Goal: Transaction & Acquisition: Purchase product/service

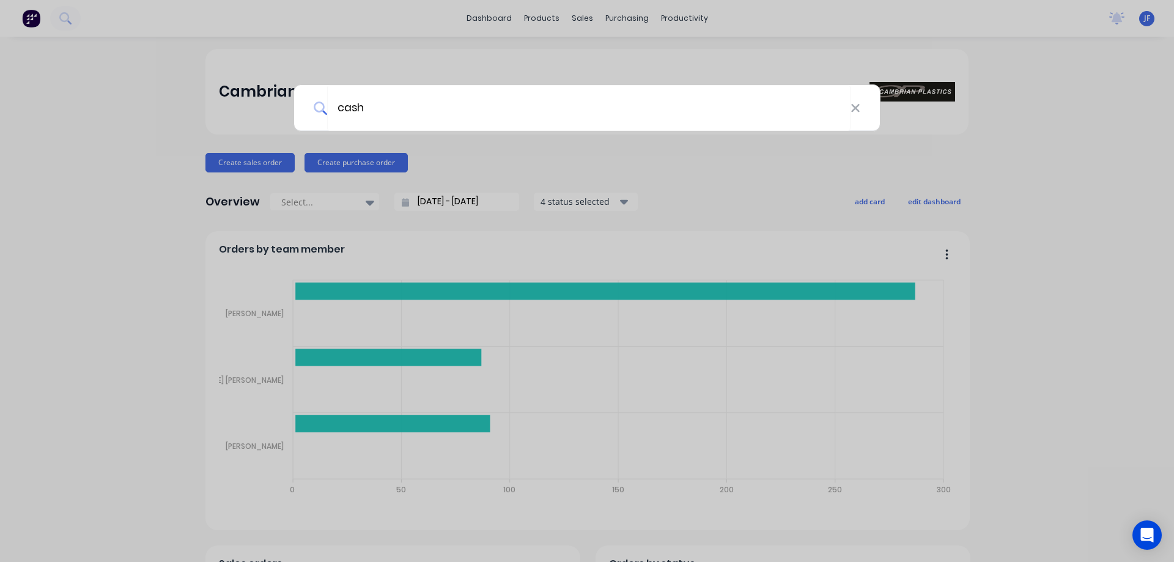
type input "cash"
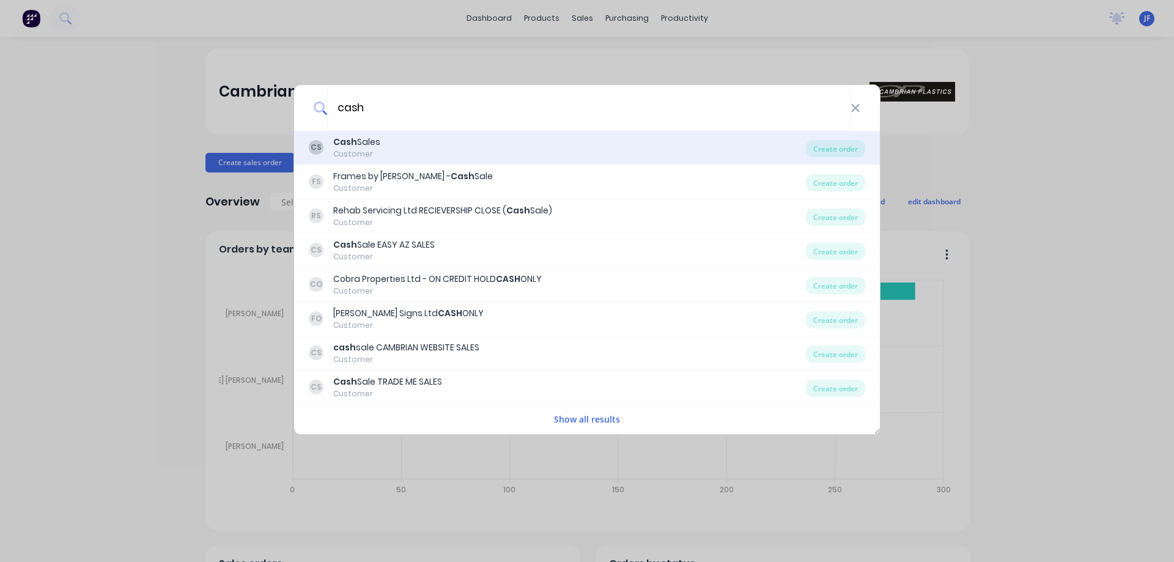
click at [379, 145] on div "Cash Sales" at bounding box center [356, 142] width 47 height 13
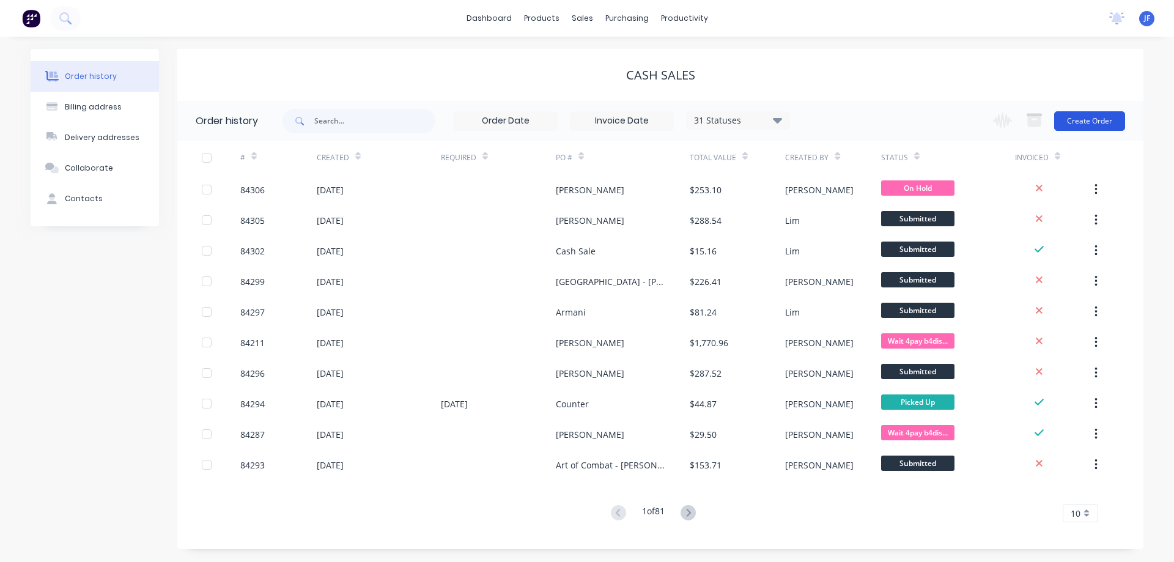
click at [1100, 119] on button "Create Order" at bounding box center [1089, 121] width 71 height 20
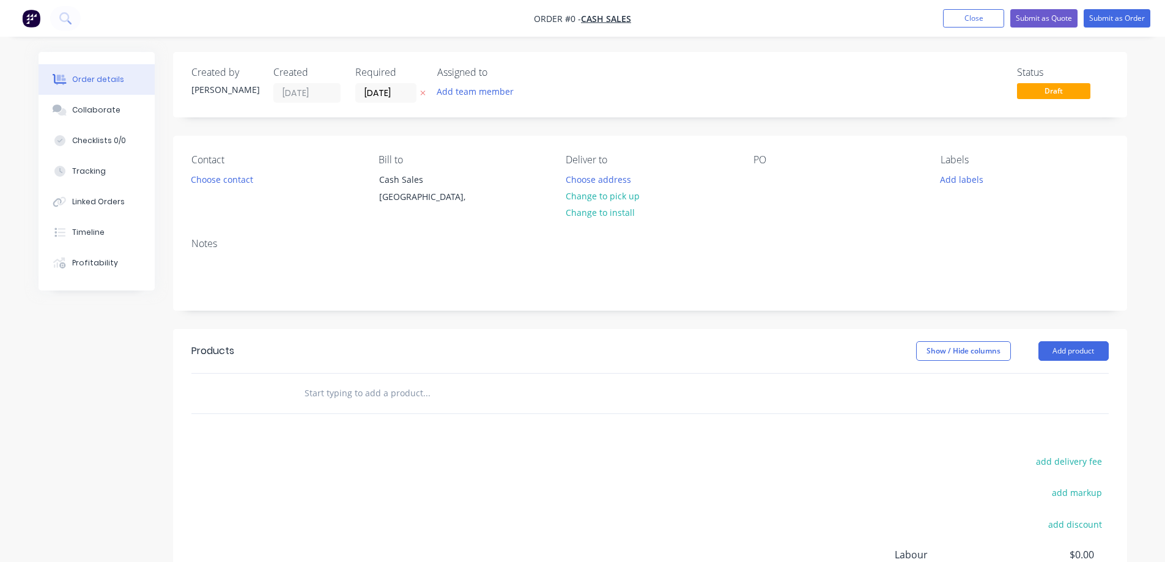
click at [422, 95] on icon at bounding box center [423, 92] width 6 height 7
click at [198, 185] on button "Choose contact" at bounding box center [221, 179] width 75 height 17
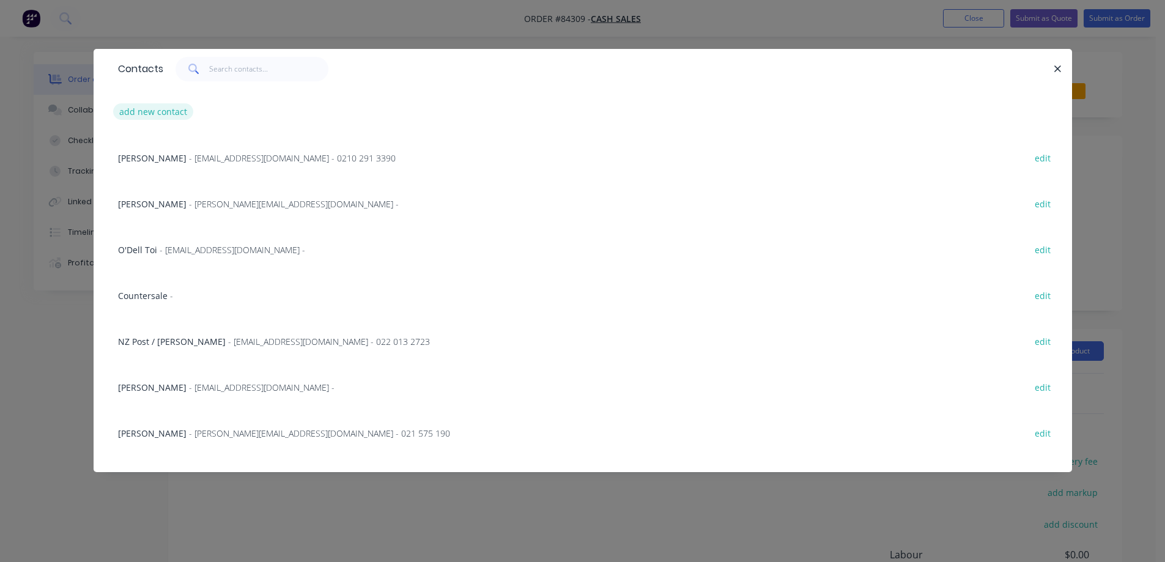
click at [178, 112] on button "add new contact" at bounding box center [153, 111] width 81 height 17
select select "NZ"
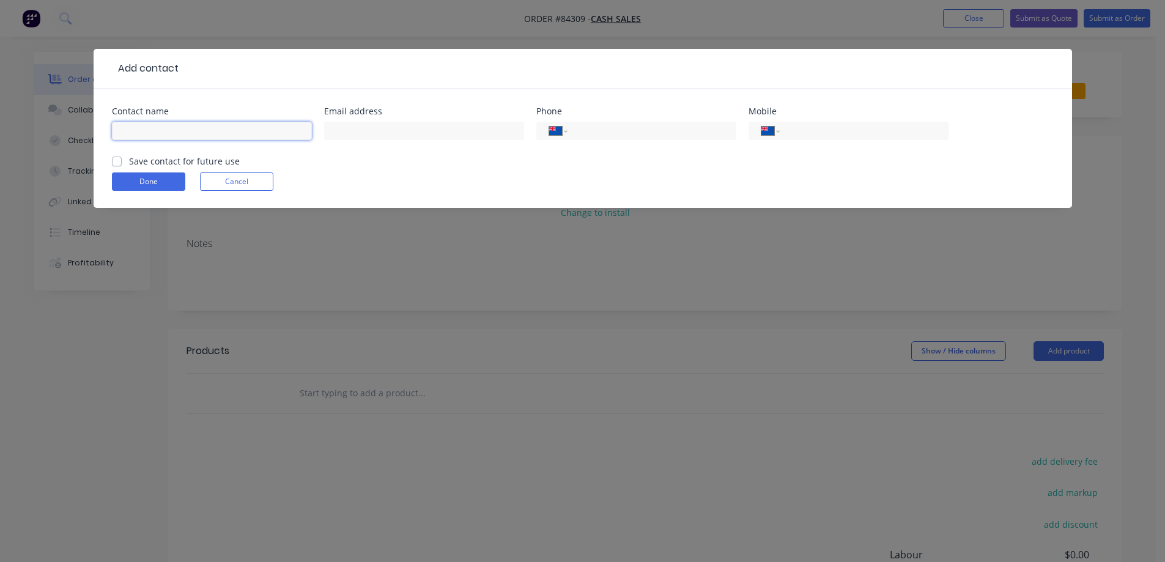
click at [190, 133] on input "text" at bounding box center [212, 131] width 200 height 18
type input "[PERSON_NAME]"
drag, startPoint x: 199, startPoint y: 160, endPoint x: 361, endPoint y: 169, distance: 163.0
click at [199, 159] on label "Save contact for future use" at bounding box center [184, 161] width 111 height 13
click at [122, 159] on input "Save contact for future use" at bounding box center [117, 161] width 10 height 12
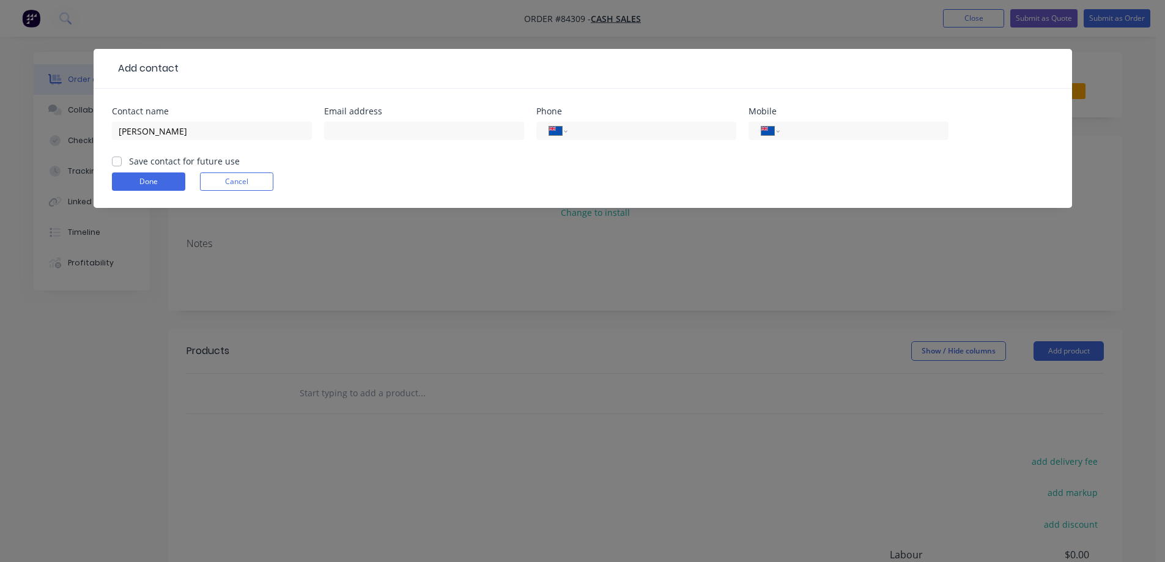
checkbox input "true"
click at [802, 127] on input "tel" at bounding box center [861, 131] width 147 height 14
type input "021 443 377"
click at [152, 180] on button "Done" at bounding box center [148, 181] width 73 height 18
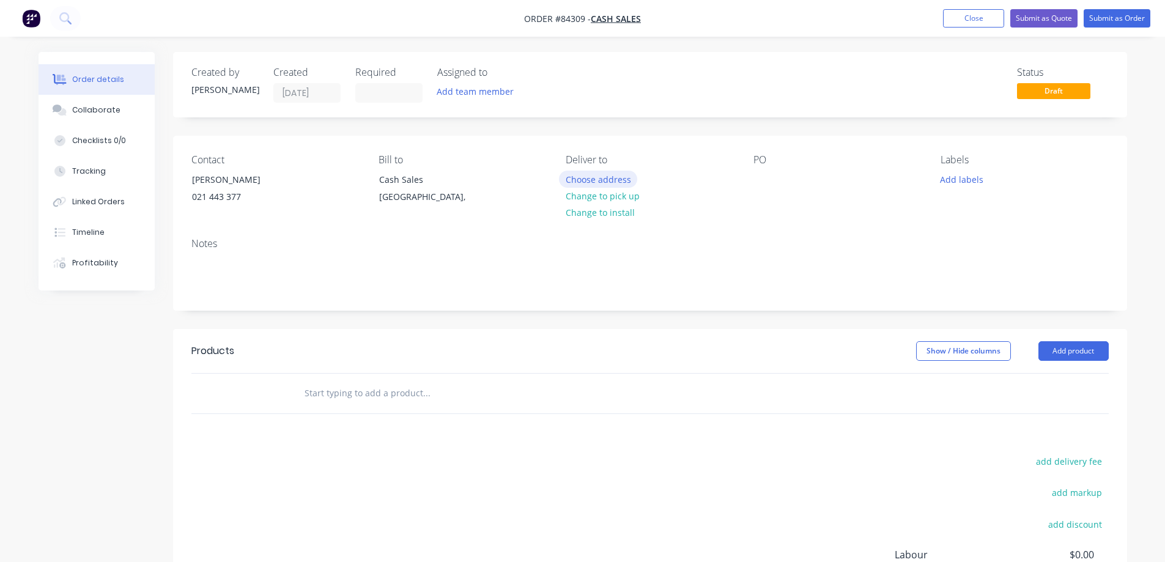
click at [593, 174] on button "Choose address" at bounding box center [598, 179] width 78 height 17
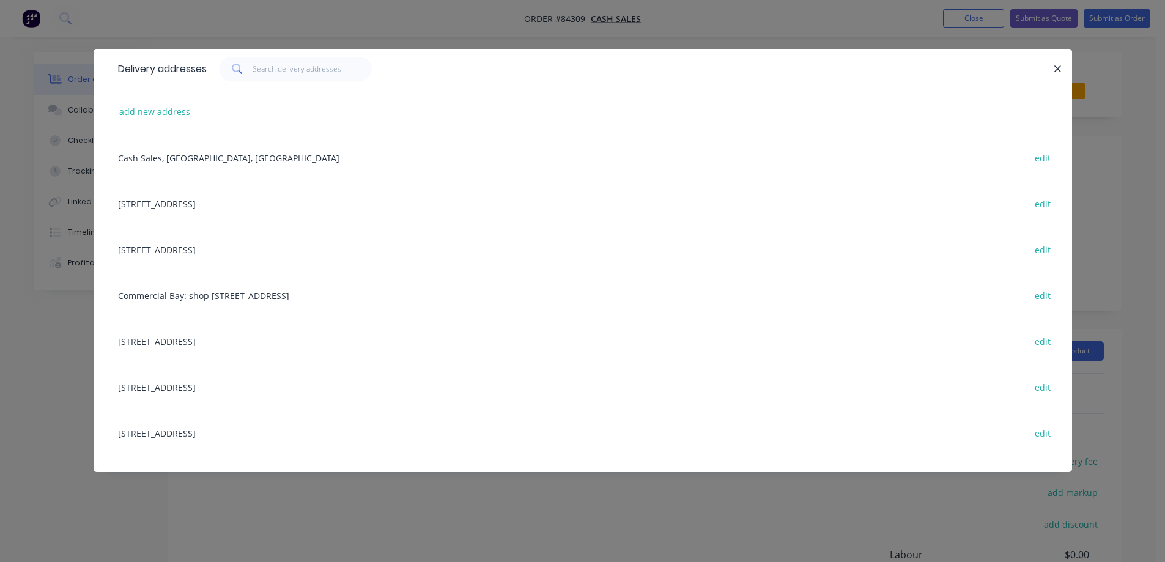
click at [165, 32] on div "Delivery addresses add new address Cash Sales, Auckland, New Zealand edit 858 P…" at bounding box center [582, 281] width 1165 height 562
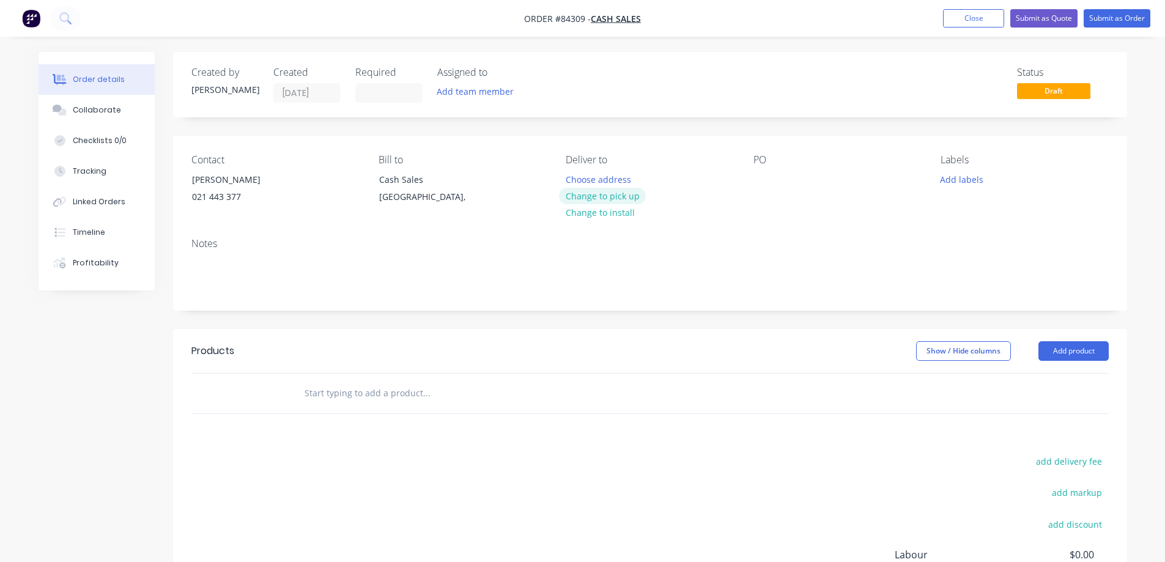
click at [625, 195] on button "Change to pick up" at bounding box center [602, 196] width 87 height 17
drag, startPoint x: 187, startPoint y: 177, endPoint x: 374, endPoint y: 188, distance: 186.9
click at [314, 187] on div "Contact Samuel 021 443 377" at bounding box center [275, 182] width 168 height 56
copy div "[PERSON_NAME]"
click at [764, 172] on div at bounding box center [764, 180] width 20 height 18
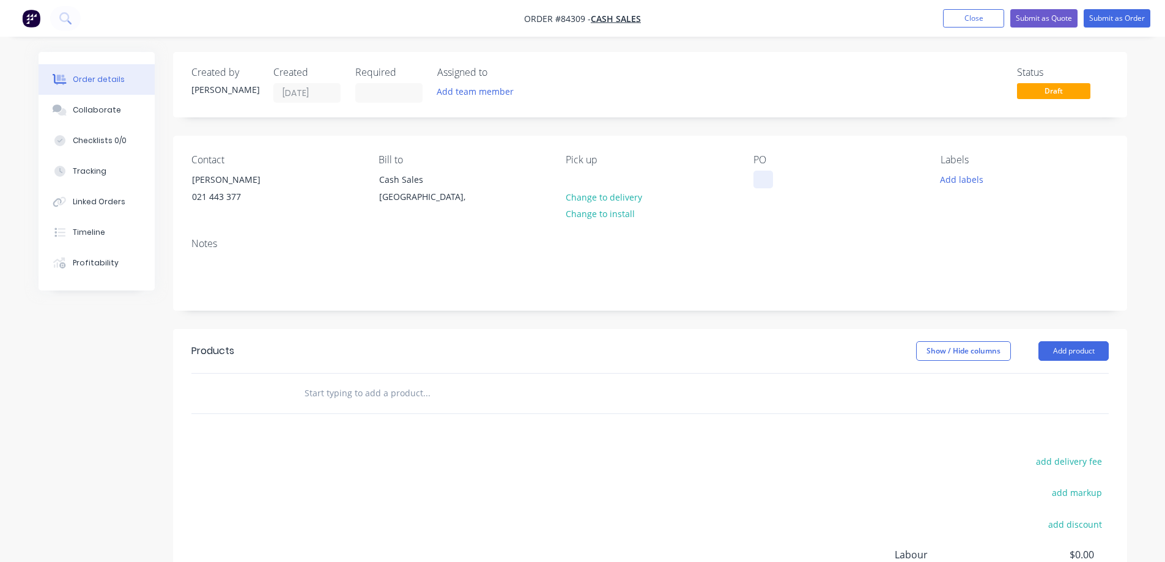
paste div
click at [341, 414] on div "Products Show / Hide columns Add product add delivery fee add markup add discou…" at bounding box center [650, 518] width 954 height 379
click at [329, 386] on input "text" at bounding box center [426, 393] width 245 height 24
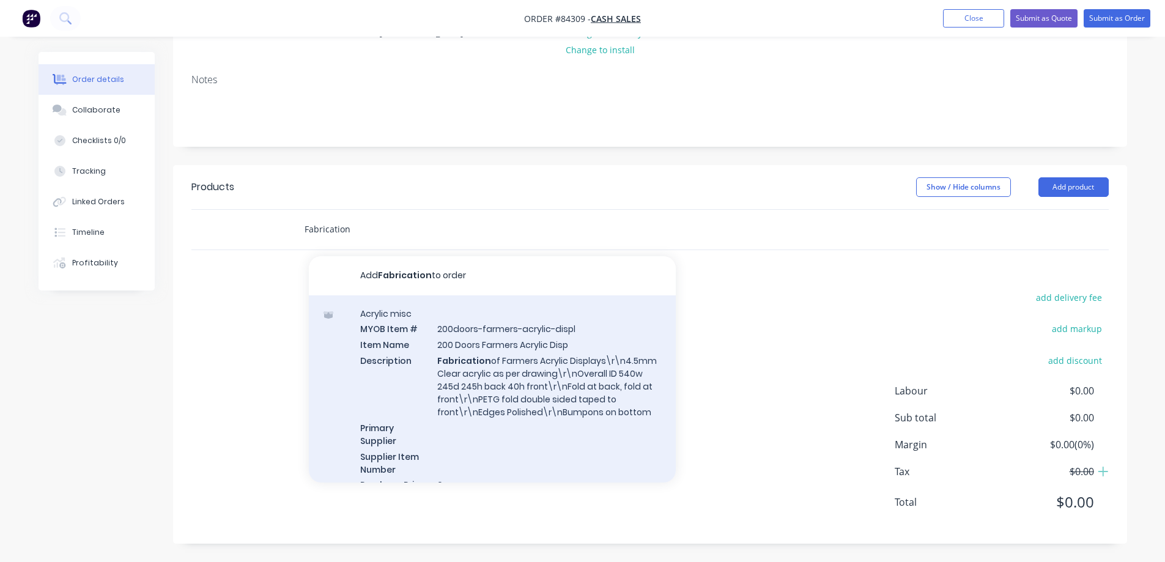
scroll to position [367, 0]
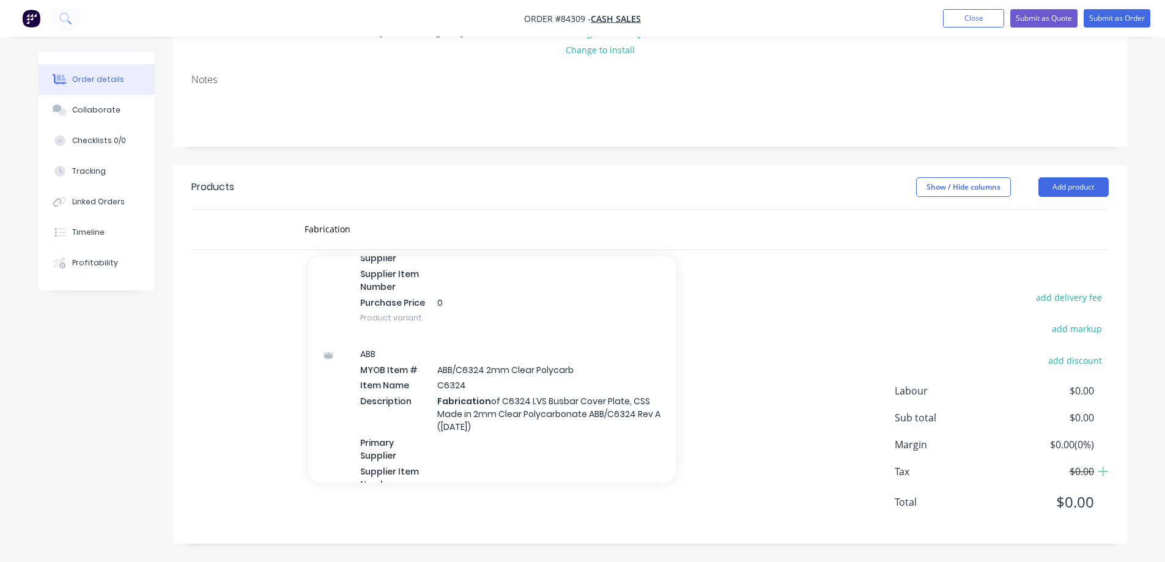
click at [303, 227] on div "Fabrication Add Fabrication to order Acrylic misc MYOB Item # 200doors-farmers-…" at bounding box center [477, 229] width 367 height 24
click at [306, 230] on input "Fabrication" at bounding box center [426, 229] width 245 height 24
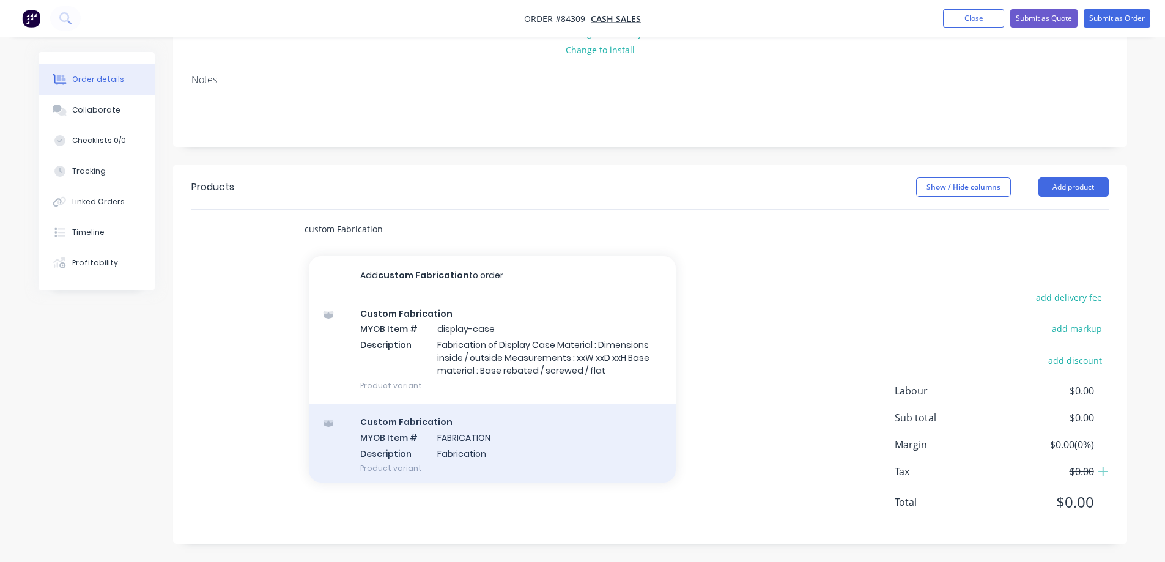
type input "custom Fabrication"
click at [393, 436] on div "Custom Fabrication MYOB Item # FABRICATION Description Fabrication Product vari…" at bounding box center [492, 445] width 367 height 83
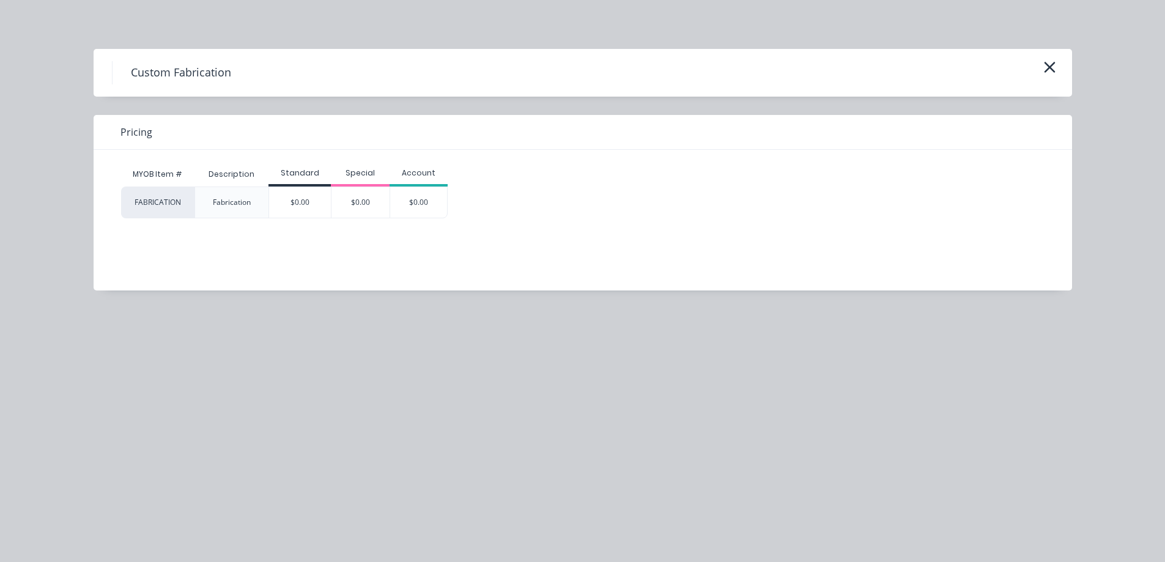
click at [431, 211] on div "$0.00" at bounding box center [418, 202] width 57 height 31
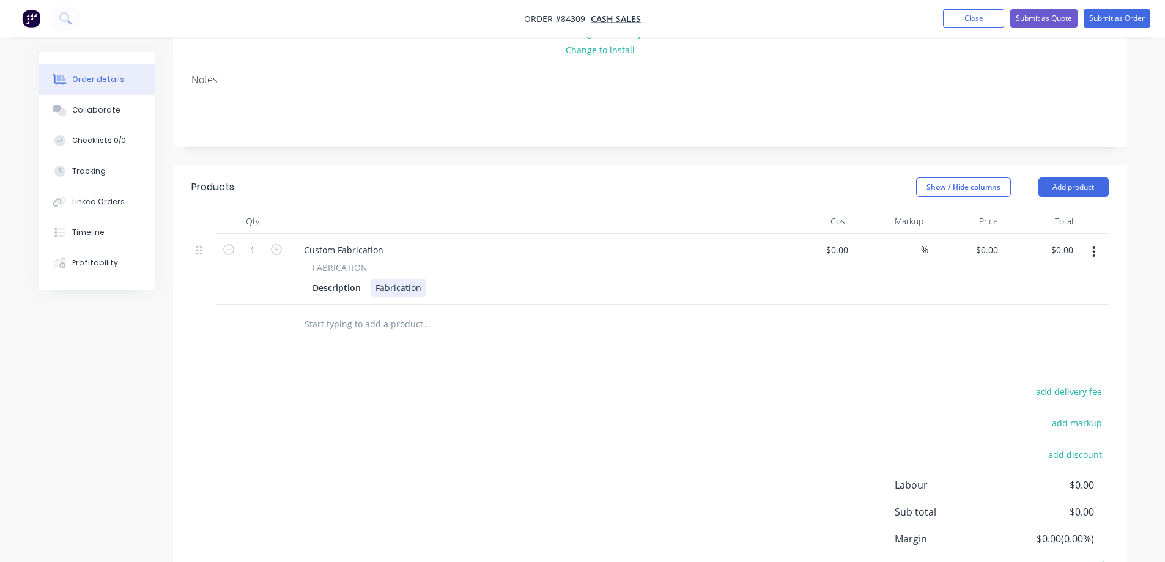
click at [403, 289] on div "Fabrication" at bounding box center [399, 288] width 56 height 18
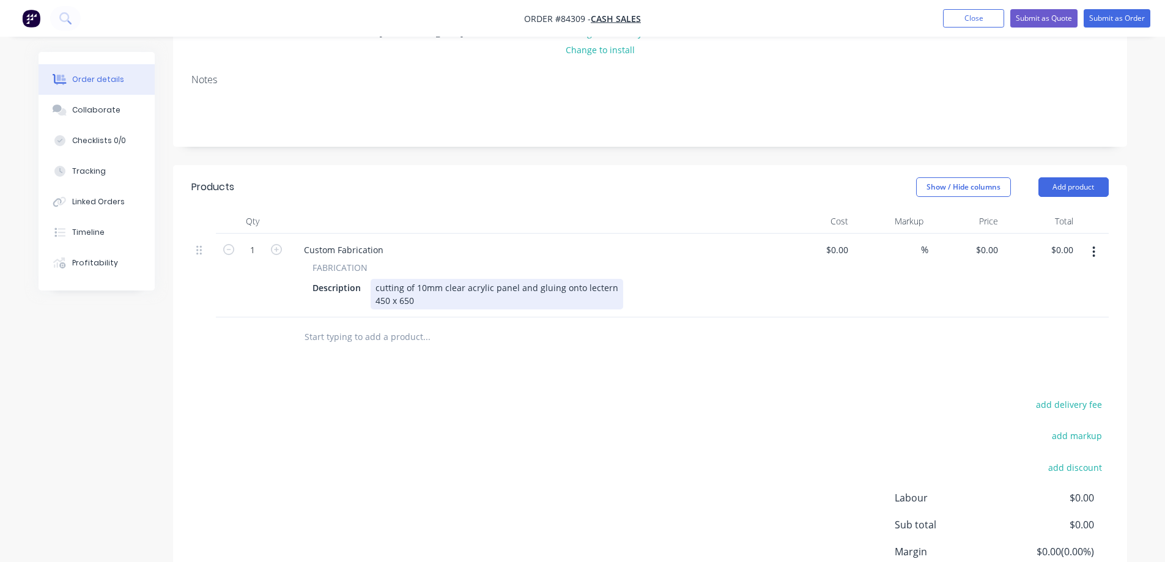
click at [579, 288] on div "cutting of 10mm clear acrylic panel and gluing onto lectern 450 x 650" at bounding box center [497, 294] width 253 height 31
click at [988, 246] on div "0 $0.00" at bounding box center [986, 250] width 33 height 18
type input "$138.94"
click at [995, 344] on div at bounding box center [649, 337] width 917 height 40
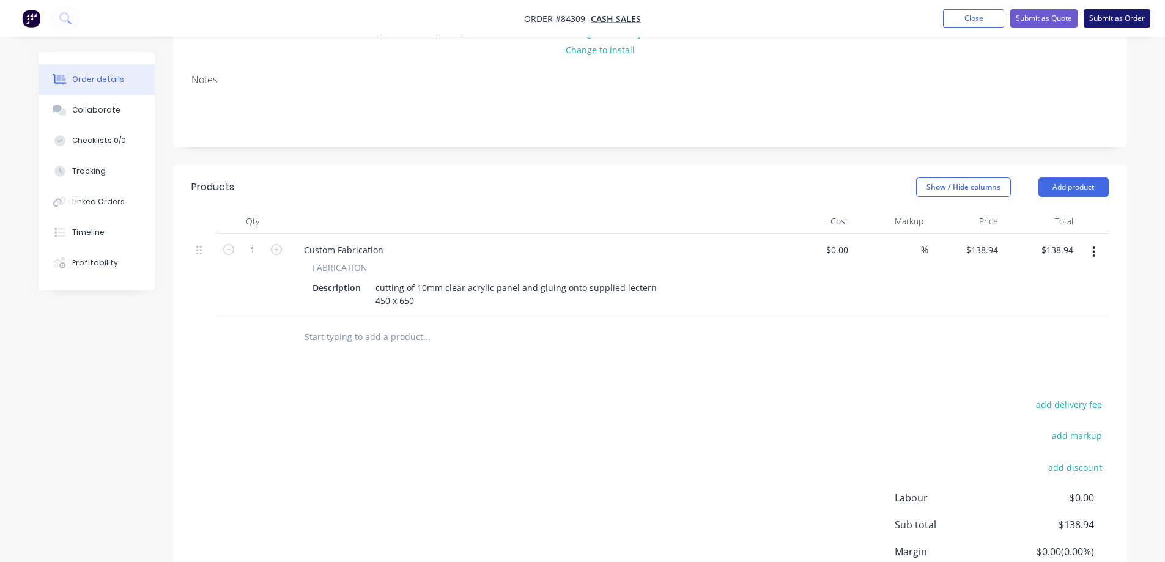
click at [1125, 24] on button "Submit as Order" at bounding box center [1117, 18] width 67 height 18
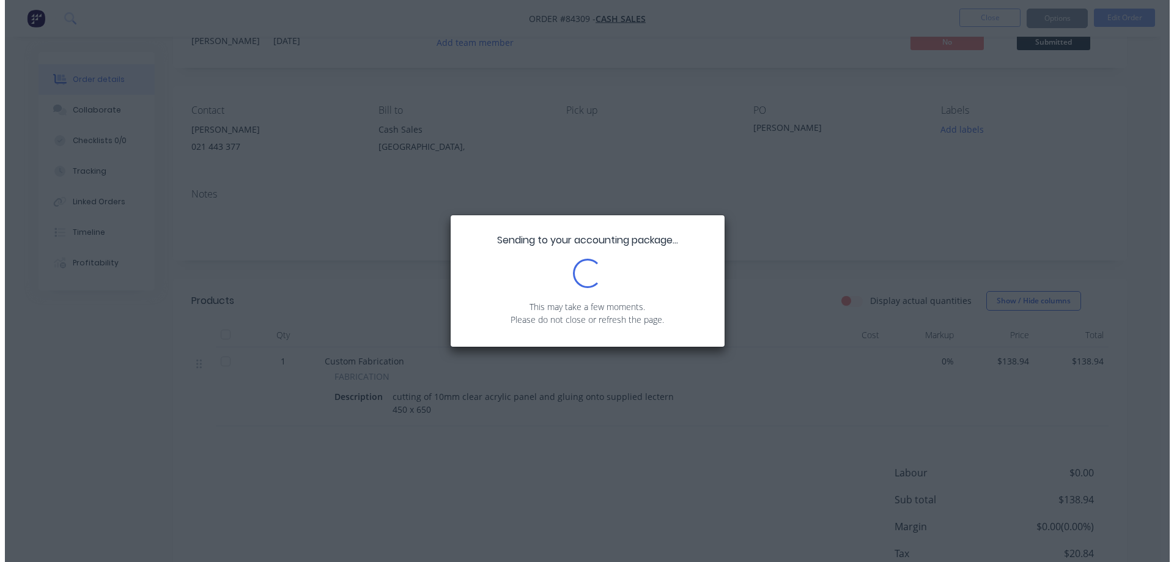
scroll to position [0, 0]
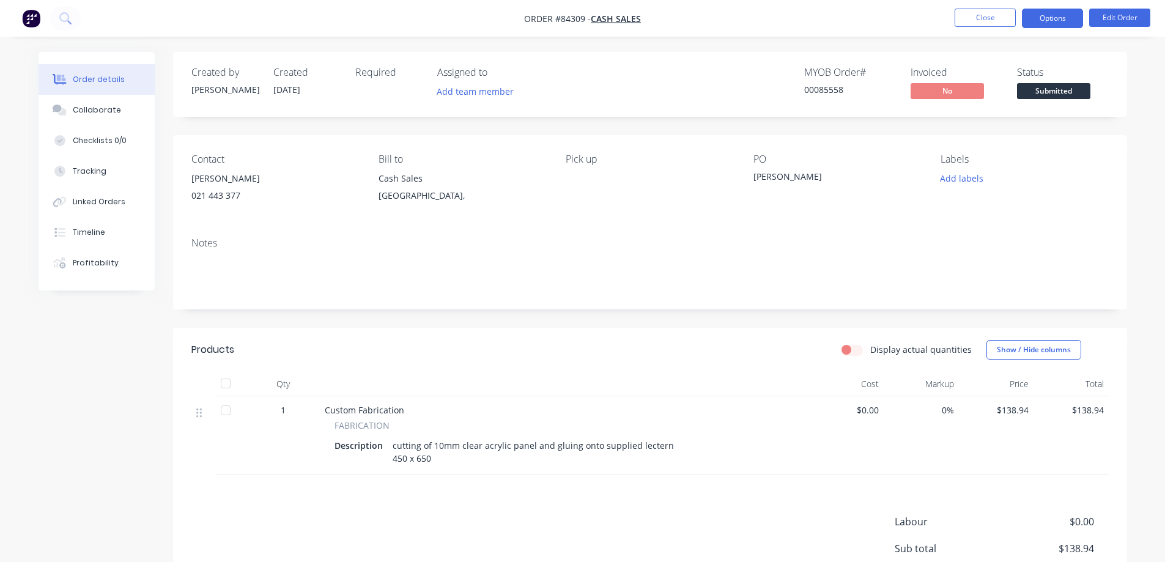
click at [1041, 17] on button "Options" at bounding box center [1052, 19] width 61 height 20
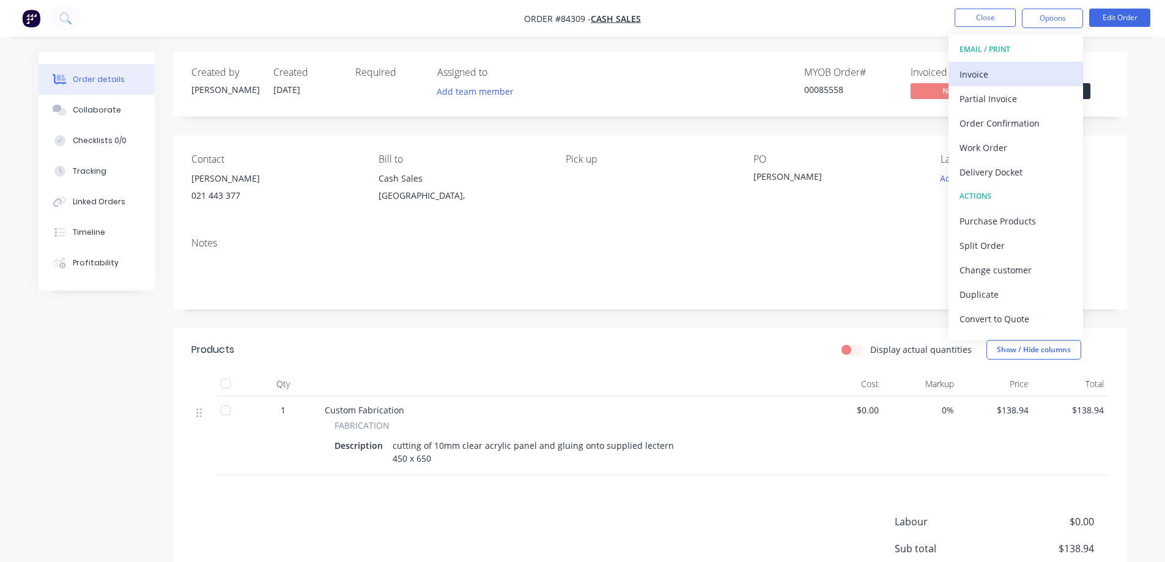
click at [1007, 69] on div "Invoice" at bounding box center [1016, 74] width 113 height 18
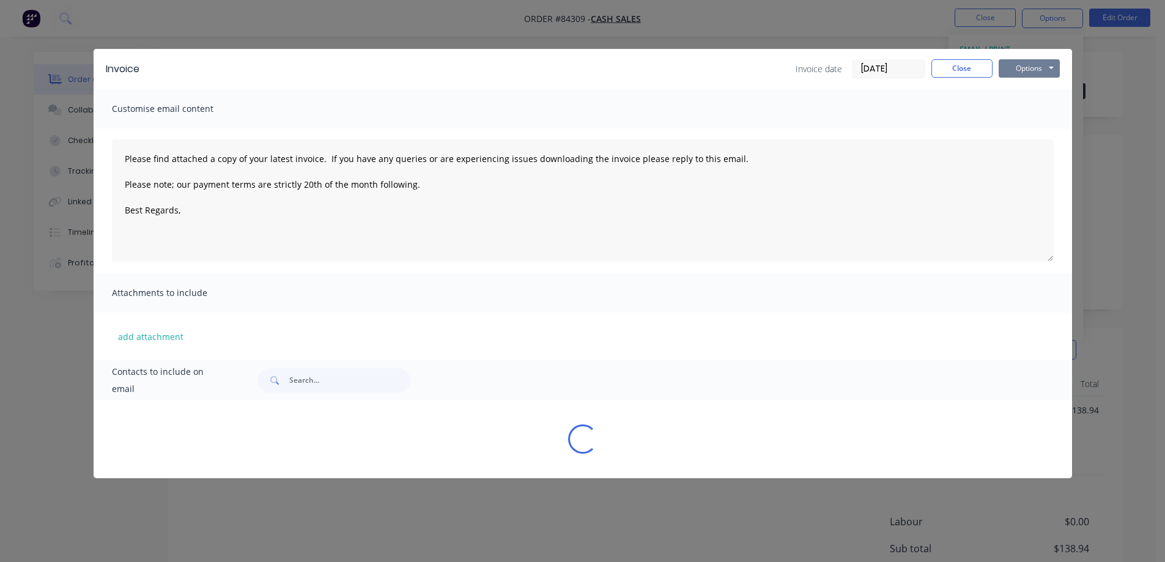
drag, startPoint x: 1018, startPoint y: 66, endPoint x: 1020, endPoint y: 72, distance: 6.6
click at [1018, 66] on button "Options" at bounding box center [1029, 68] width 61 height 18
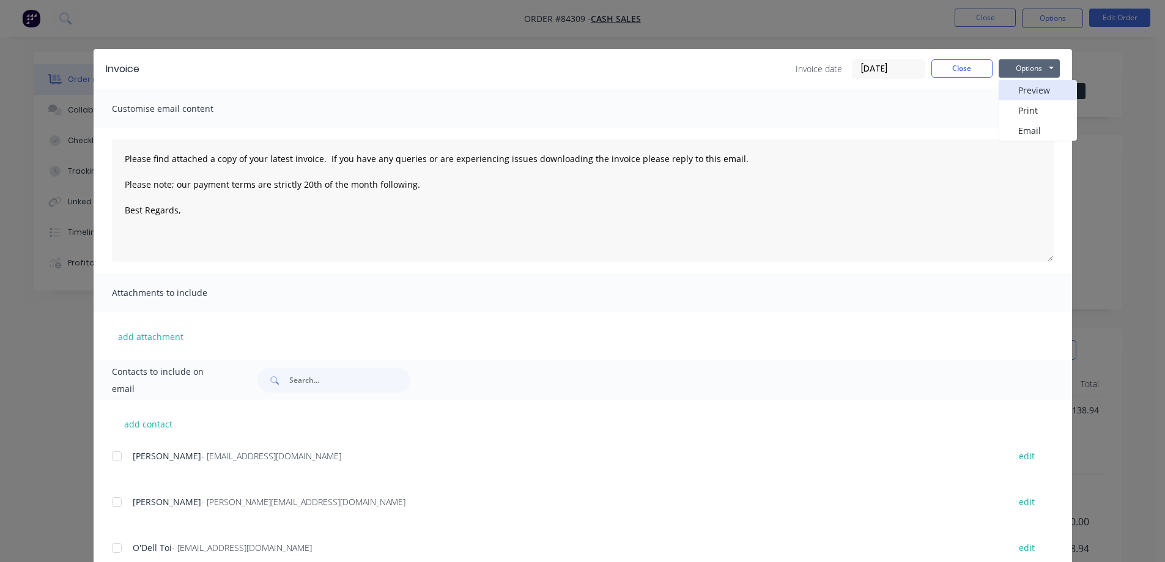
click at [1023, 84] on button "Preview" at bounding box center [1038, 90] width 78 height 20
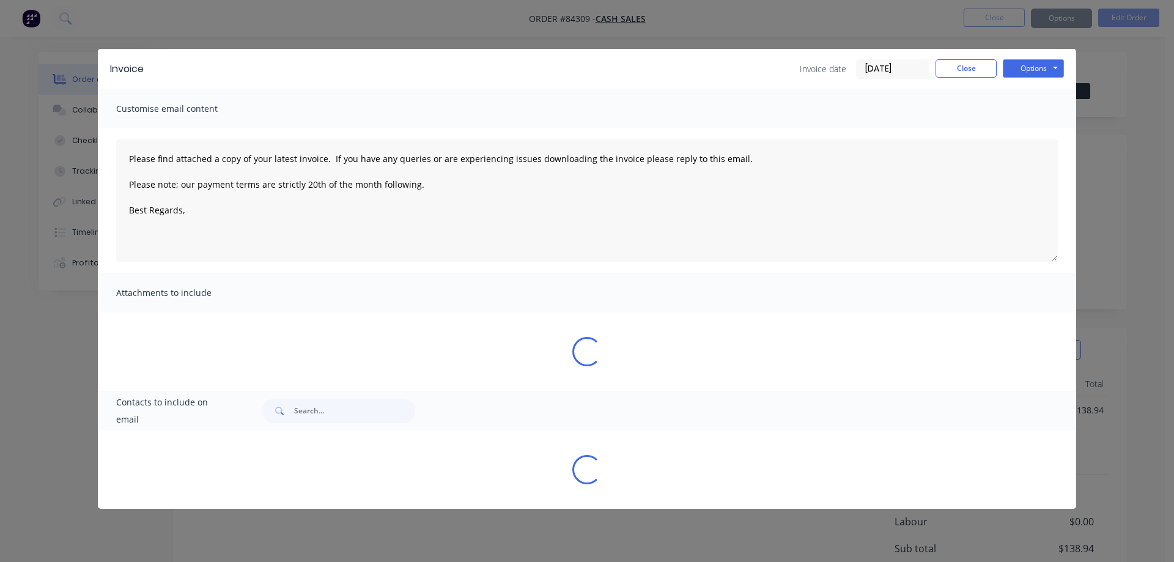
type textarea "Please find attached a copy of your latest invoice. If you have any queries or …"
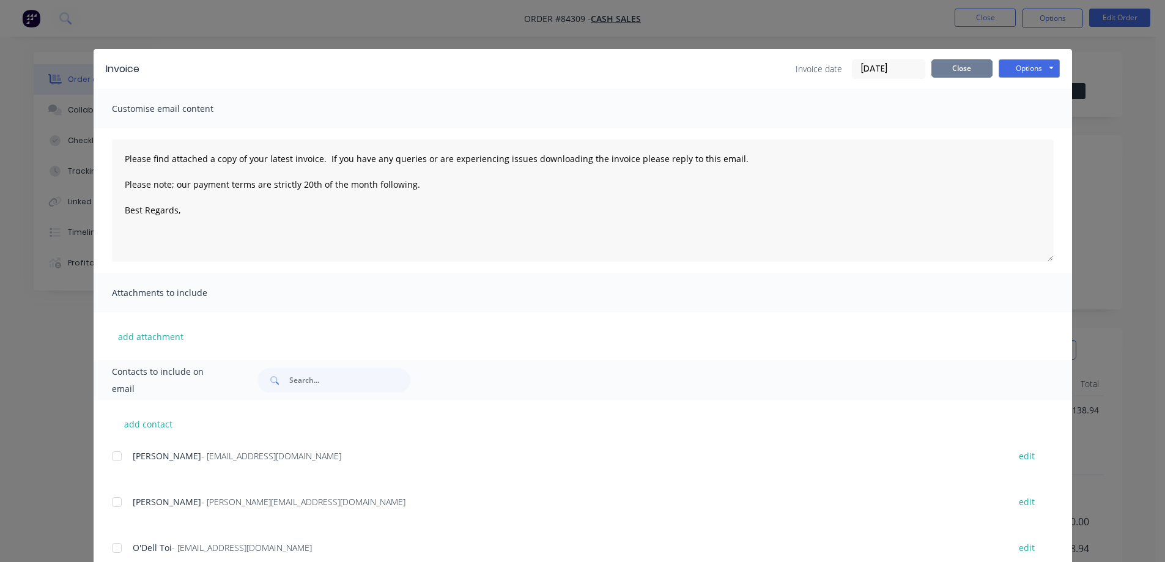
click at [950, 69] on button "Close" at bounding box center [962, 68] width 61 height 18
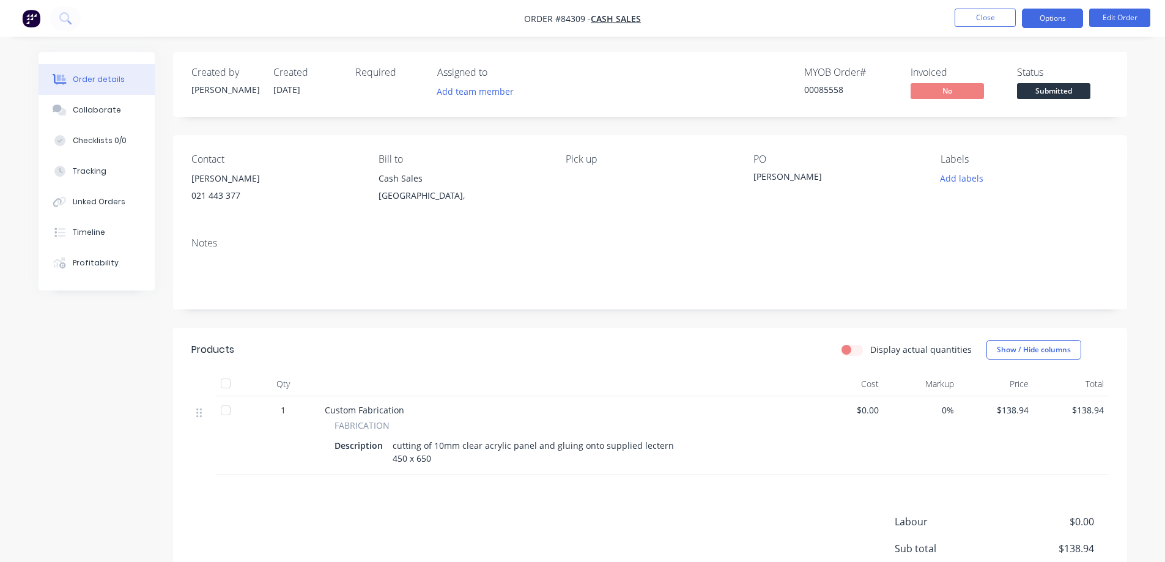
click at [1047, 21] on button "Options" at bounding box center [1052, 19] width 61 height 20
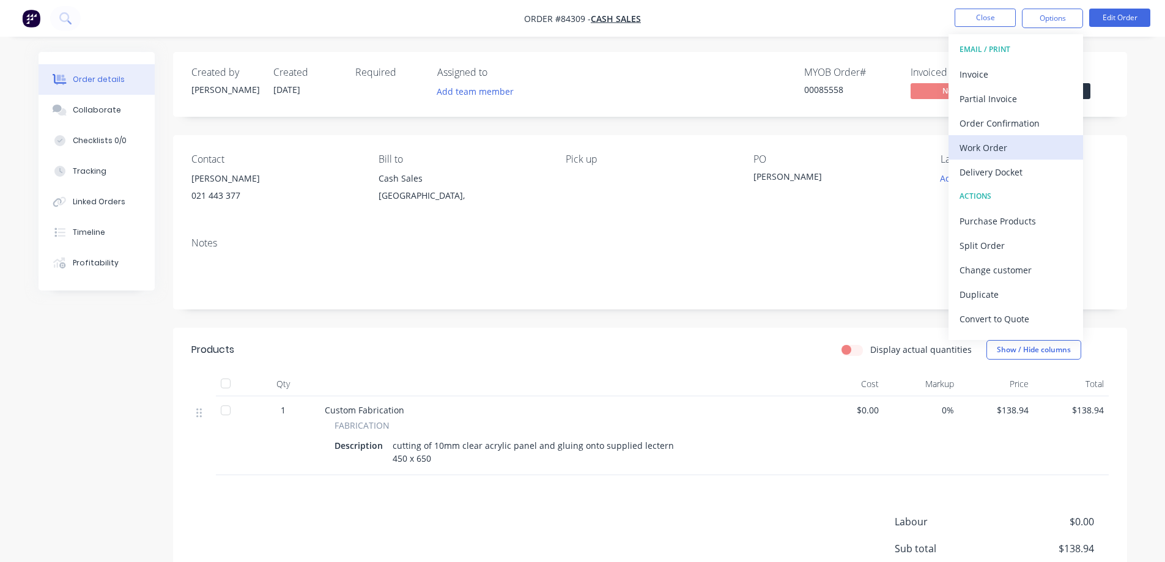
click at [980, 154] on div "Work Order" at bounding box center [1016, 148] width 113 height 18
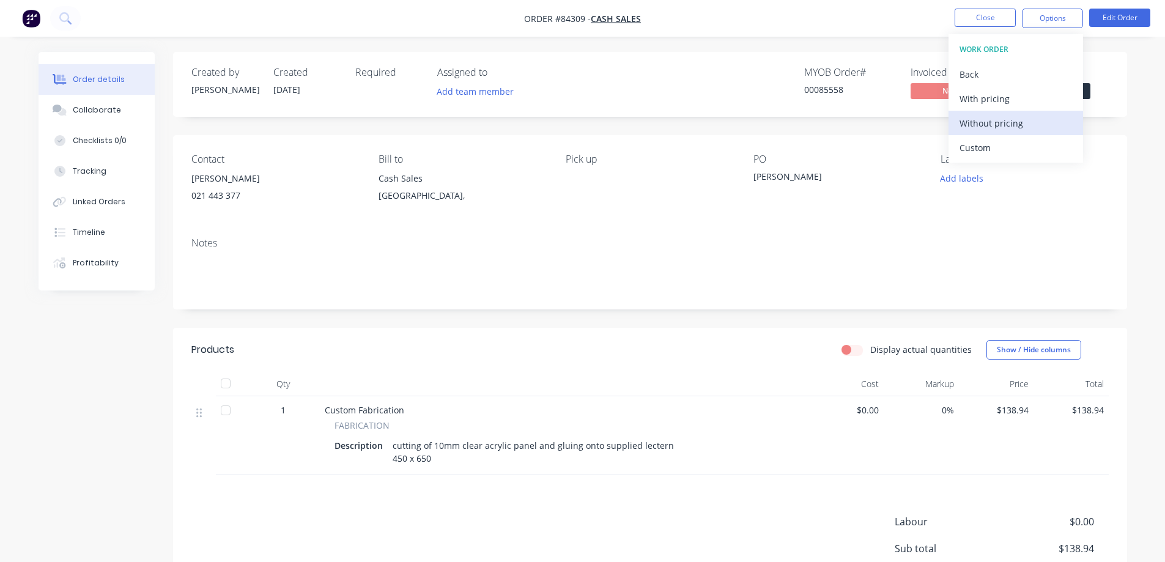
click at [992, 123] on div "Without pricing" at bounding box center [1016, 123] width 113 height 18
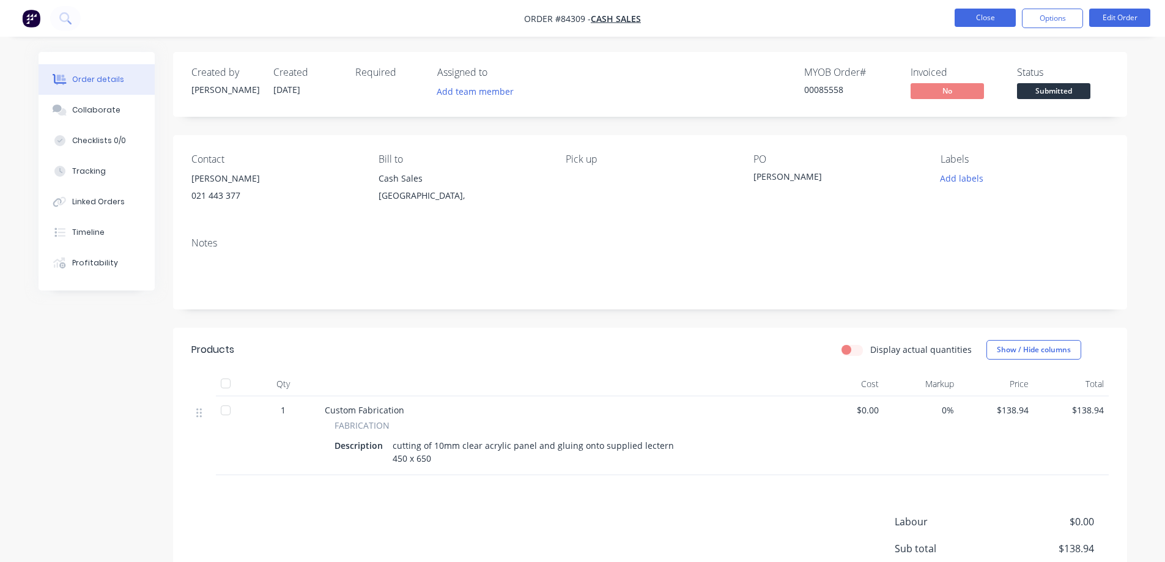
click at [974, 23] on button "Close" at bounding box center [985, 18] width 61 height 18
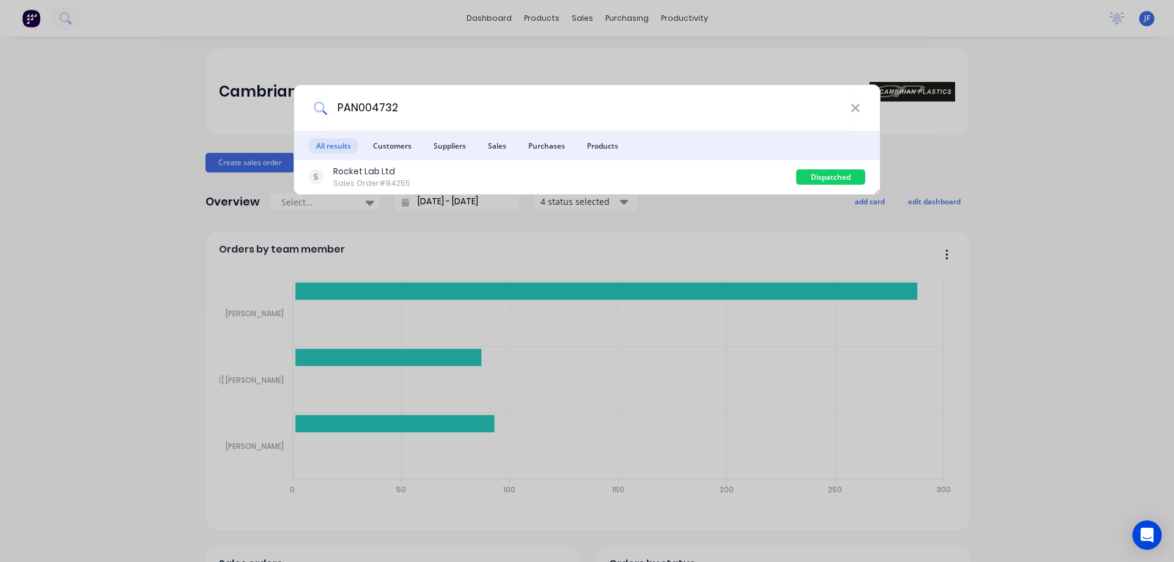
type input "PAN004732"
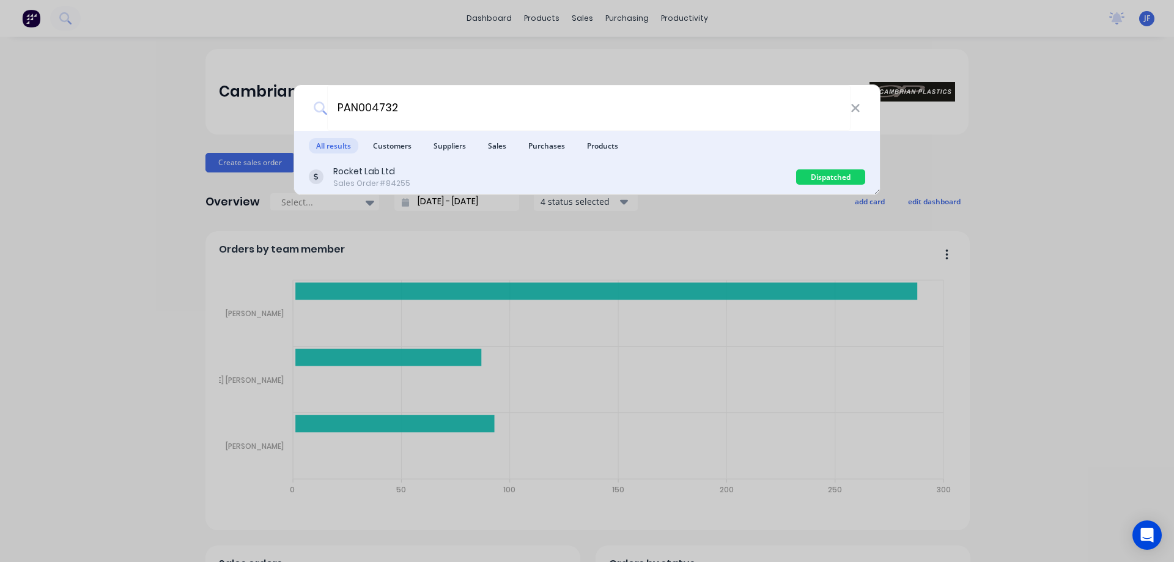
drag, startPoint x: 483, startPoint y: 195, endPoint x: 468, endPoint y: 179, distance: 22.5
click at [483, 194] on div "PAN004732 All results Customers Suppliers Sales Purchases Products Rocket Lab L…" at bounding box center [587, 281] width 1174 height 562
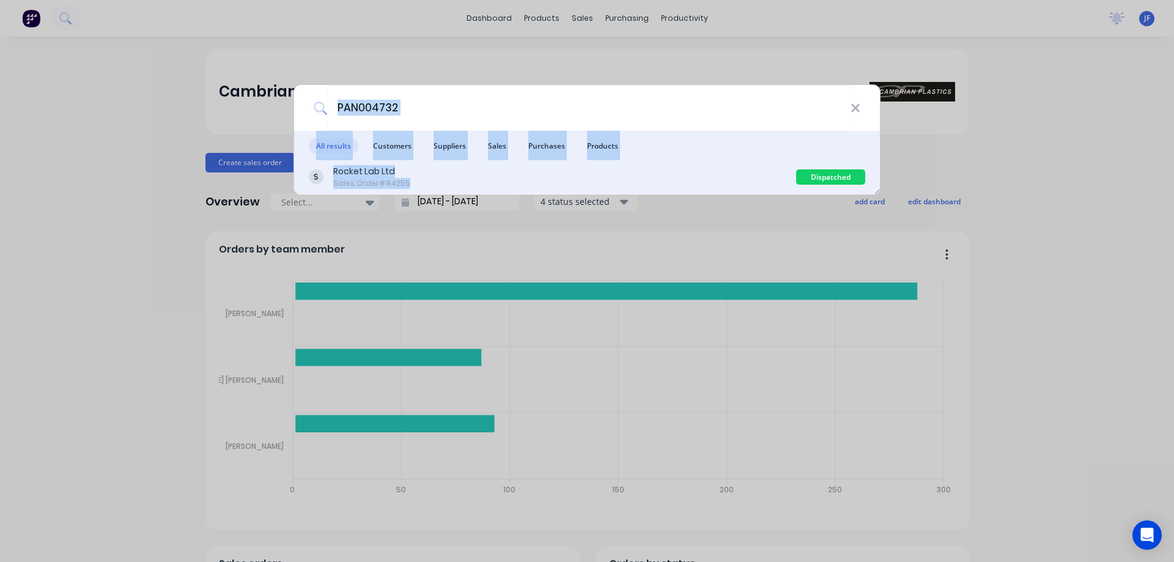
click at [468, 178] on div "Rocket Lab Ltd Sales Order #84255" at bounding box center [552, 177] width 487 height 24
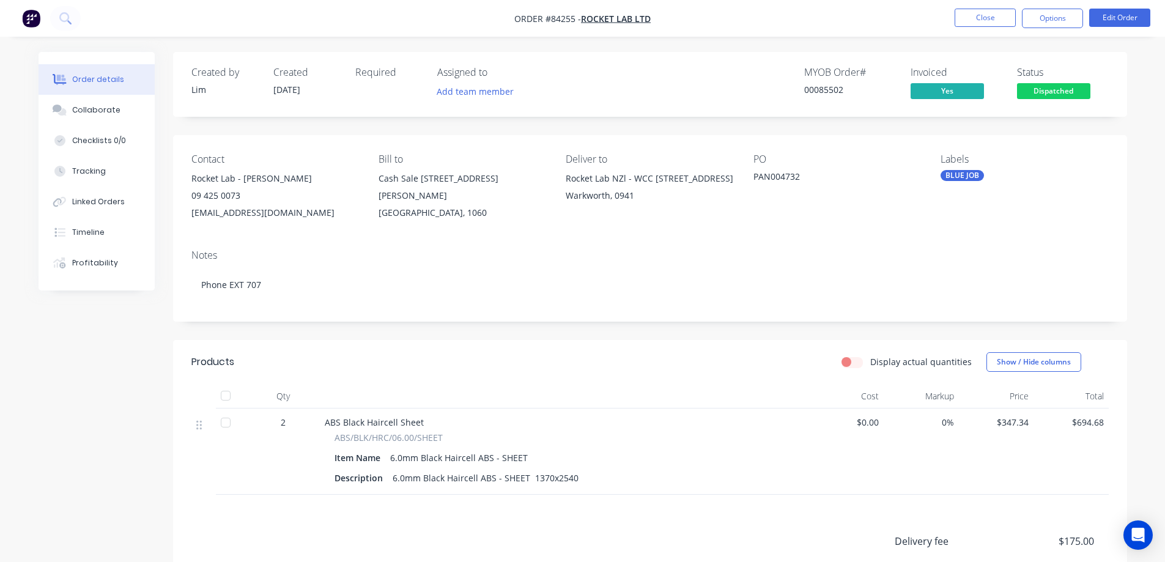
click at [128, 382] on div "Created by Lim Created 29/08/25 Required Assigned to Add team member MYOB Order…" at bounding box center [583, 395] width 1089 height 687
click at [111, 239] on button "Timeline" at bounding box center [97, 232] width 116 height 31
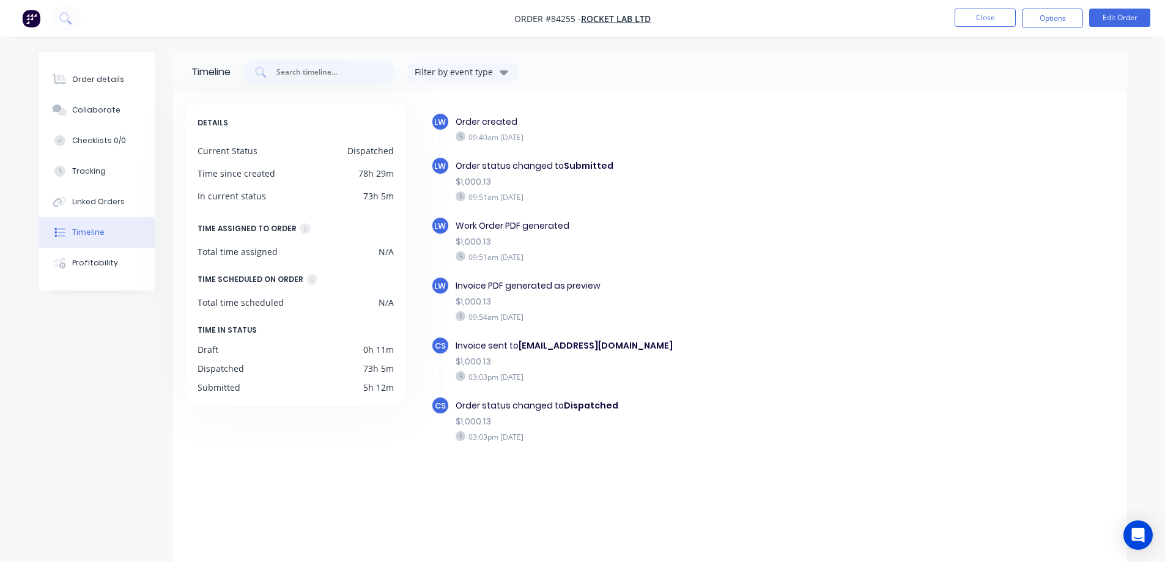
click at [174, 57] on div "Timeline Filter by event type" at bounding box center [650, 72] width 954 height 40
click at [81, 73] on button "Order details" at bounding box center [97, 79] width 116 height 31
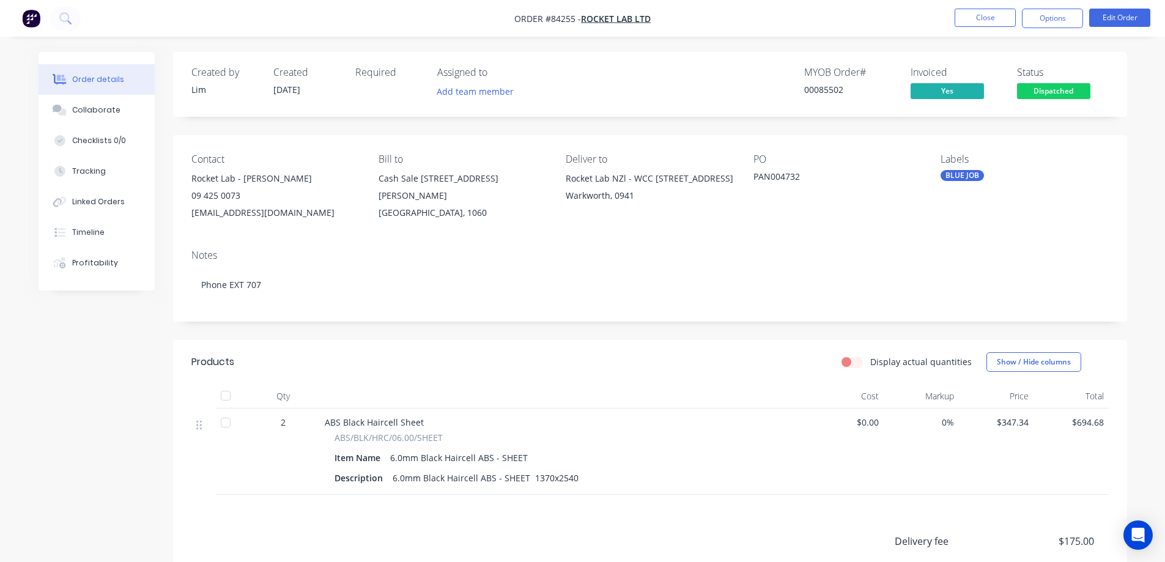
click at [771, 181] on div "PAN004732" at bounding box center [830, 178] width 153 height 17
copy div "PAN004732"
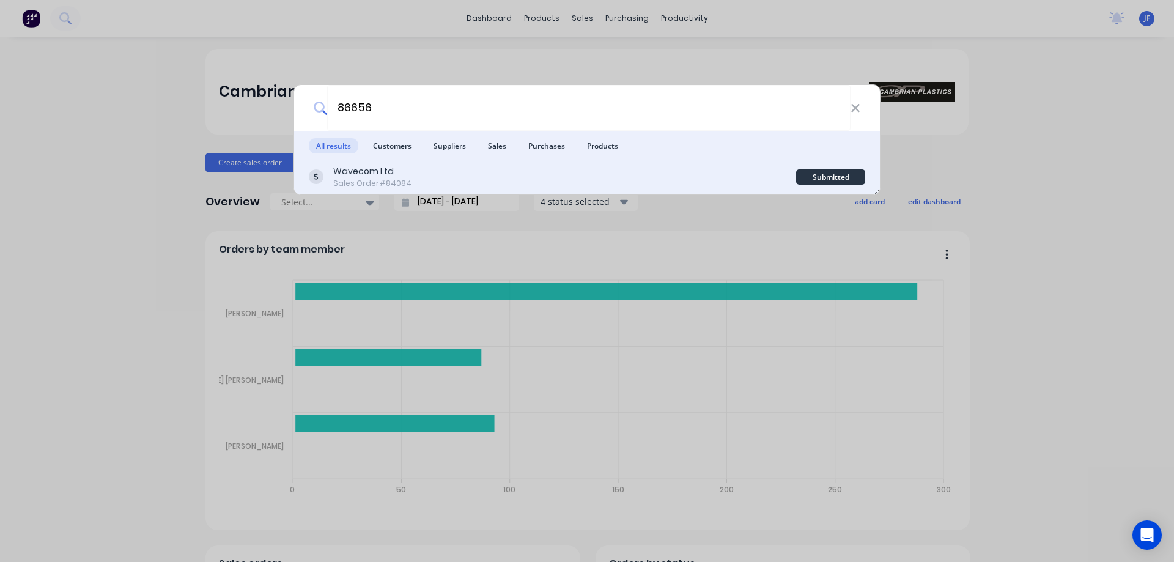
type input "86656"
click at [692, 177] on div "Wavecom Ltd Sales Order #84084" at bounding box center [552, 177] width 487 height 24
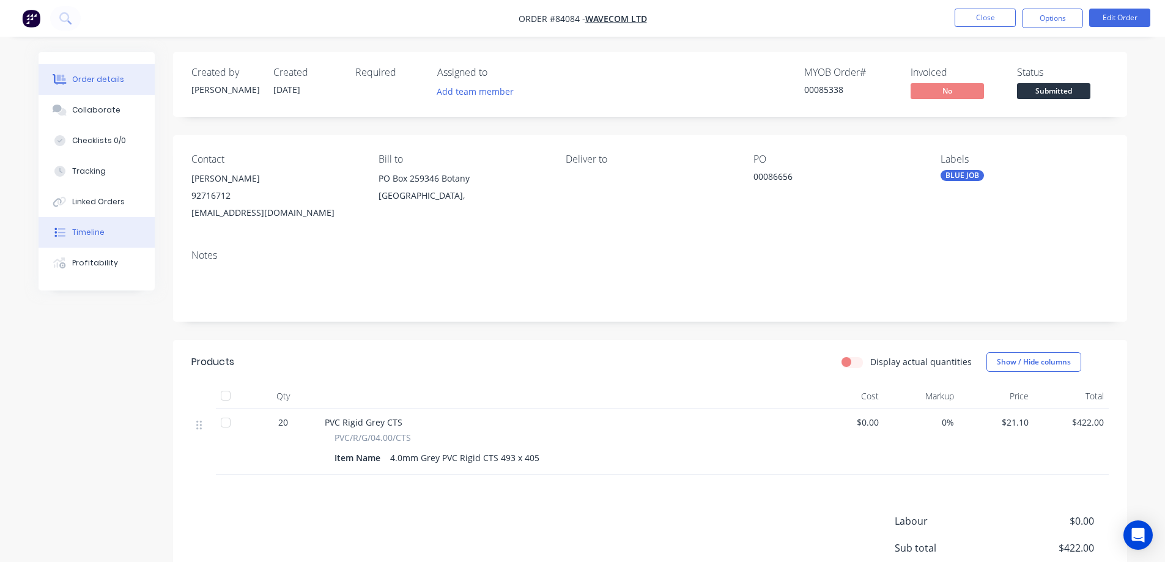
click at [85, 237] on div "Timeline" at bounding box center [88, 232] width 32 height 11
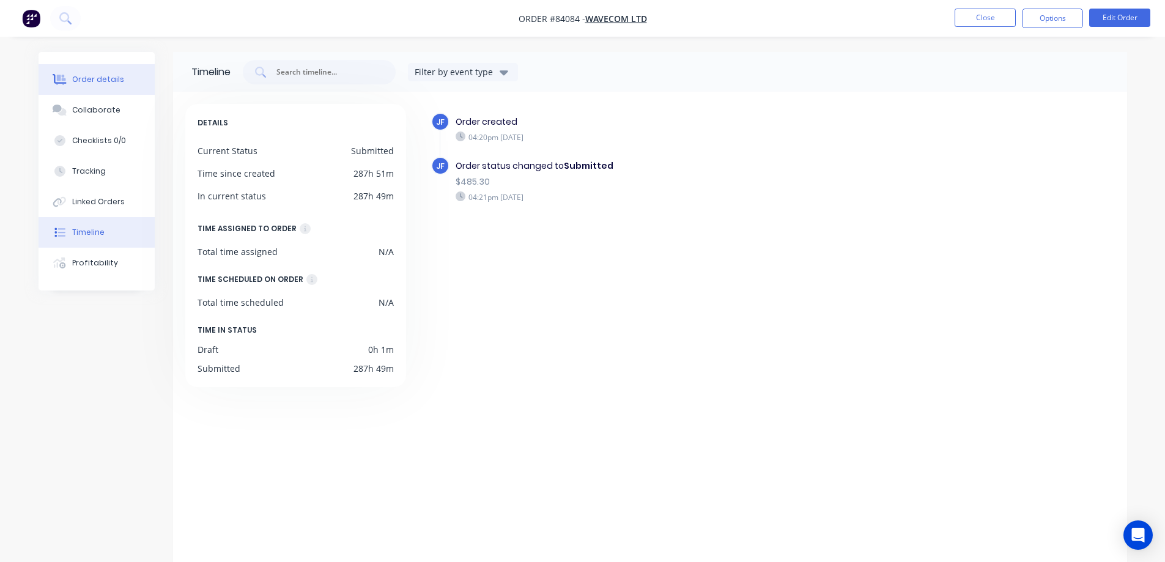
click at [87, 85] on button "Order details" at bounding box center [97, 79] width 116 height 31
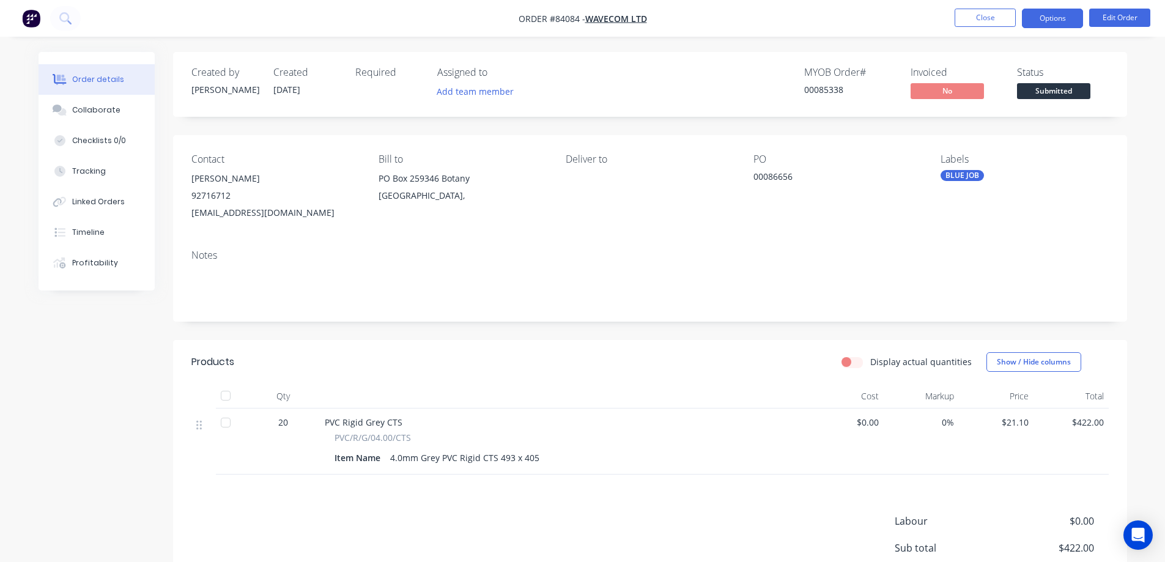
click at [1061, 19] on button "Options" at bounding box center [1052, 19] width 61 height 20
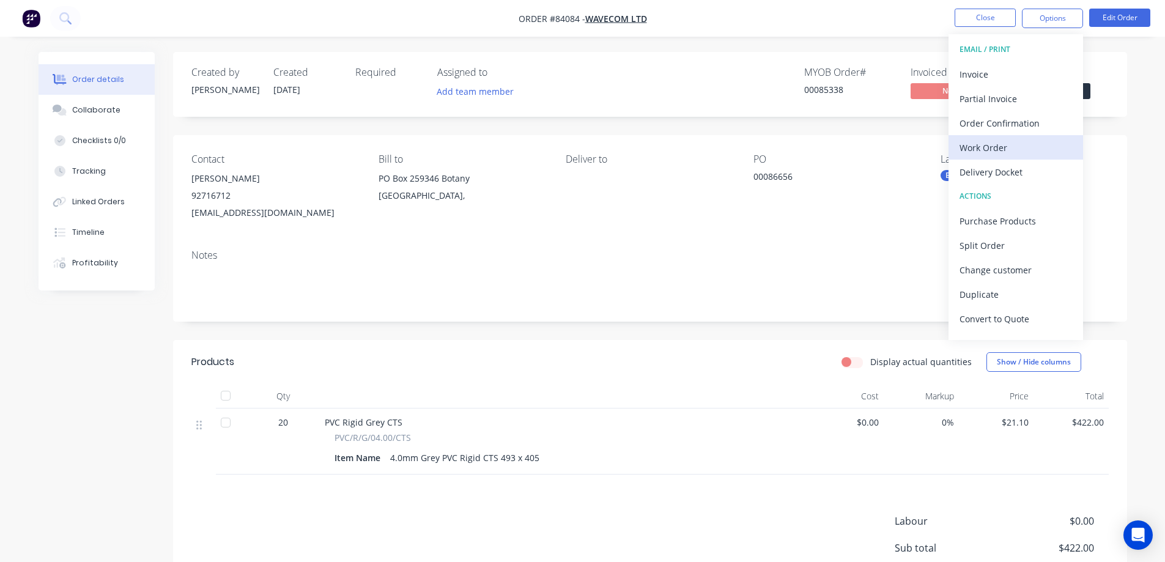
click at [1006, 141] on div "Work Order" at bounding box center [1016, 148] width 113 height 18
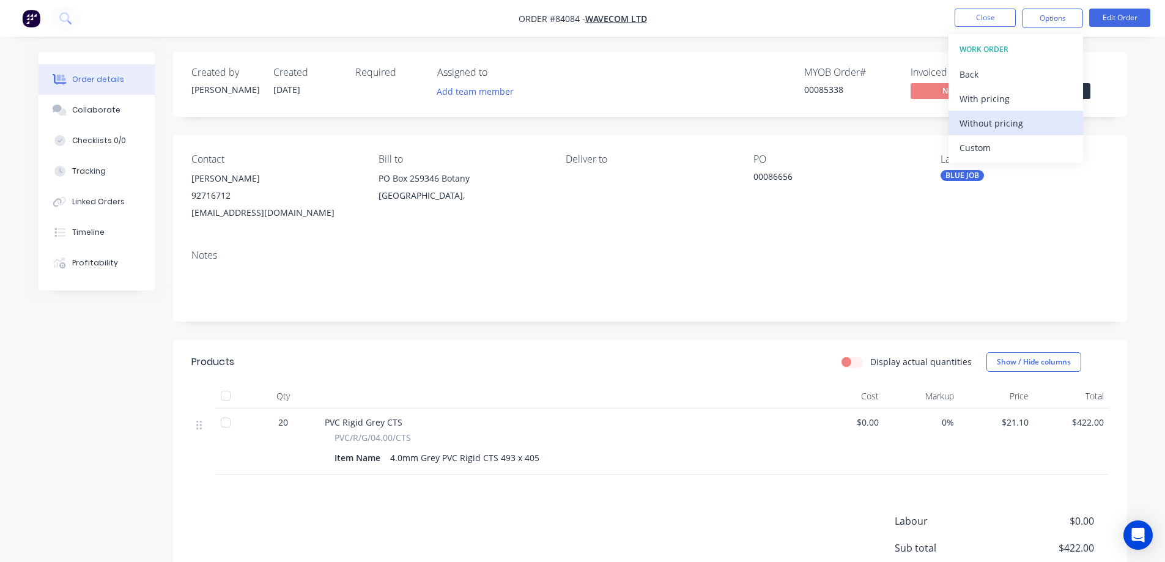
click at [1004, 125] on div "Without pricing" at bounding box center [1016, 123] width 113 height 18
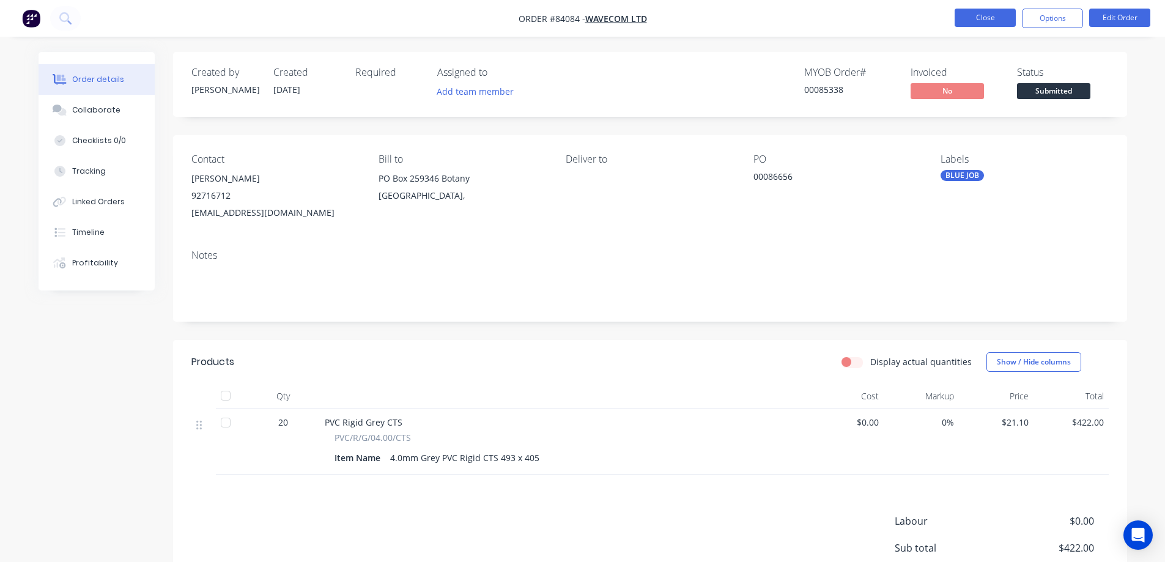
click at [1007, 12] on button "Close" at bounding box center [985, 18] width 61 height 18
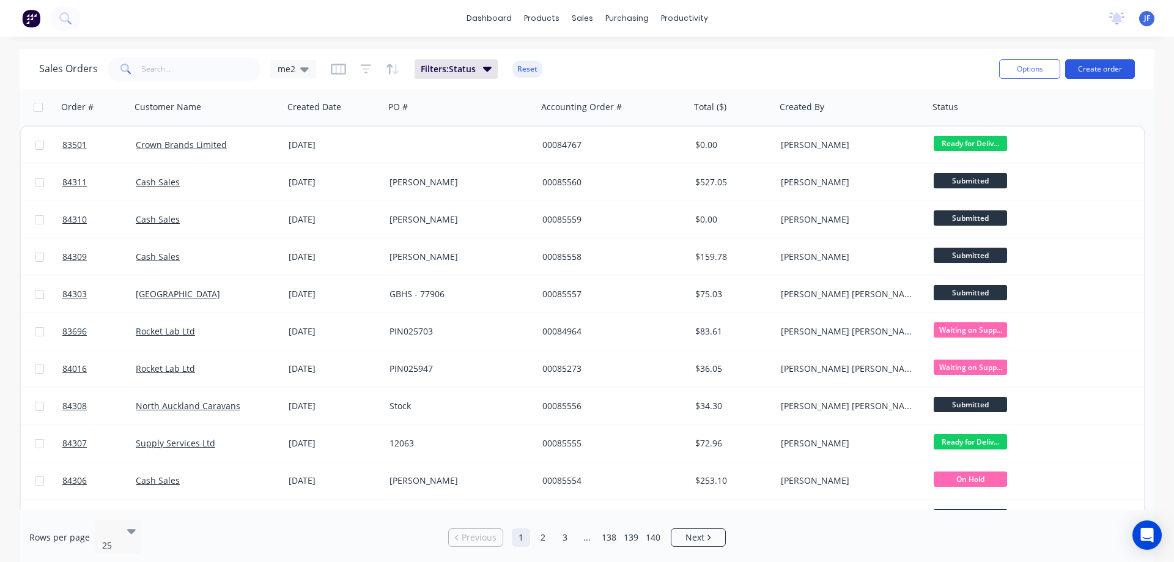
click at [1086, 63] on button "Create order" at bounding box center [1100, 69] width 70 height 20
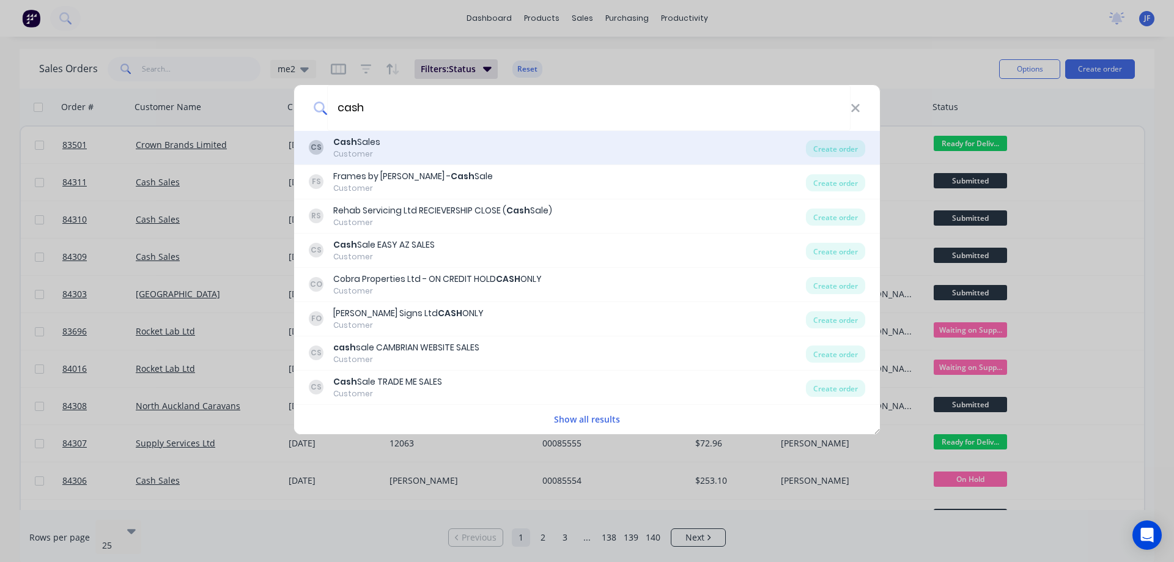
type input "cash"
click at [476, 152] on div "CS Cash Sales Customer" at bounding box center [557, 148] width 497 height 24
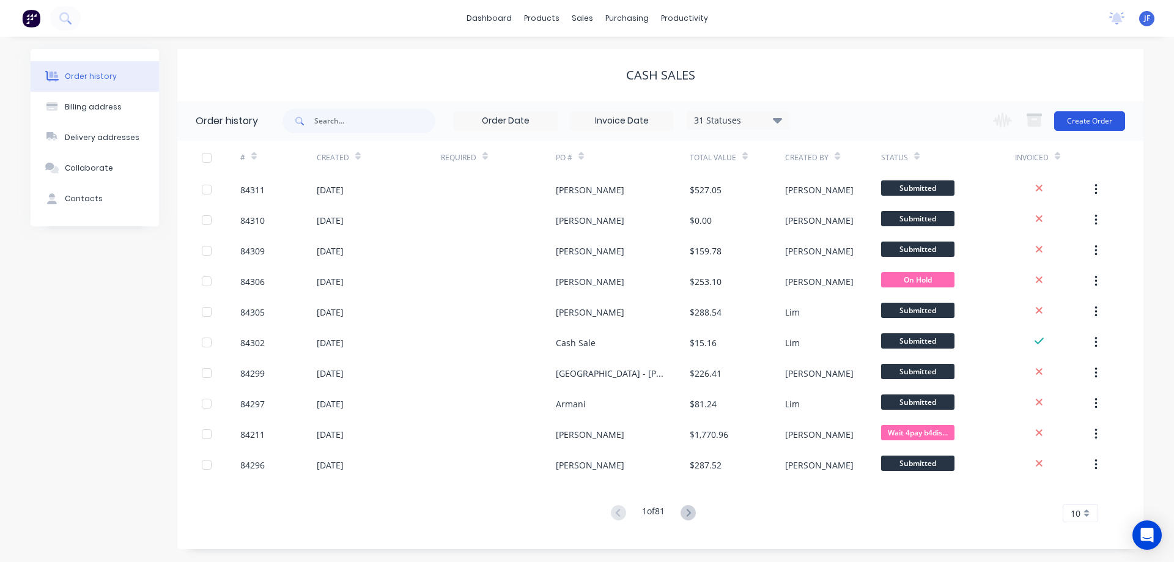
click at [1112, 114] on button "Create Order" at bounding box center [1089, 121] width 71 height 20
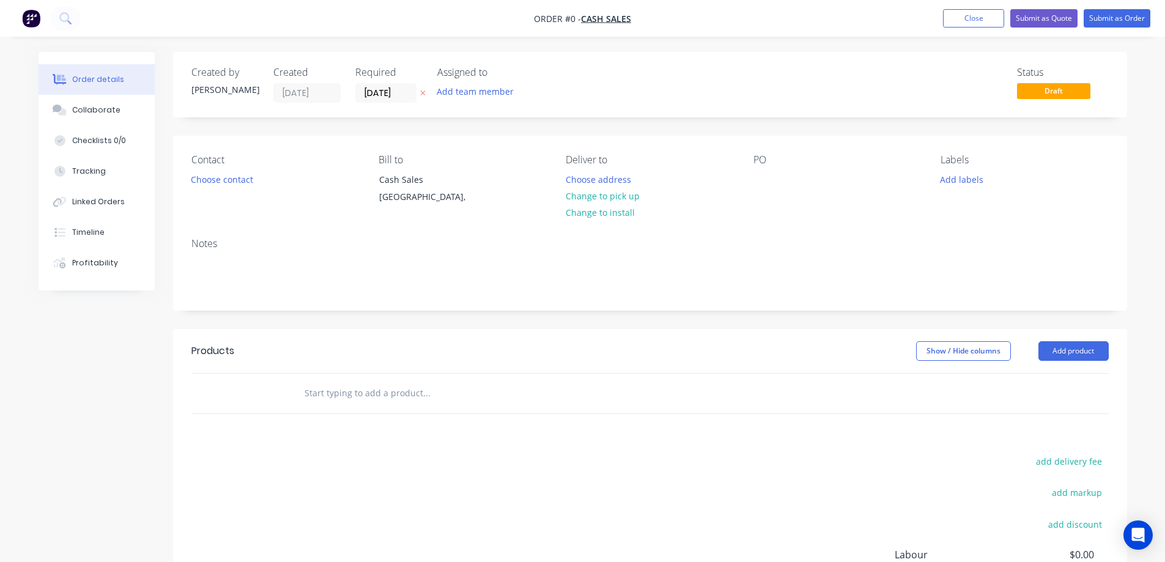
click at [424, 95] on icon at bounding box center [423, 92] width 6 height 7
click at [221, 182] on button "Choose contact" at bounding box center [221, 179] width 75 height 17
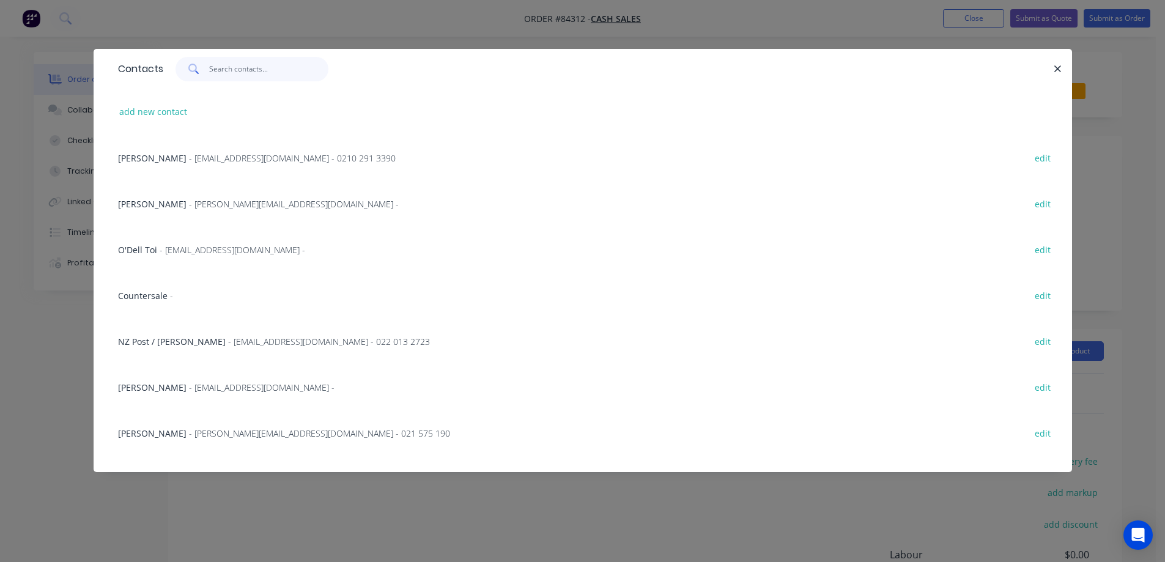
click at [213, 59] on input "text" at bounding box center [268, 69] width 119 height 24
paste input "[PERSON_NAME]"
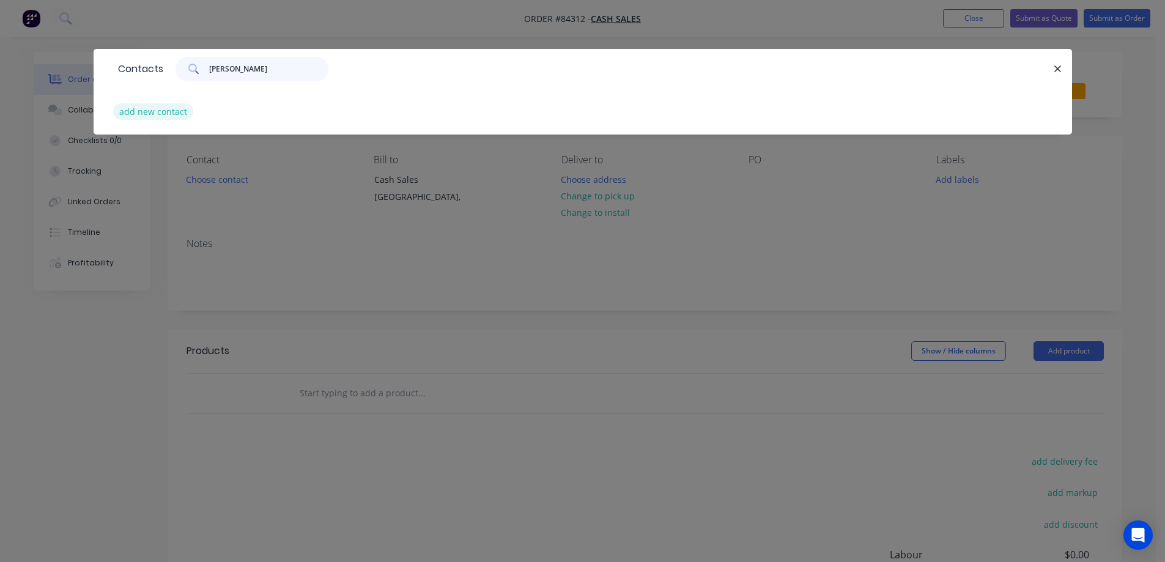
type input "[PERSON_NAME]"
click at [180, 108] on button "add new contact" at bounding box center [153, 111] width 81 height 17
select select "NZ"
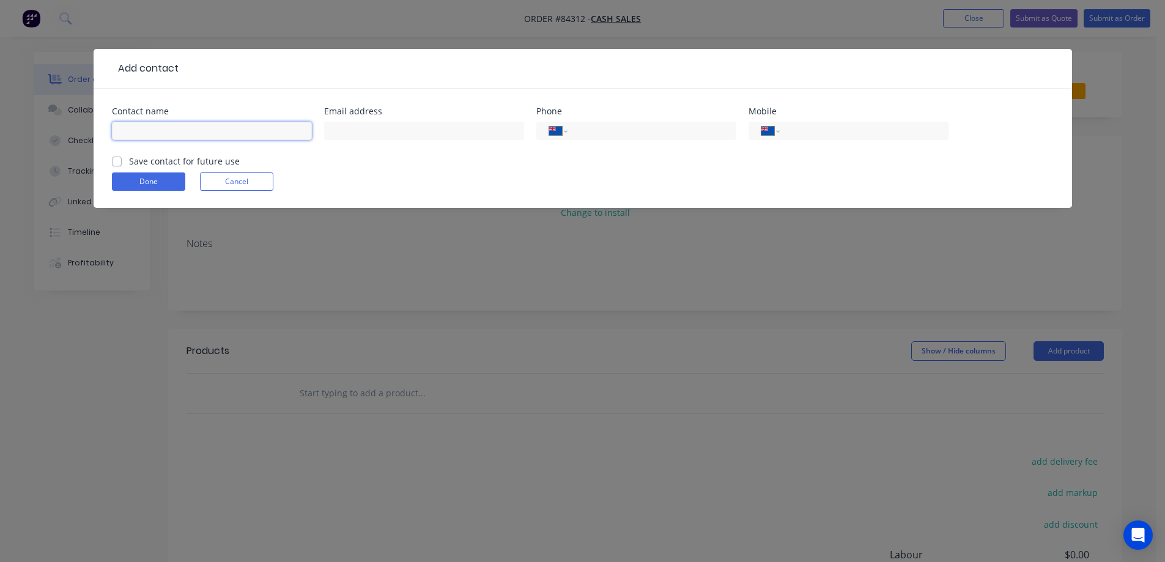
click at [190, 135] on input "text" at bounding box center [212, 131] width 200 height 18
paste input "[PERSON_NAME]"
type input "[PERSON_NAME]"
click at [191, 157] on label "Save contact for future use" at bounding box center [184, 161] width 111 height 13
click at [129, 163] on label "Save contact for future use" at bounding box center [184, 161] width 111 height 13
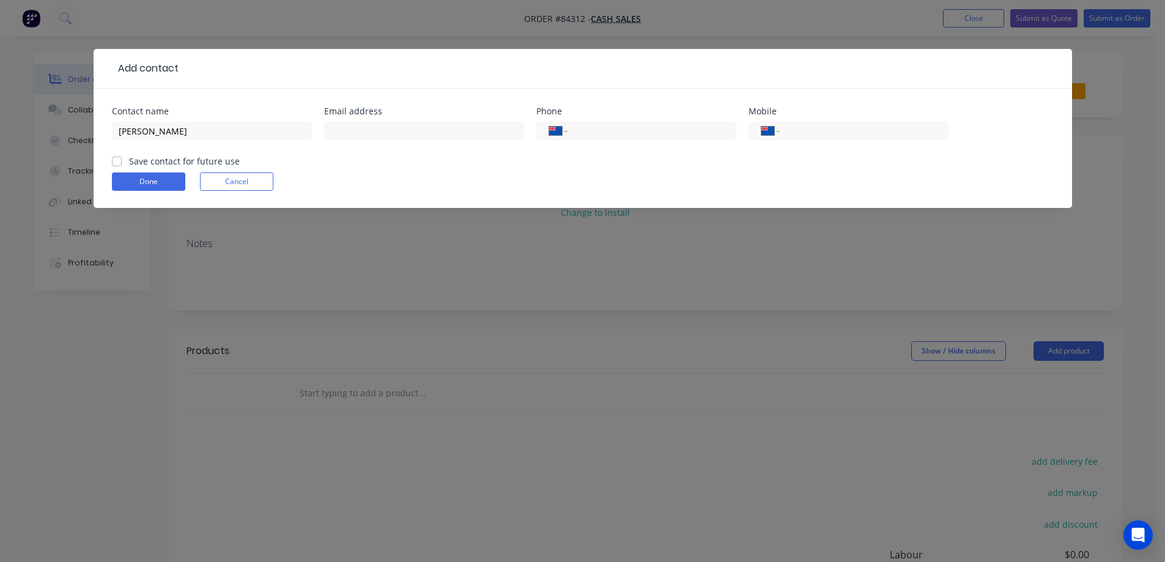
click at [115, 163] on input "Save contact for future use" at bounding box center [117, 161] width 10 height 12
checkbox input "true"
drag, startPoint x: 362, startPoint y: 128, endPoint x: 320, endPoint y: 146, distance: 45.2
click at [362, 128] on input "text" at bounding box center [424, 131] width 200 height 18
paste input "[EMAIL_ADDRESS][DOMAIN_NAME]"
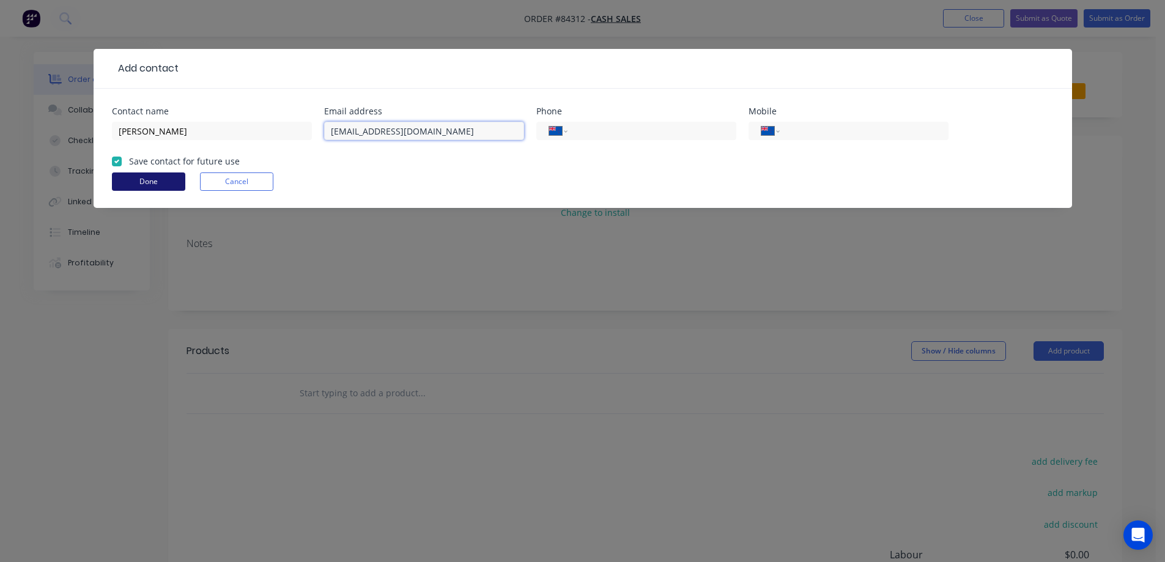
type input "[EMAIL_ADDRESS][DOMAIN_NAME]"
click at [139, 184] on button "Done" at bounding box center [148, 181] width 73 height 18
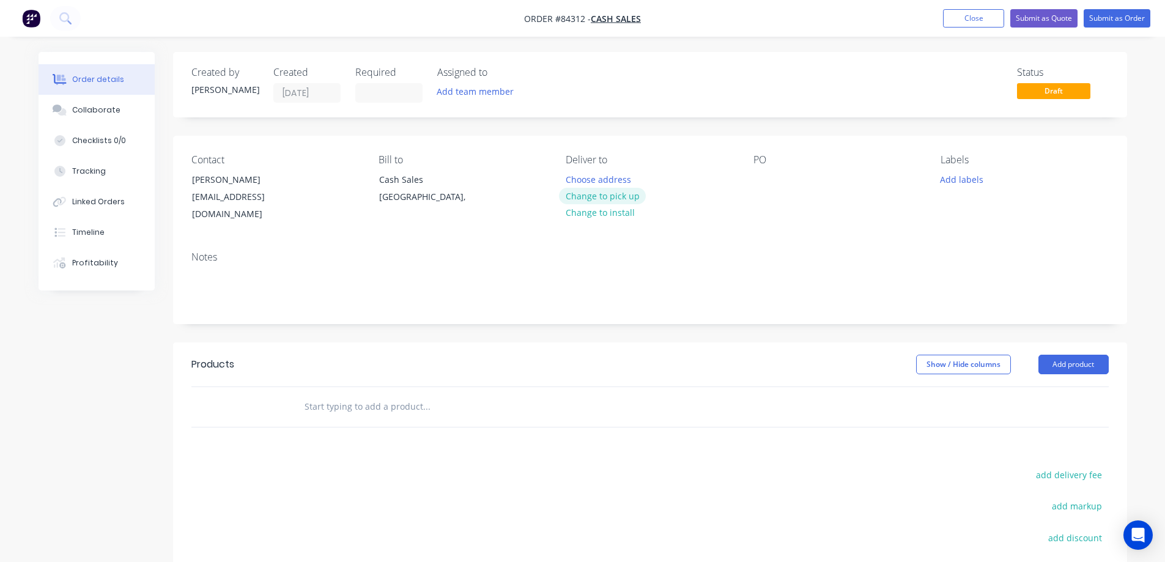
click at [630, 196] on button "Change to pick up" at bounding box center [602, 196] width 87 height 17
click at [247, 202] on div "[EMAIL_ADDRESS][DOMAIN_NAME]" at bounding box center [243, 205] width 102 height 34
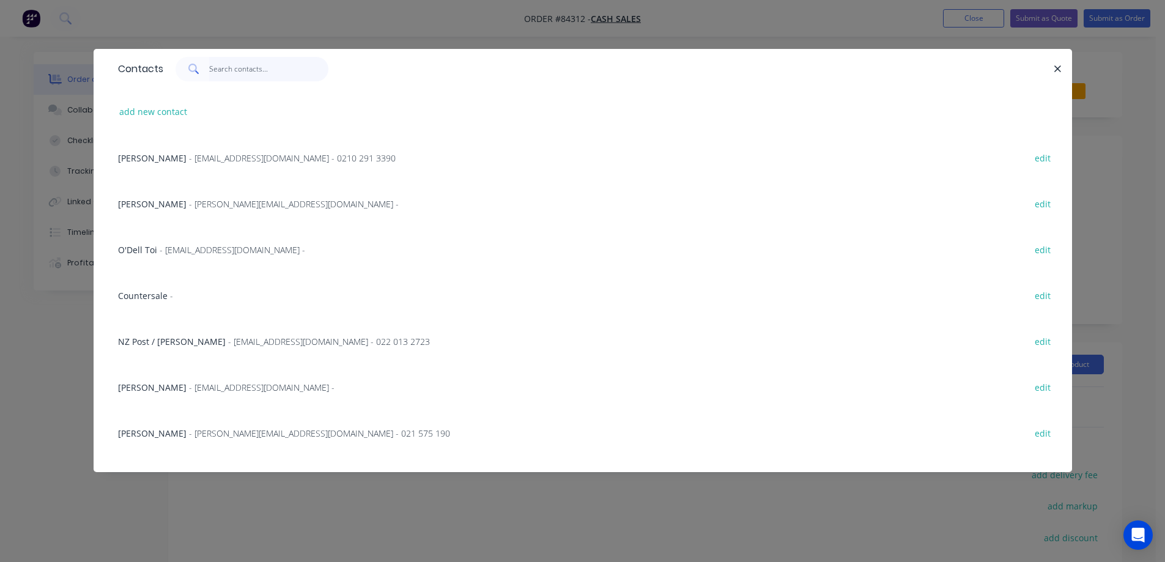
click at [229, 73] on input "text" at bounding box center [268, 69] width 119 height 24
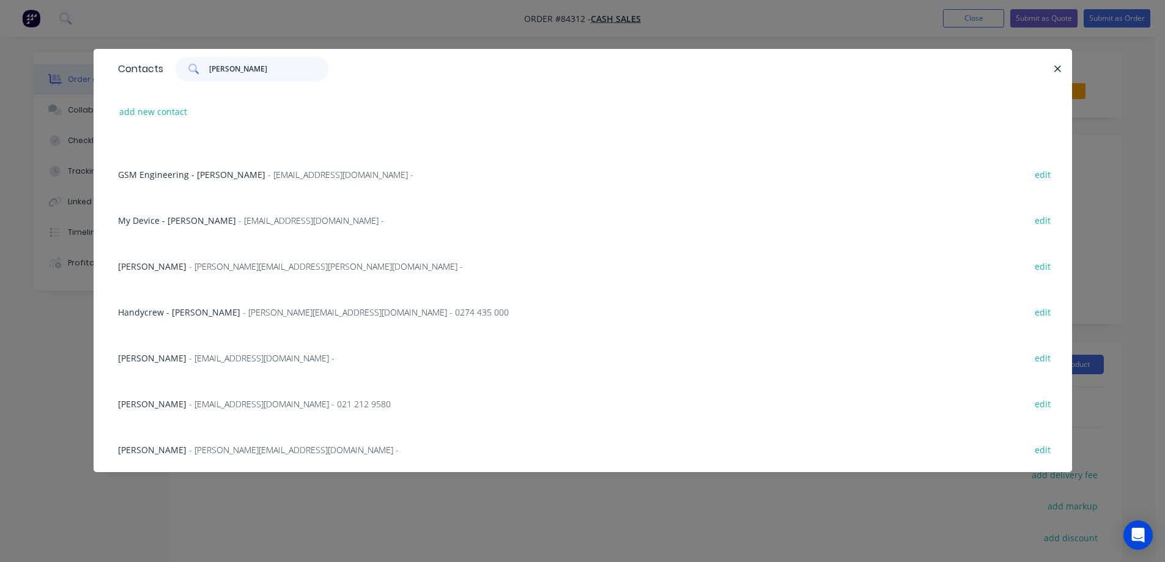
scroll to position [213, 0]
type input "[PERSON_NAME]"
click at [1034, 444] on button "edit" at bounding box center [1043, 448] width 29 height 17
select select "NZ"
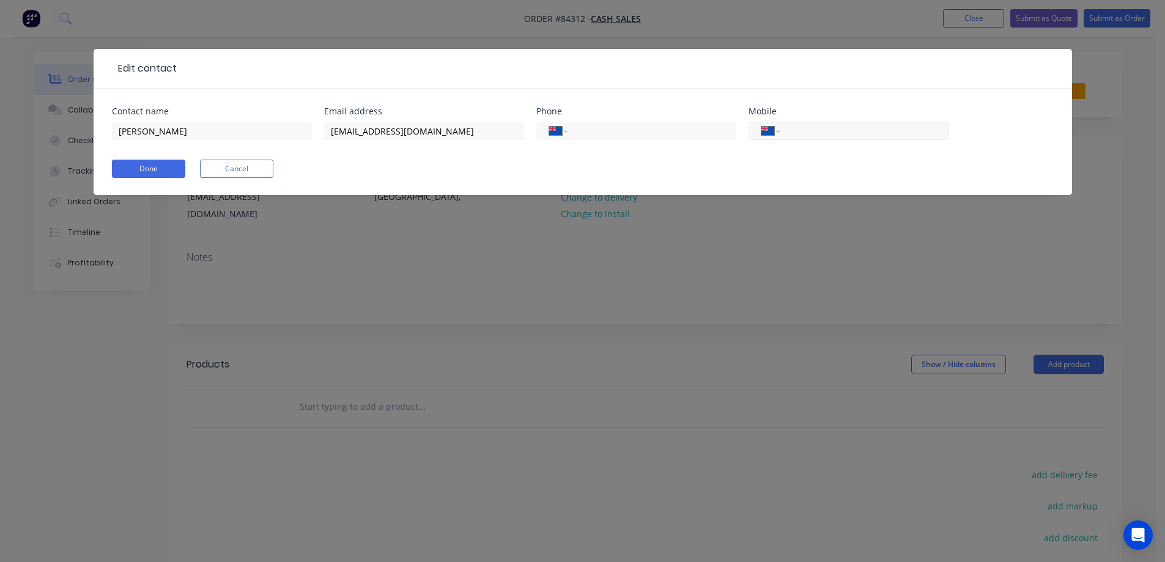
click at [886, 137] on input "tel" at bounding box center [861, 131] width 147 height 14
paste input "021 402 266"
type input "021 402 266"
click at [154, 174] on button "Done" at bounding box center [148, 169] width 73 height 18
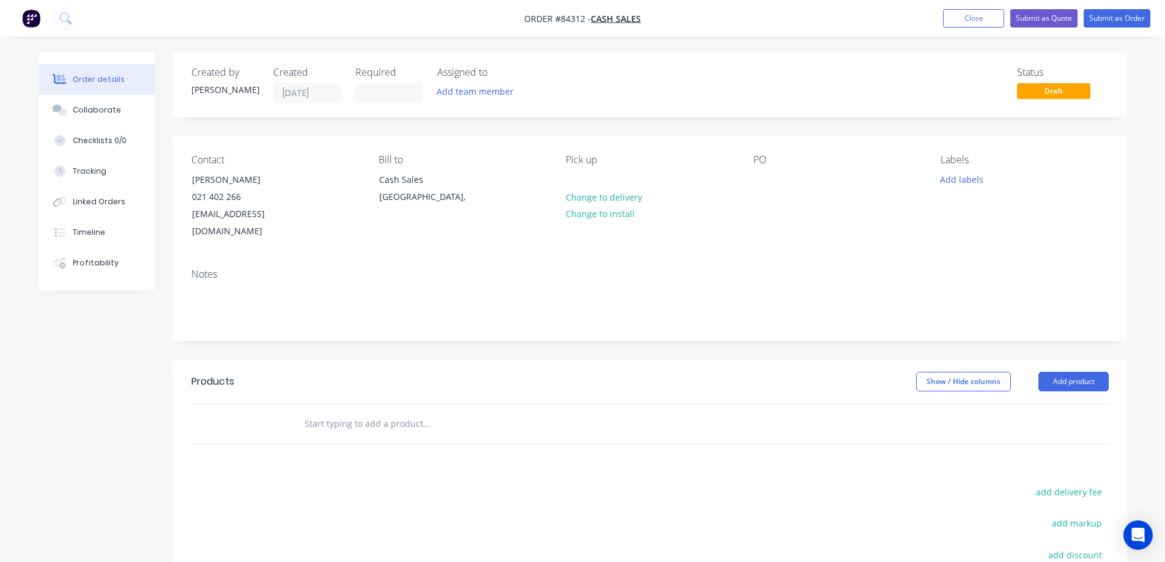
click at [395, 412] on input "text" at bounding box center [426, 424] width 245 height 24
click at [399, 412] on input "text" at bounding box center [426, 424] width 245 height 24
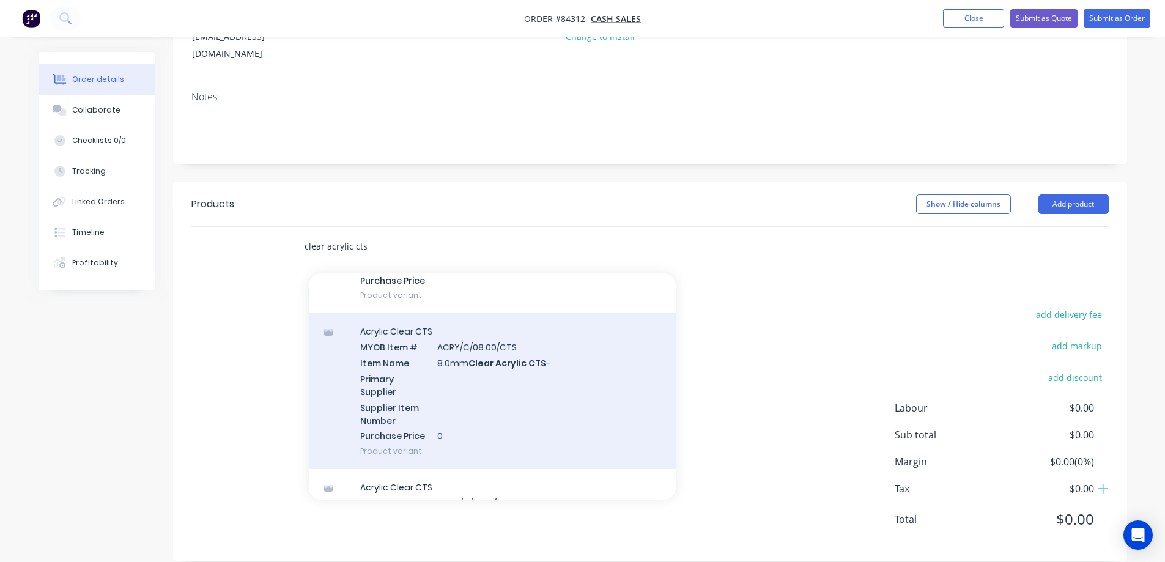
scroll to position [856, 0]
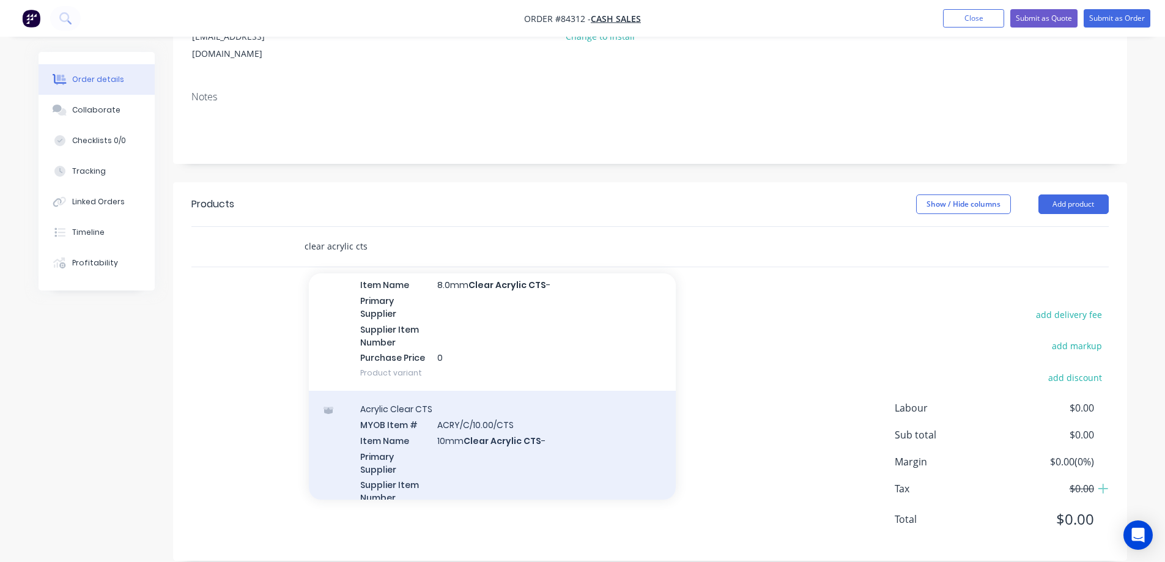
type input "clear acrylic cts"
click at [439, 454] on div "Acrylic Clear CTS MYOB Item # ACRY/C/10.00/CTS Item Name 10mm Clear Acrylic CTS…" at bounding box center [492, 469] width 367 height 156
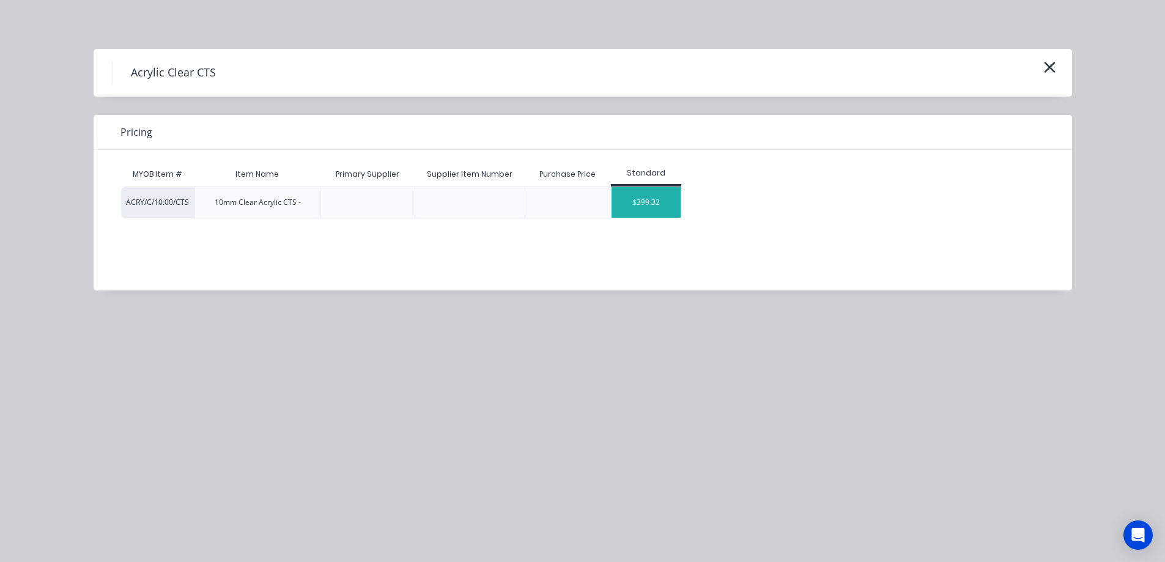
click at [653, 198] on div "$399.32" at bounding box center [646, 202] width 69 height 31
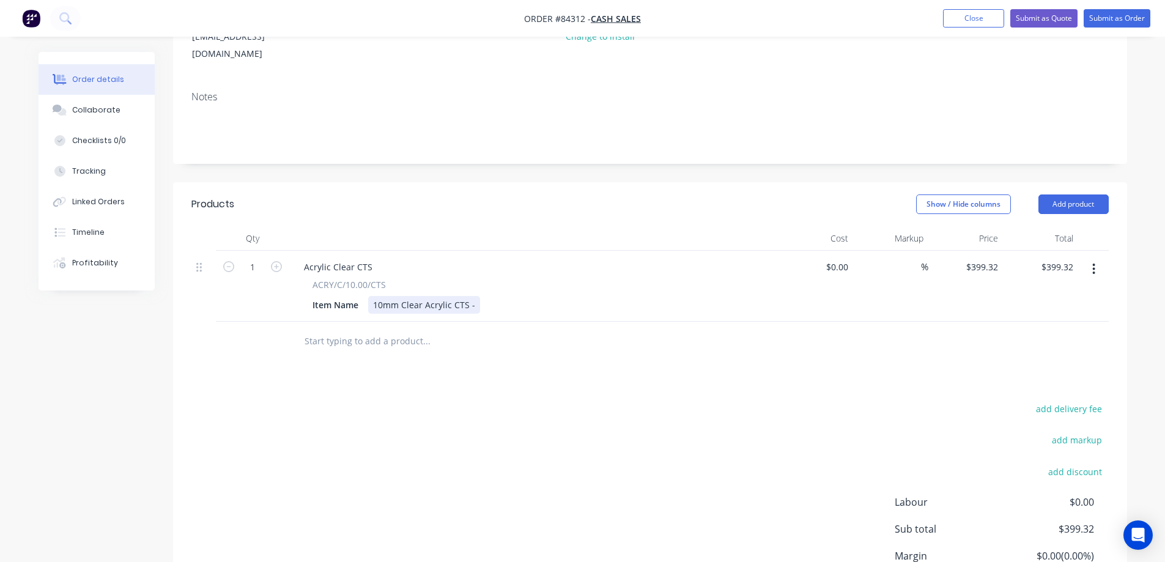
click at [474, 296] on div "10mm Clear Acrylic CTS -" at bounding box center [424, 305] width 112 height 18
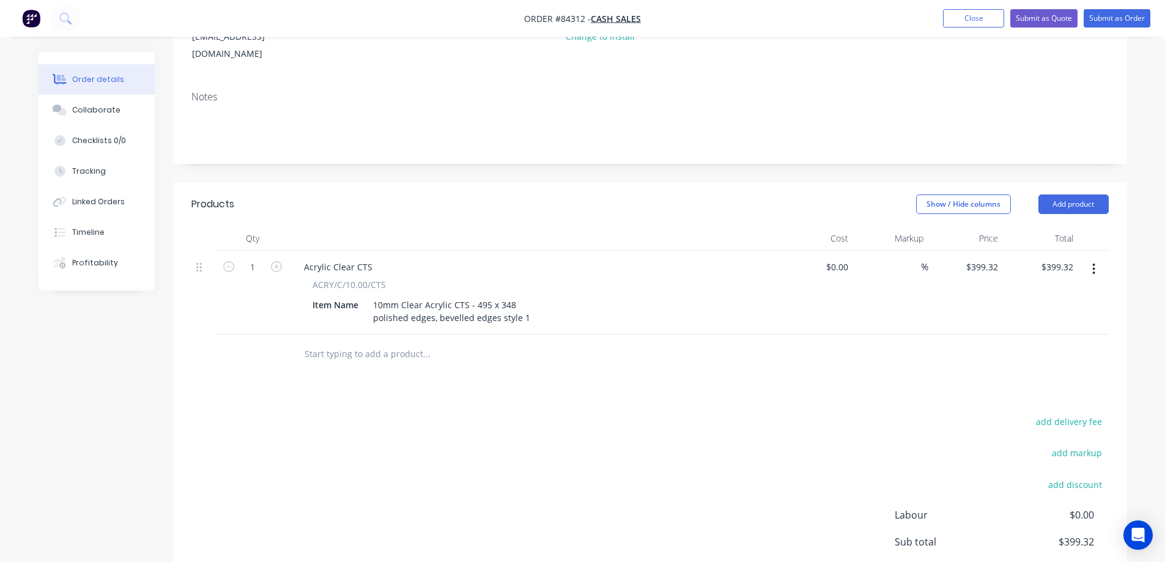
click at [1089, 258] on button "button" at bounding box center [1094, 269] width 29 height 22
click at [1067, 317] on div "Duplicate" at bounding box center [1051, 326] width 94 height 18
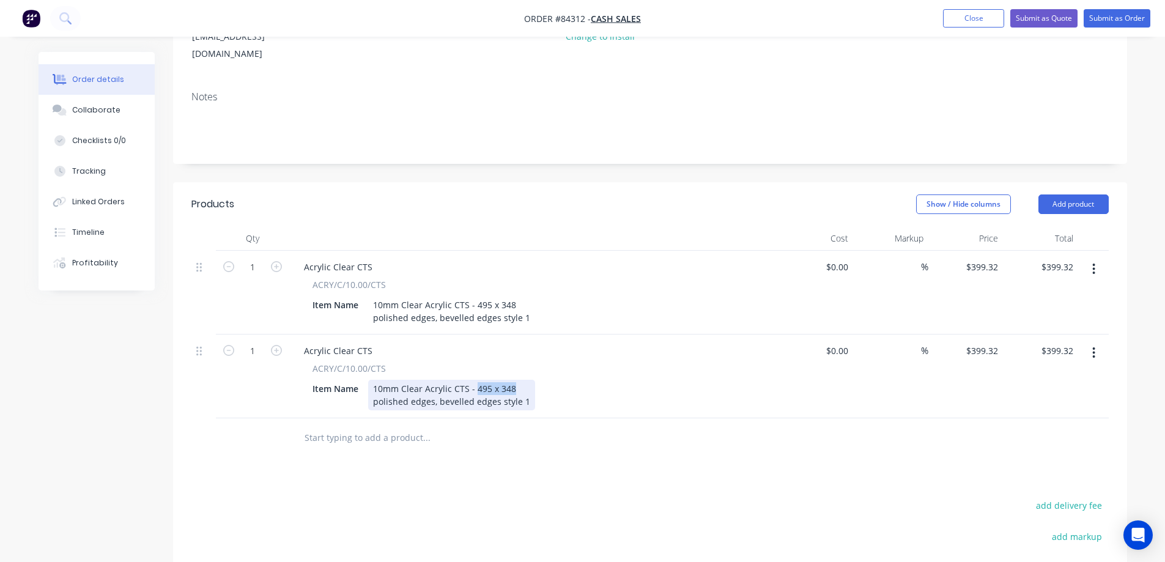
drag, startPoint x: 475, startPoint y: 374, endPoint x: 553, endPoint y: 371, distance: 78.3
click at [551, 380] on div "Item Name 10mm Clear Acrylic CTS - 495 x 348 polished edges, bevelled edges sty…" at bounding box center [532, 395] width 448 height 31
click at [978, 258] on input "399.32" at bounding box center [984, 267] width 38 height 18
type input "6"
type input "$56.20"
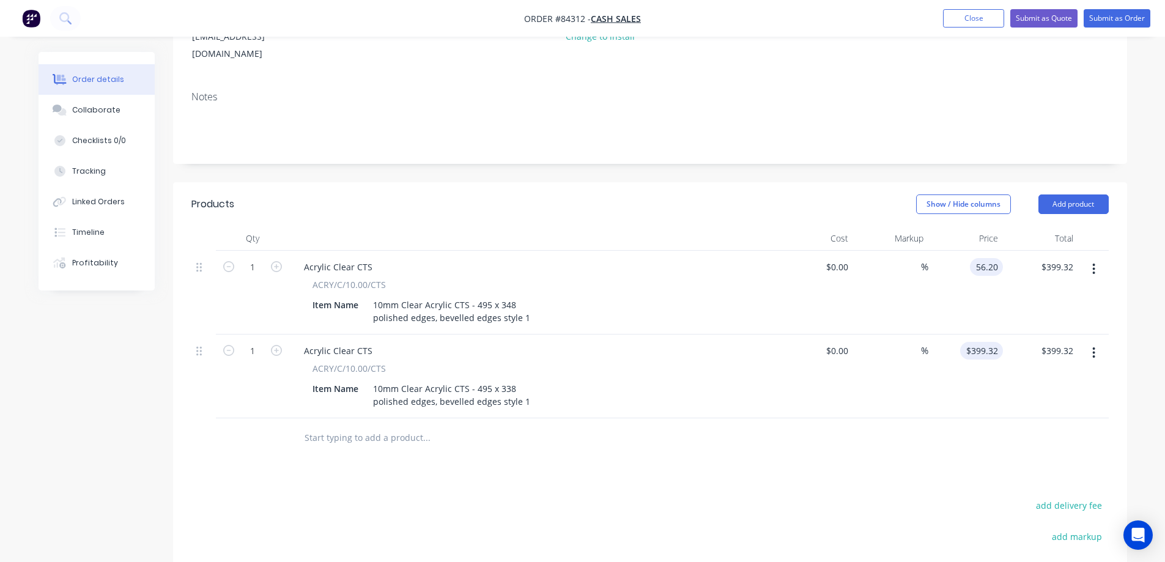
type input "$56.20"
click at [981, 342] on input "399.32" at bounding box center [984, 351] width 38 height 18
type input "$55.12"
click at [939, 422] on div at bounding box center [649, 438] width 917 height 40
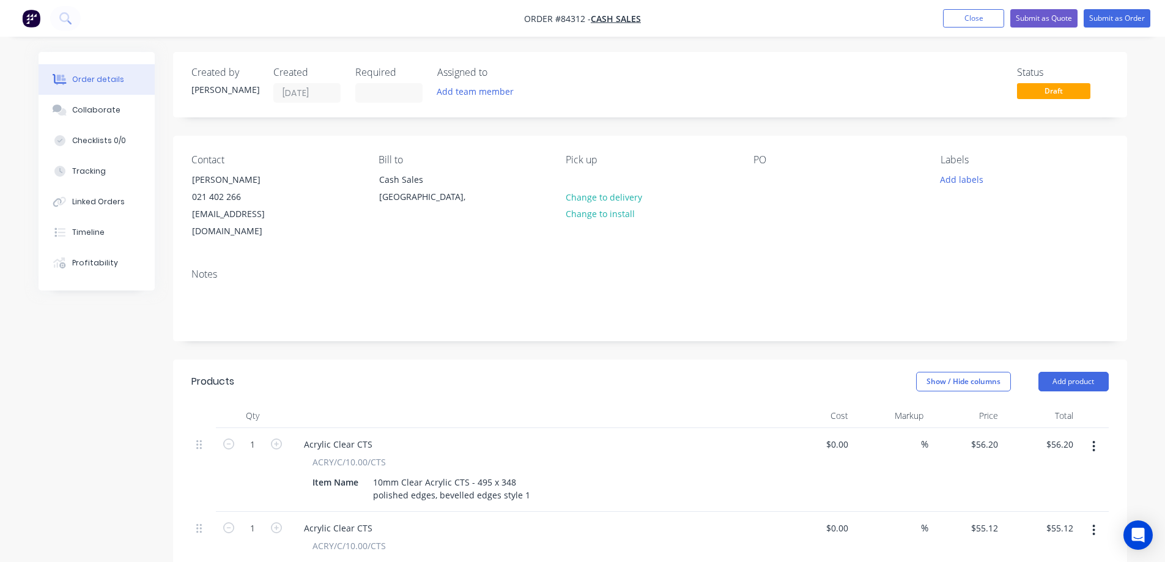
click at [955, 194] on div "Labels Add labels" at bounding box center [1025, 197] width 168 height 86
click at [958, 179] on button "Add labels" at bounding box center [962, 179] width 56 height 17
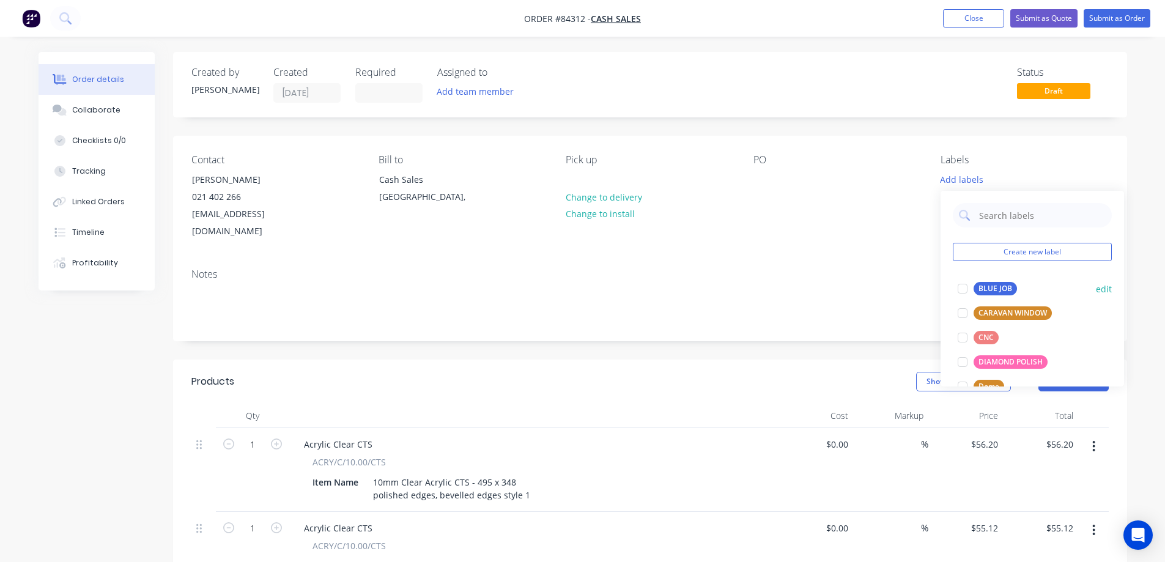
click at [969, 288] on div at bounding box center [962, 288] width 24 height 24
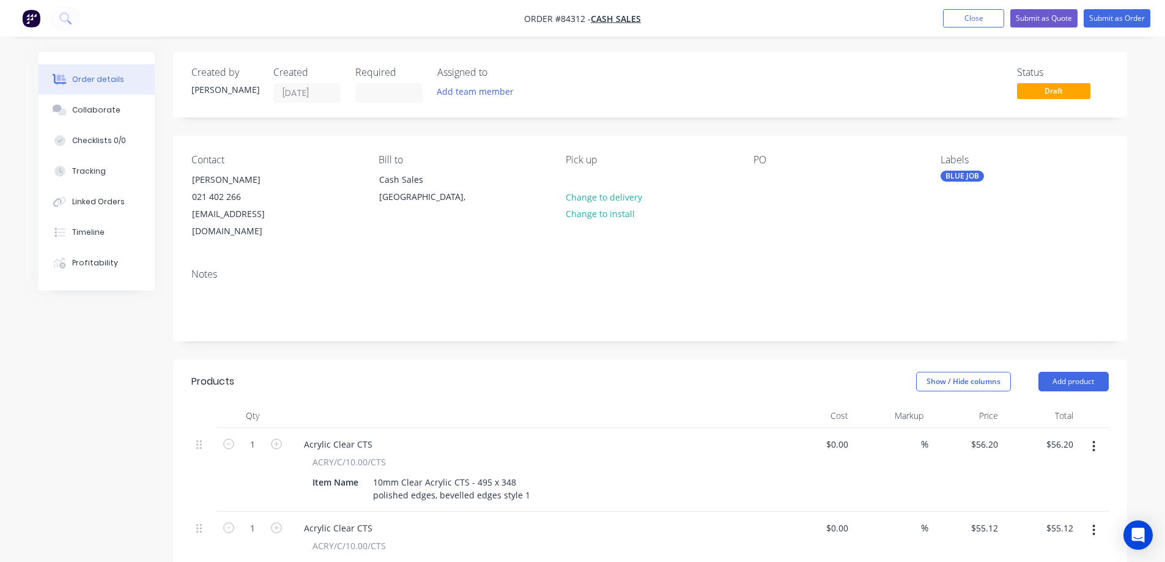
drag, startPoint x: 180, startPoint y: 179, endPoint x: 357, endPoint y: 182, distance: 176.8
click at [347, 182] on div "Contact [PERSON_NAME] 021 402 266 [EMAIL_ADDRESS][DOMAIN_NAME] [PERSON_NAME] to…" at bounding box center [650, 197] width 954 height 123
copy div "[PERSON_NAME]"
click at [767, 173] on div at bounding box center [764, 180] width 20 height 18
paste div
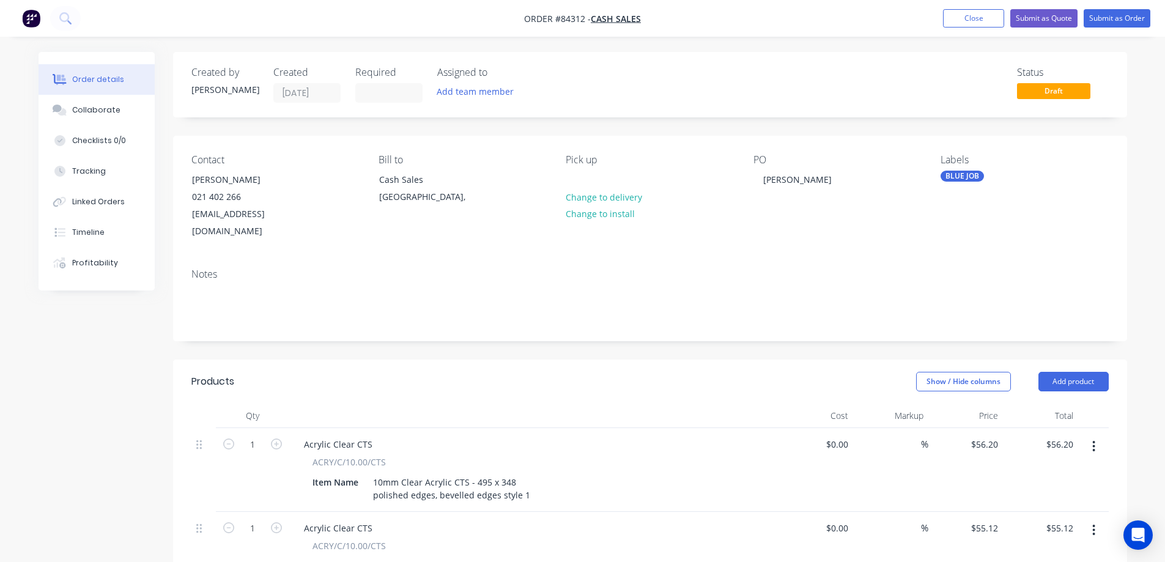
click at [1132, 8] on nav "Order #84312 - Cash Sales Add product Close Submit as Quote Submit as Order" at bounding box center [582, 18] width 1165 height 37
click at [1132, 32] on nav "Order #84312 - Cash Sales Add product Close Submit as Quote Submit as Order" at bounding box center [582, 18] width 1165 height 37
click at [1127, 23] on button "Submit as Order" at bounding box center [1117, 18] width 67 height 18
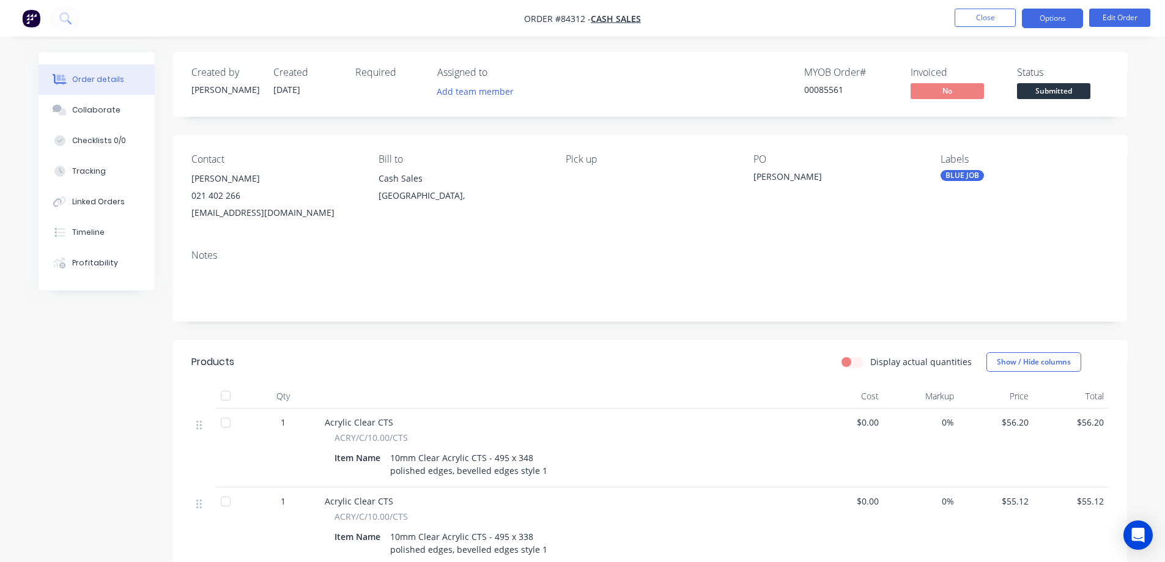
click at [1029, 24] on button "Options" at bounding box center [1052, 19] width 61 height 20
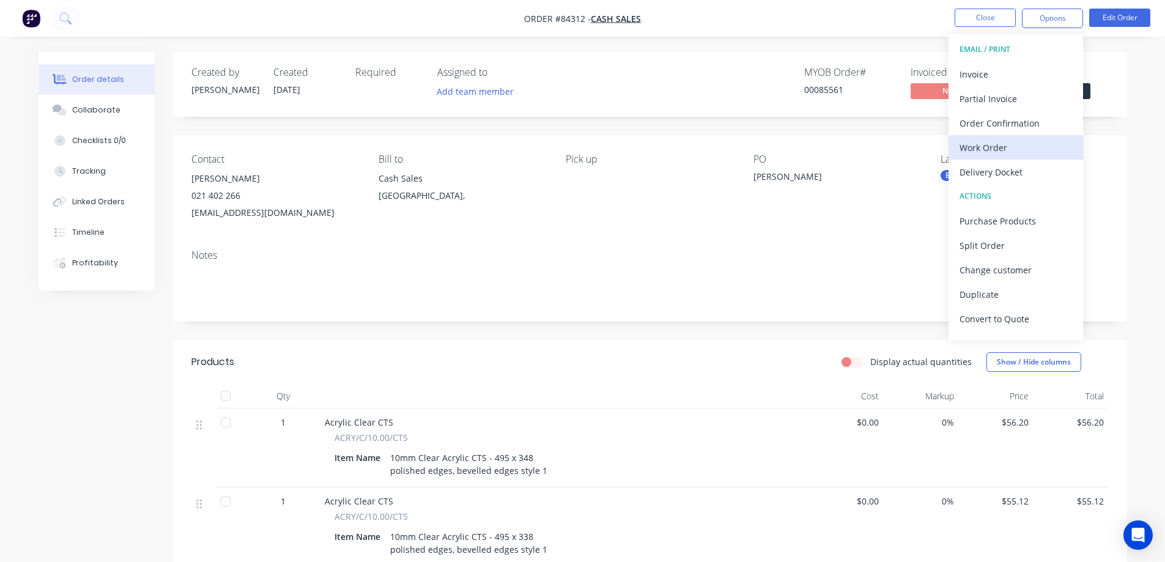
click at [999, 140] on div "Work Order" at bounding box center [1016, 148] width 113 height 18
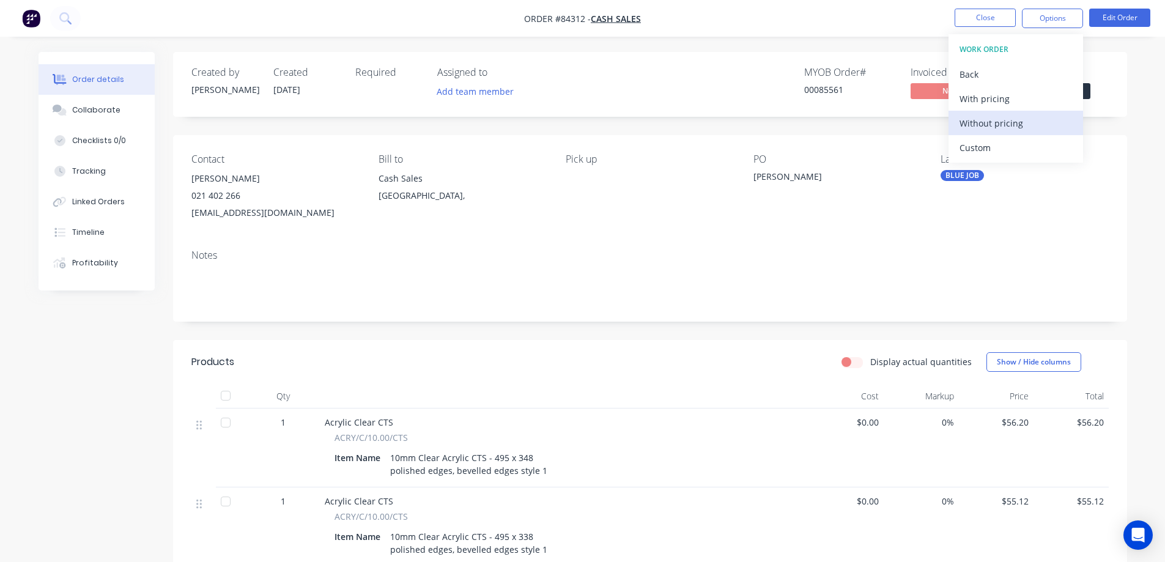
click at [994, 124] on div "Without pricing" at bounding box center [1016, 123] width 113 height 18
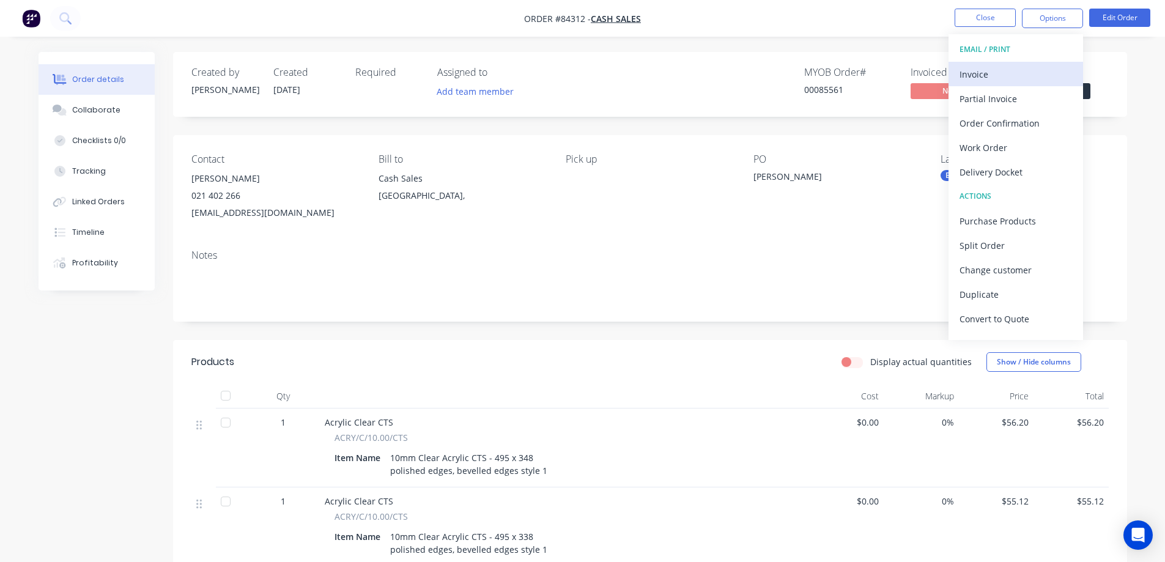
click at [982, 65] on div "Invoice" at bounding box center [1016, 74] width 113 height 18
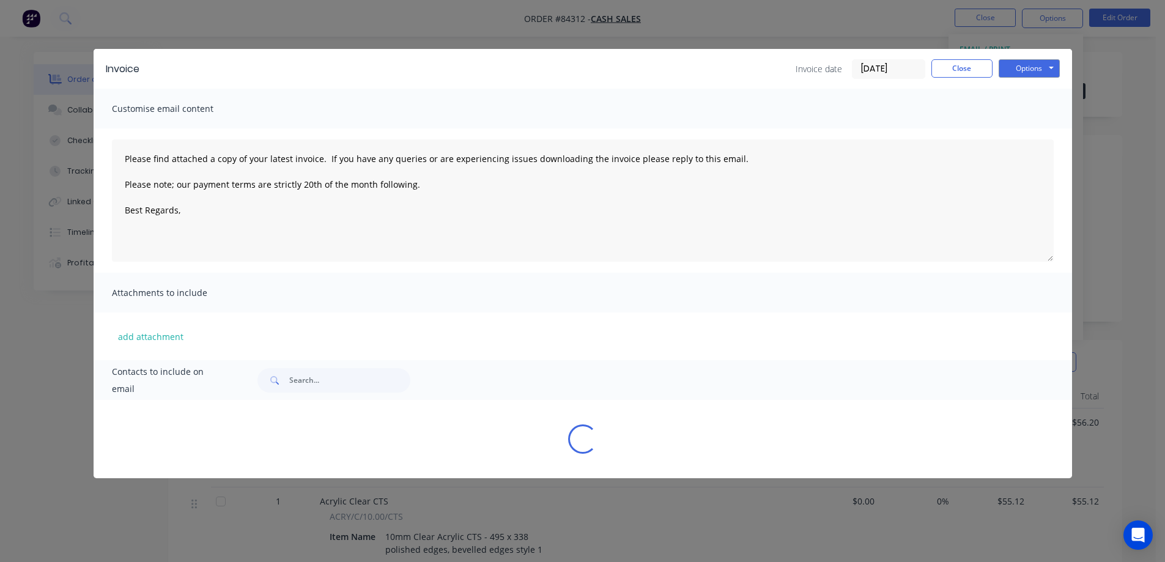
click at [1027, 83] on div "Invoice Invoice date [DATE] Close Options Preview Print Email" at bounding box center [583, 69] width 979 height 40
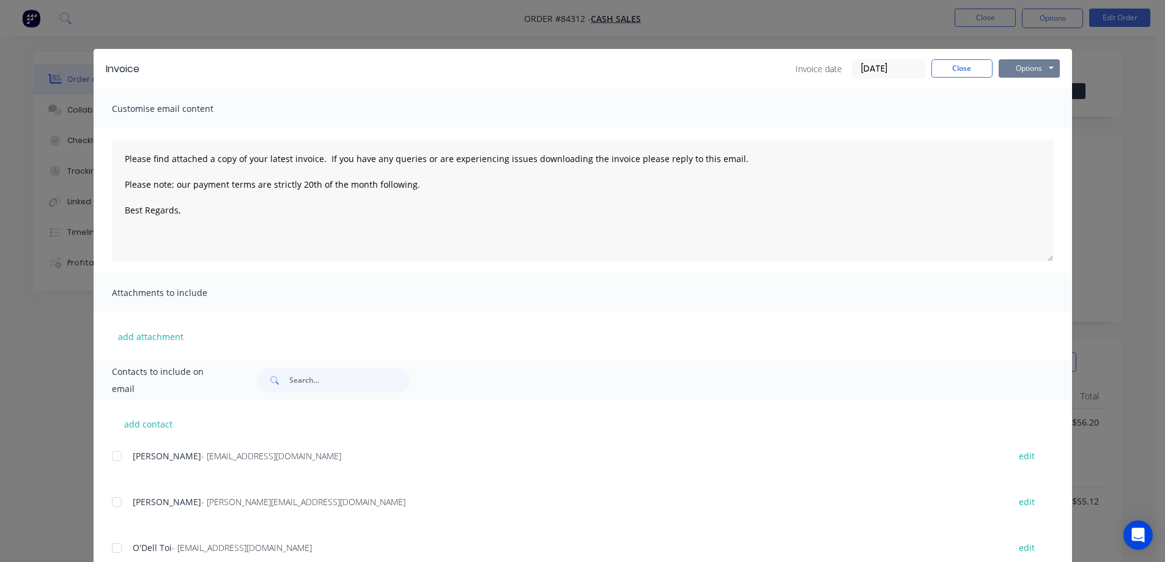
click at [1032, 69] on button "Options" at bounding box center [1029, 68] width 61 height 18
click at [1031, 84] on button "Preview" at bounding box center [1038, 90] width 78 height 20
click at [953, 65] on button "Close" at bounding box center [962, 68] width 61 height 18
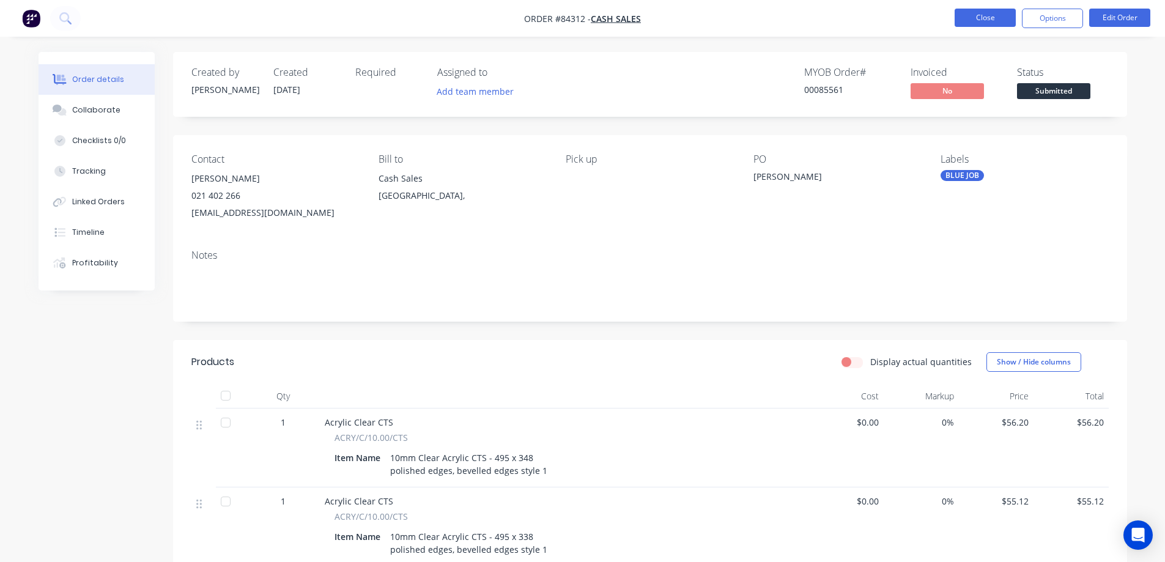
click at [998, 20] on button "Close" at bounding box center [985, 18] width 61 height 18
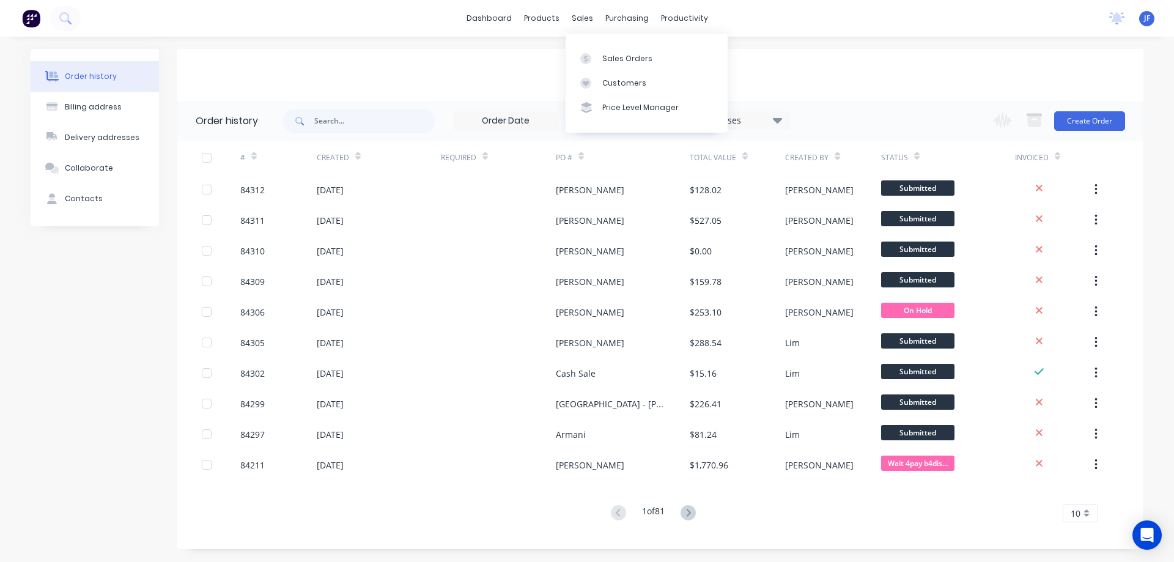
click at [806, 44] on div "Order history Billing address Delivery addresses Collaborate Contacts Cash Sale…" at bounding box center [587, 299] width 1174 height 525
click at [68, 18] on icon at bounding box center [64, 17] width 10 height 10
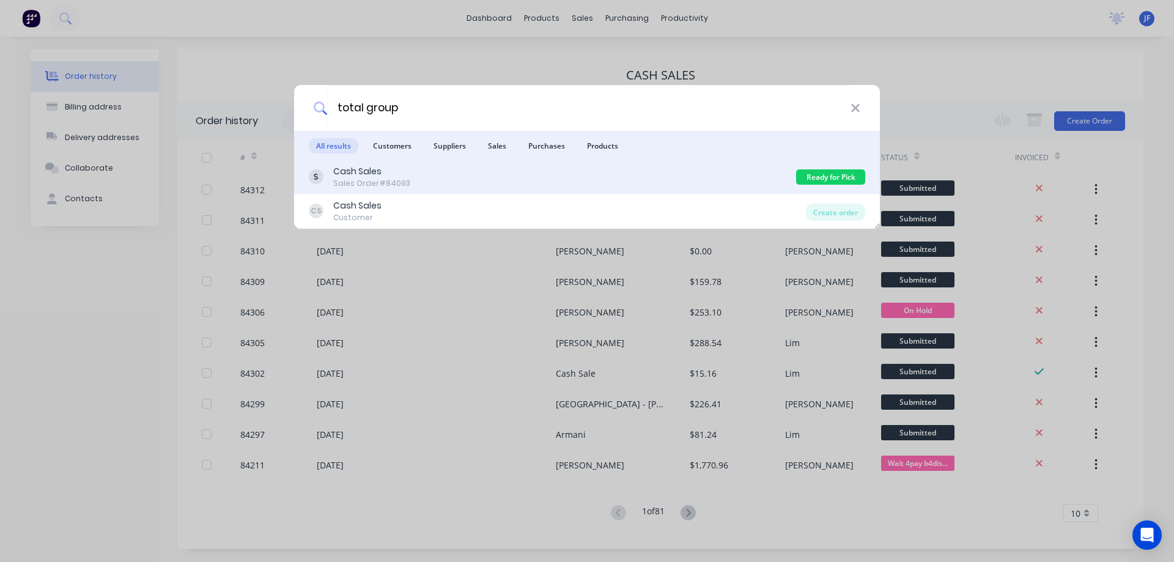
type input "total group"
click at [726, 184] on div "Cash Sales Sales Order #84093" at bounding box center [552, 177] width 487 height 24
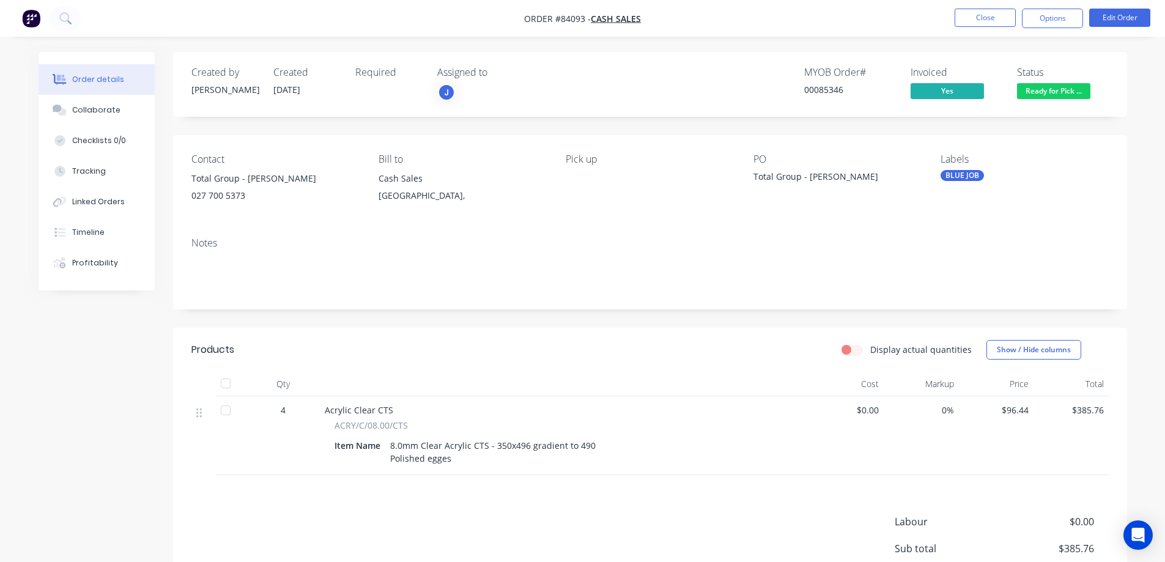
click at [1059, 91] on span "Ready for Pick ..." at bounding box center [1053, 90] width 73 height 15
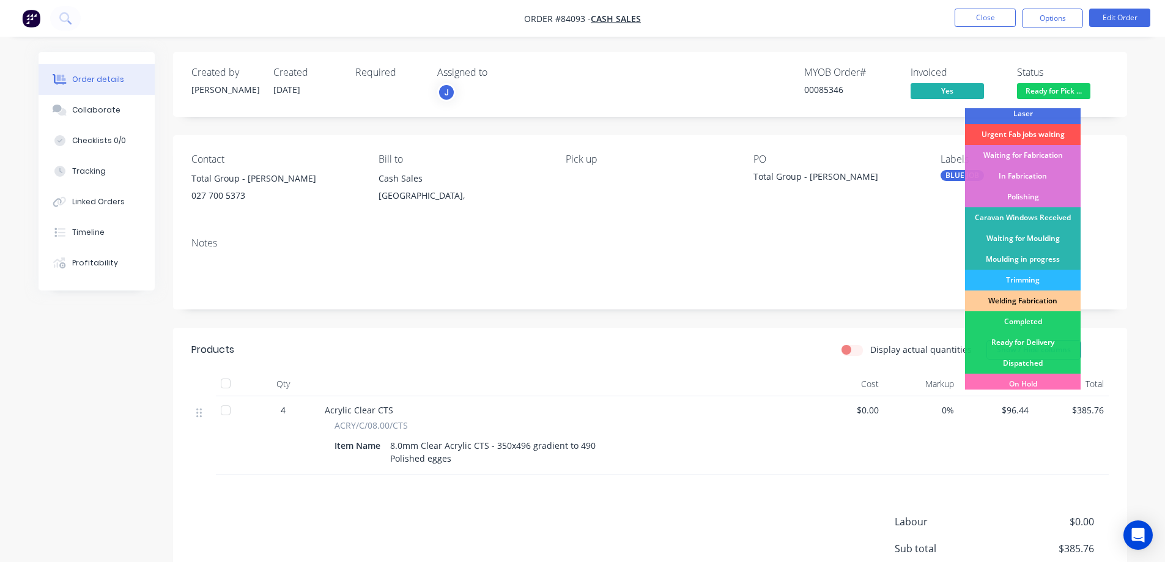
scroll to position [239, 0]
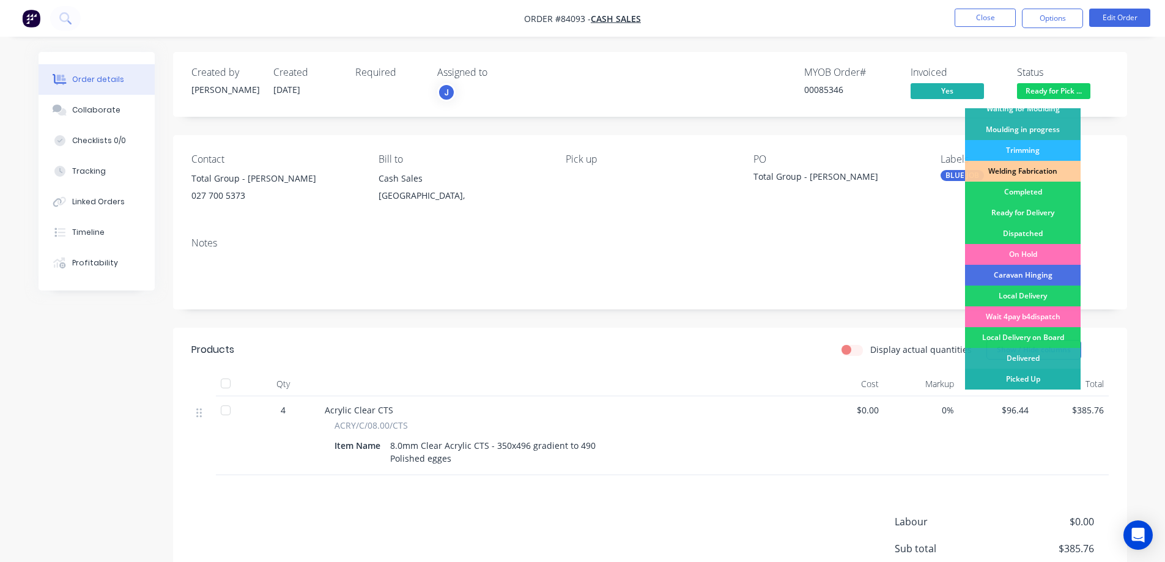
click at [1028, 380] on div "Picked Up" at bounding box center [1023, 379] width 116 height 21
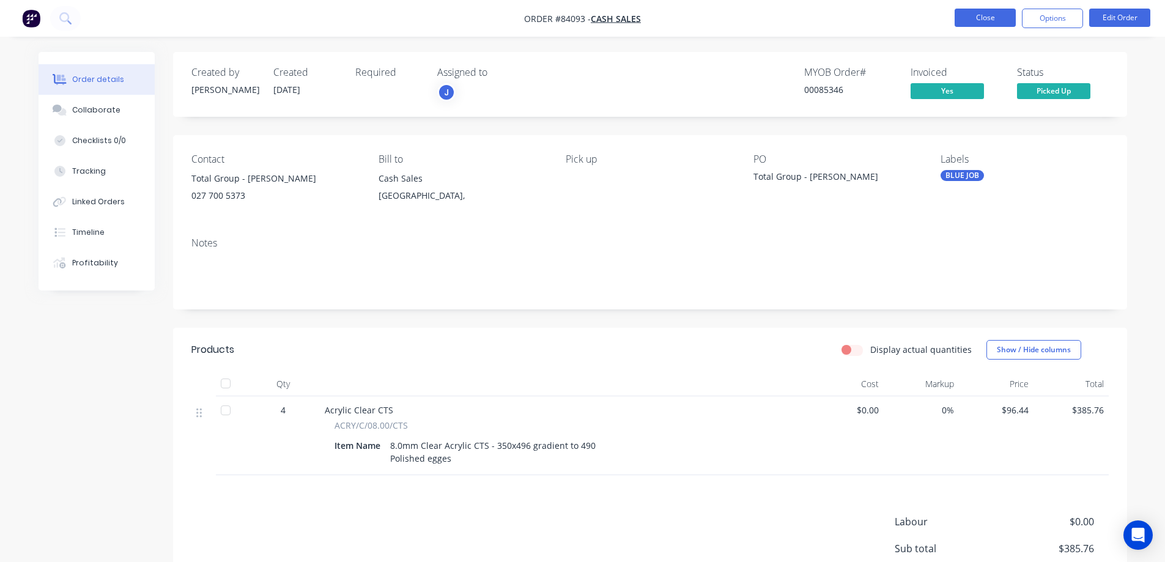
click at [974, 21] on button "Close" at bounding box center [985, 18] width 61 height 18
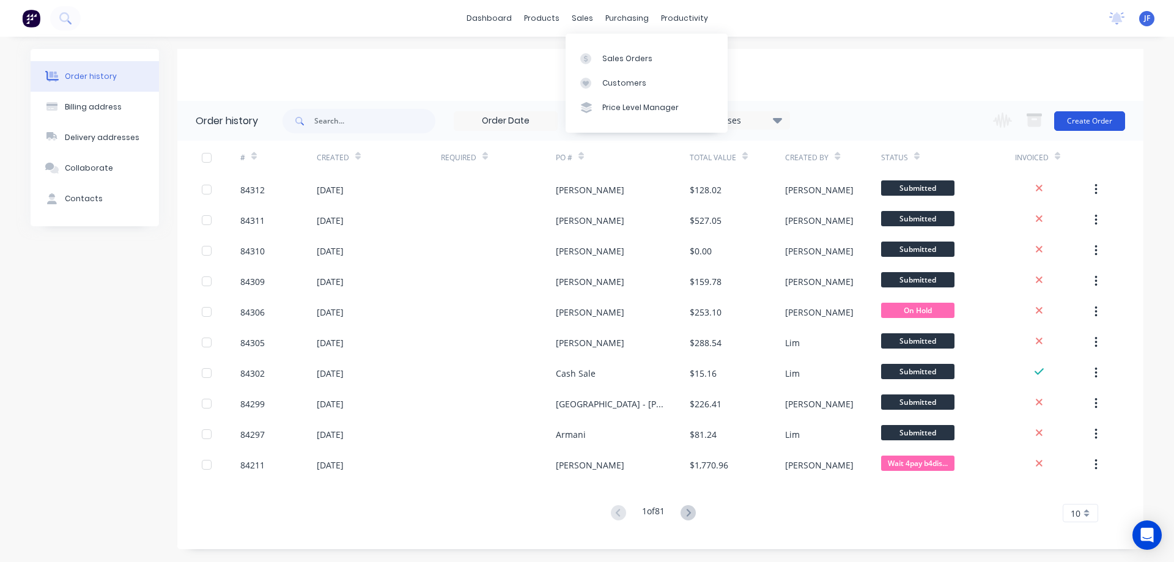
click at [1080, 122] on button "Create Order" at bounding box center [1089, 121] width 71 height 20
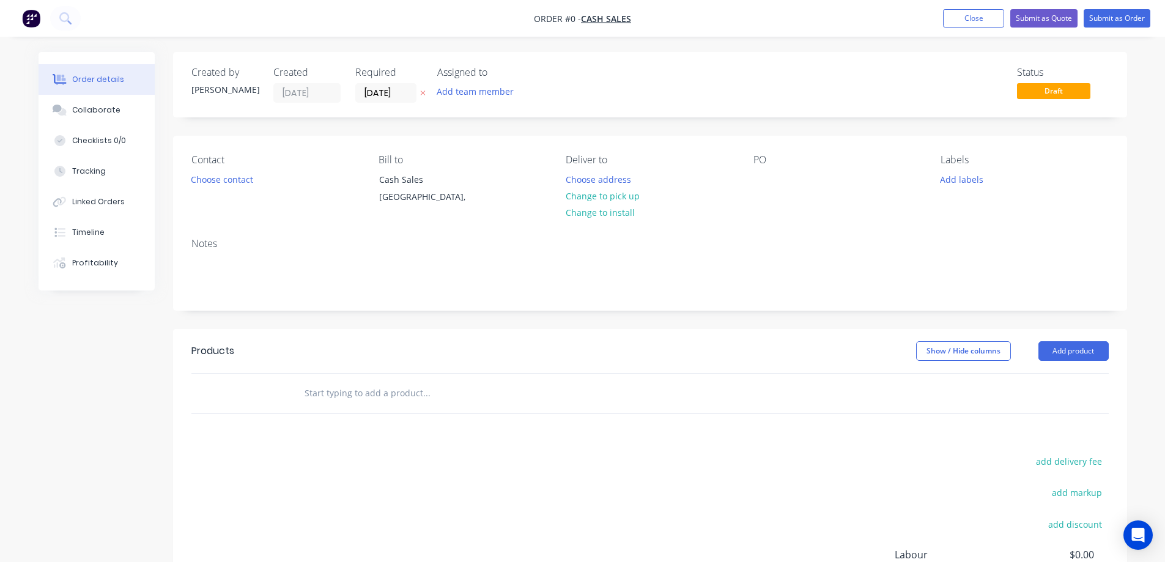
click at [423, 94] on icon at bounding box center [423, 92] width 6 height 7
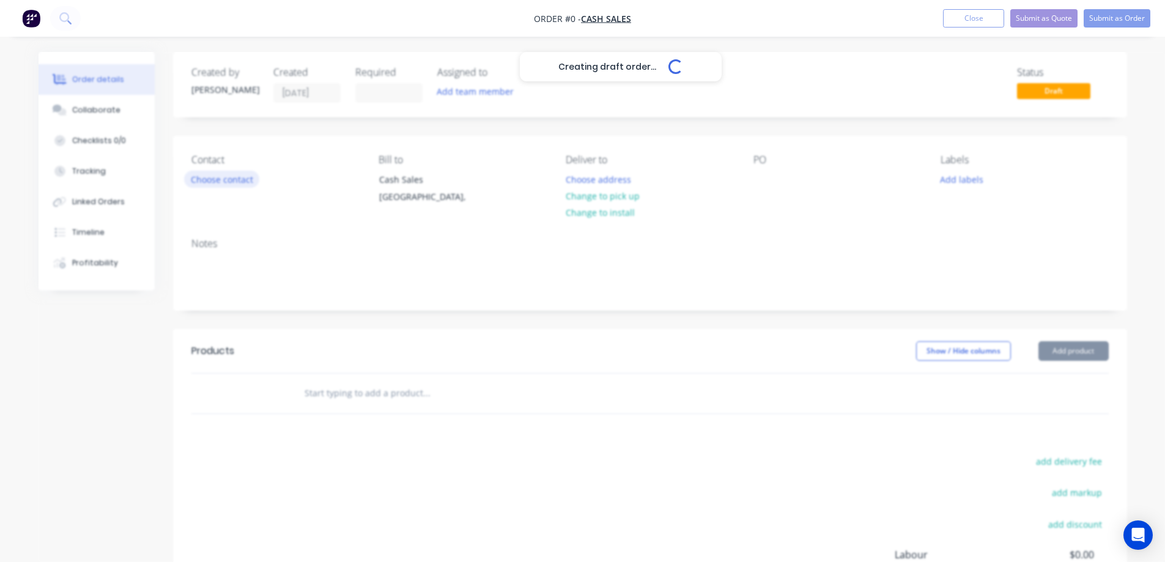
click at [207, 178] on button "Choose contact" at bounding box center [221, 179] width 75 height 17
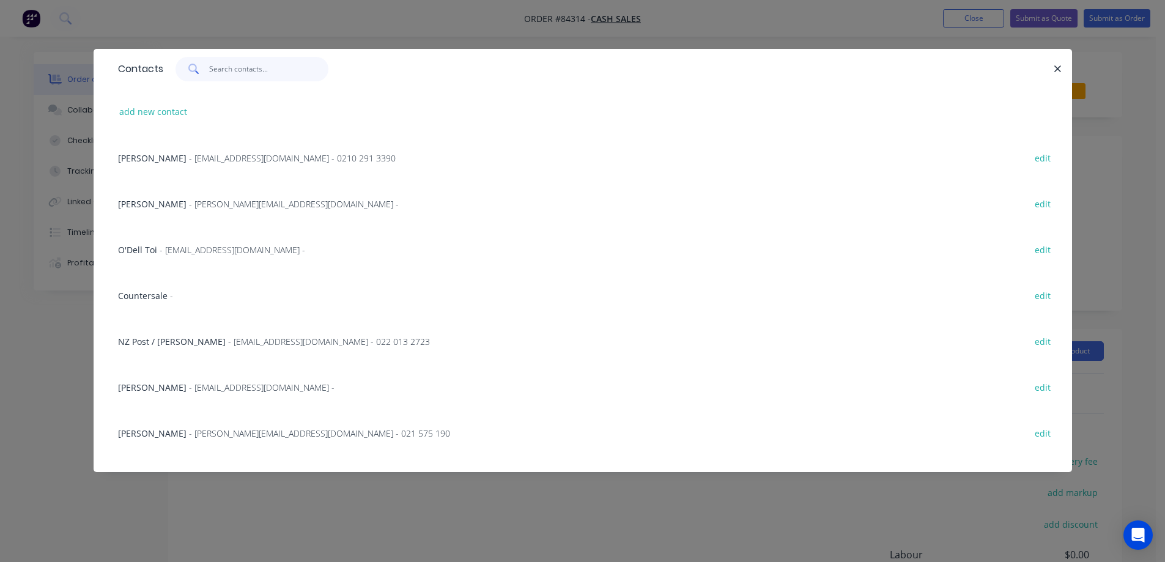
click at [271, 73] on input "text" at bounding box center [268, 69] width 119 height 24
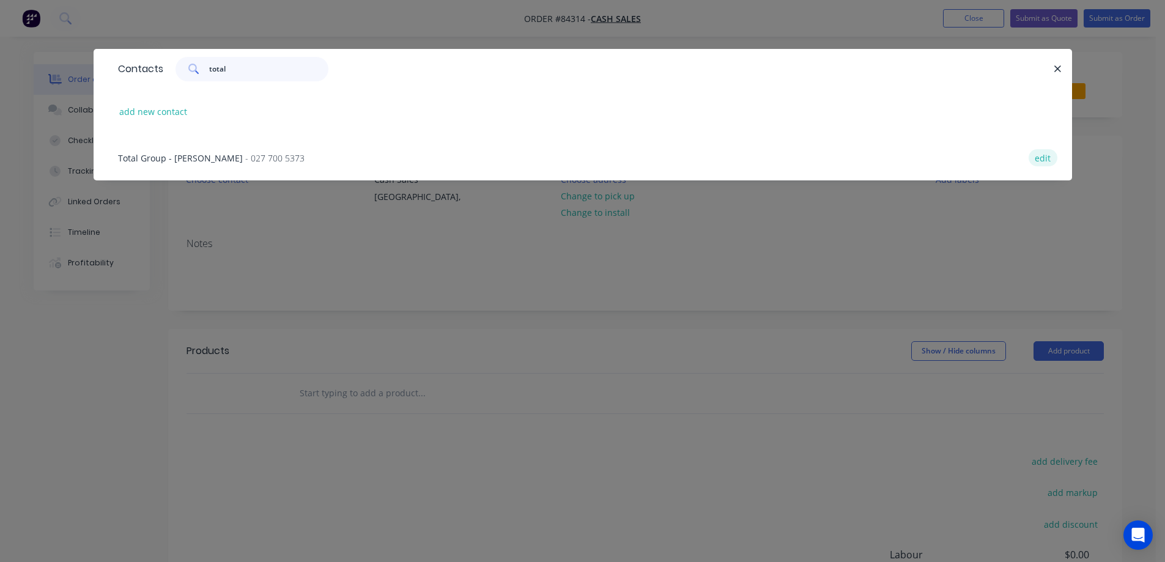
type input "total"
click at [1046, 163] on button "edit" at bounding box center [1043, 157] width 29 height 17
select select "NZ"
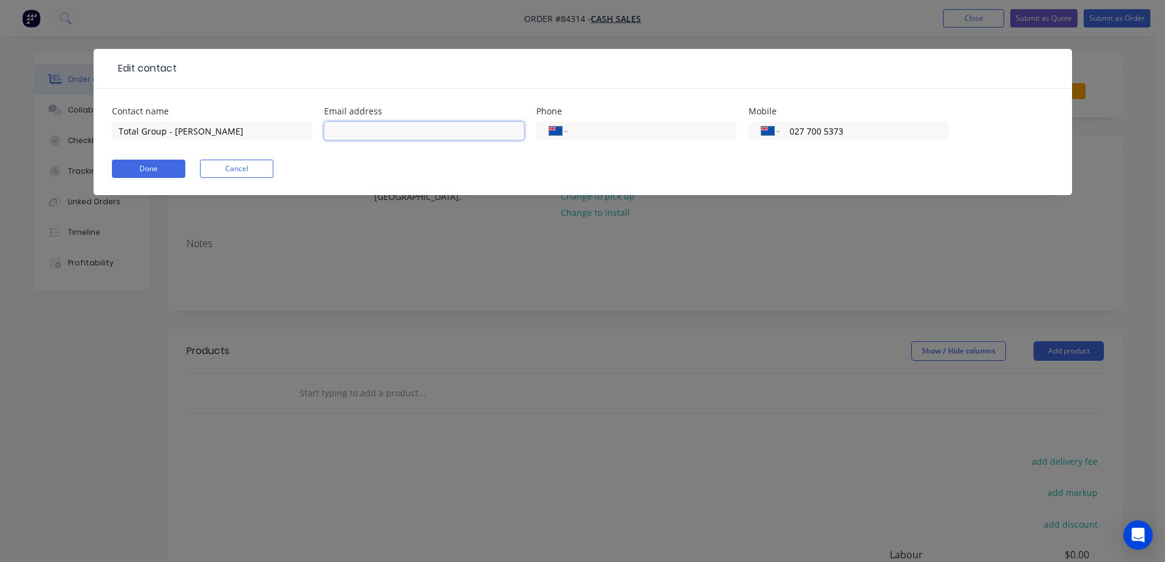
click at [402, 131] on input "text" at bounding box center [424, 131] width 200 height 18
type input "[EMAIL_ADDRESS][DOMAIN_NAME]"
click at [168, 173] on button "Done" at bounding box center [148, 169] width 73 height 18
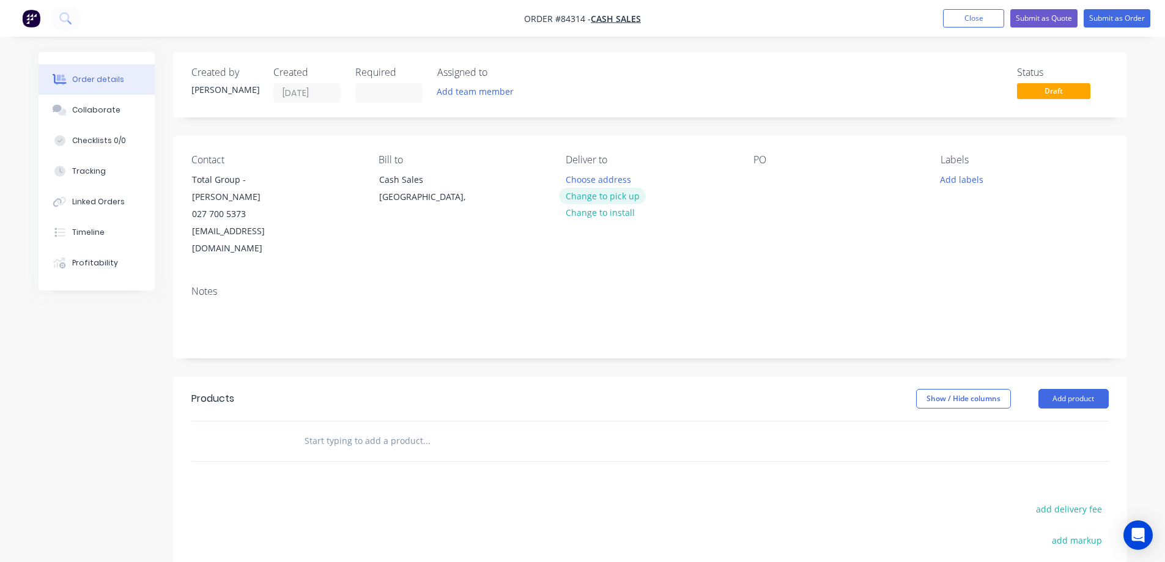
click at [624, 199] on button "Change to pick up" at bounding box center [602, 196] width 87 height 17
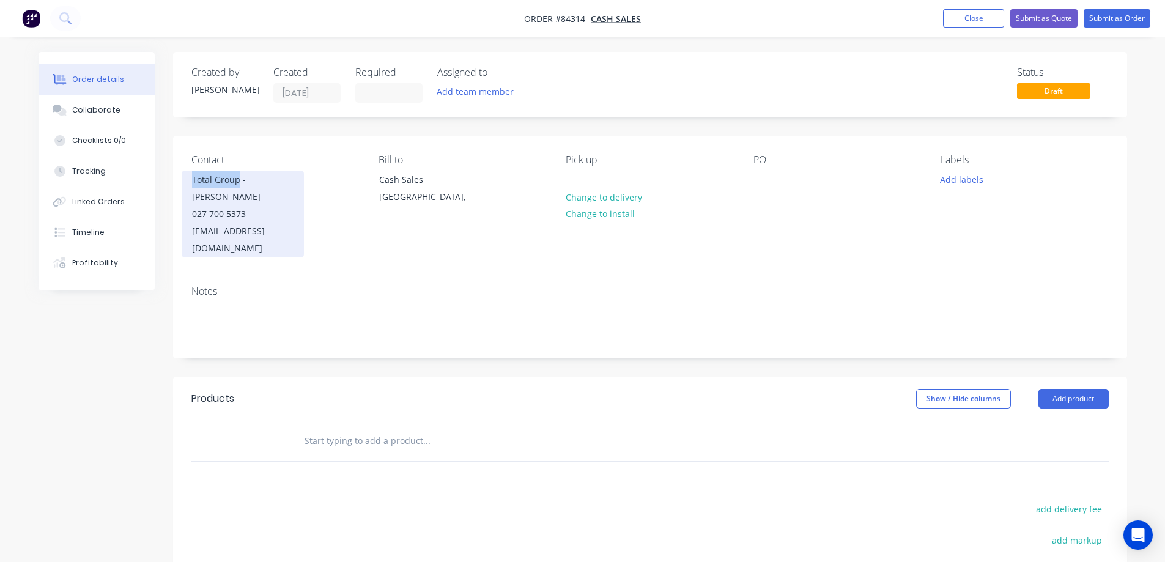
copy div "Total Group"
drag, startPoint x: 192, startPoint y: 178, endPoint x: 239, endPoint y: 182, distance: 46.7
click at [239, 182] on div "Total Group - Stuart 027 700 5373 [EMAIL_ADDRESS][DOMAIN_NAME]" at bounding box center [243, 214] width 122 height 87
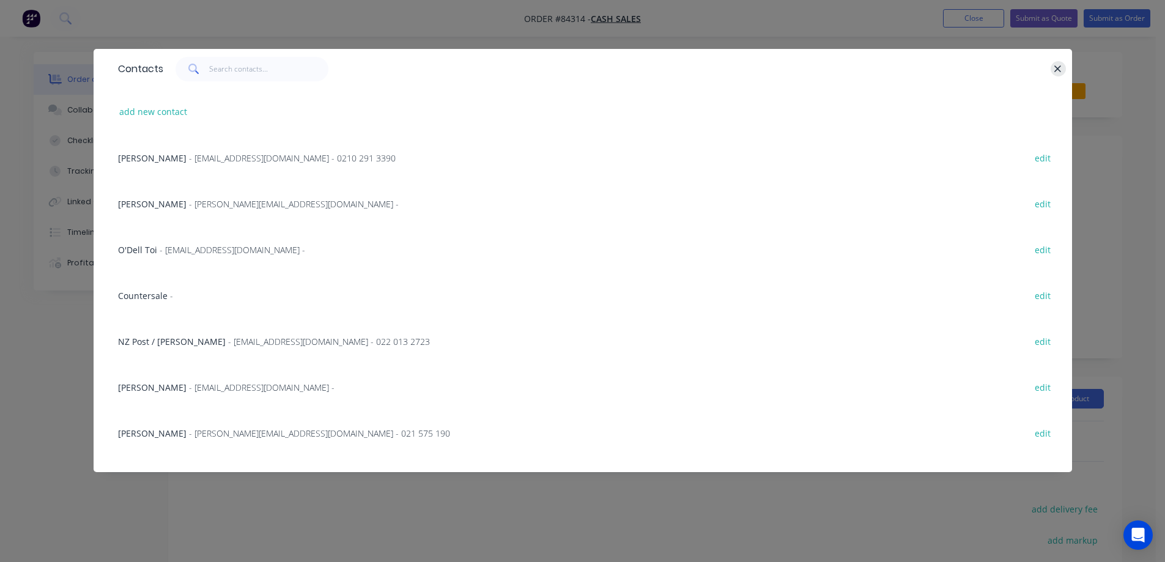
click at [1062, 69] on icon "button" at bounding box center [1058, 69] width 8 height 11
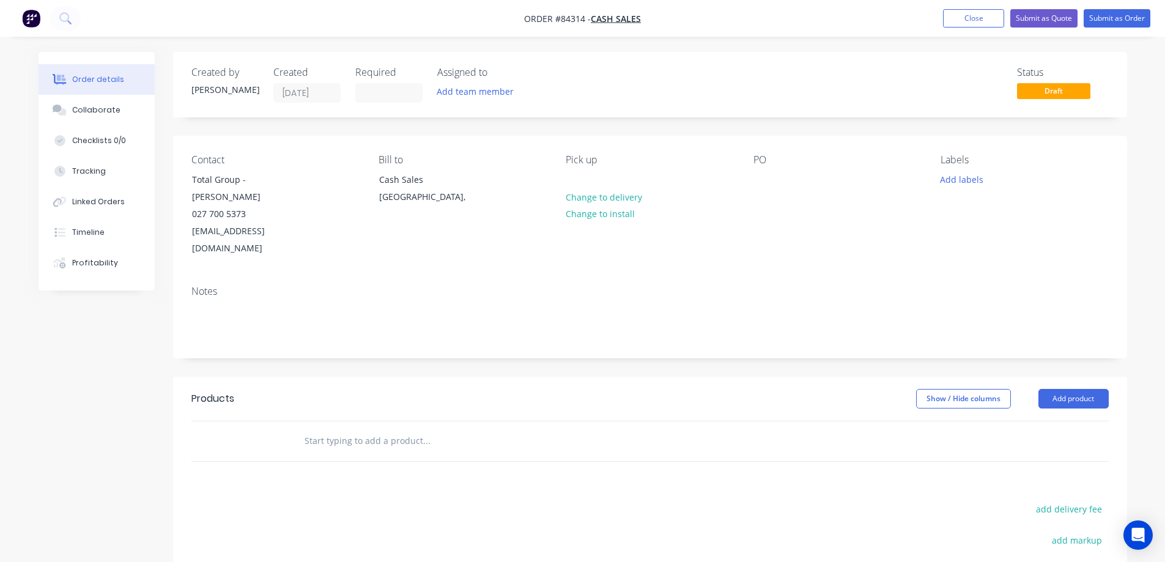
click at [751, 174] on div "Contact Total Group - [PERSON_NAME] 027 700 5373 [EMAIL_ADDRESS][DOMAIN_NAME] B…" at bounding box center [650, 206] width 954 height 140
click at [765, 182] on div at bounding box center [764, 180] width 20 height 18
paste div
click at [384, 429] on input "text" at bounding box center [426, 441] width 245 height 24
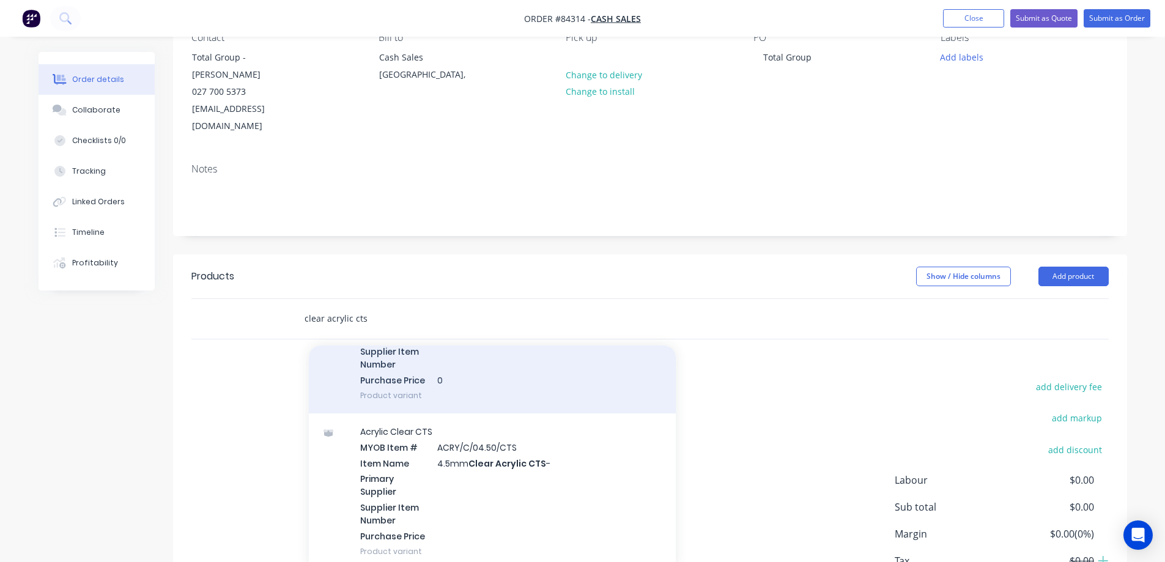
scroll to position [489, 0]
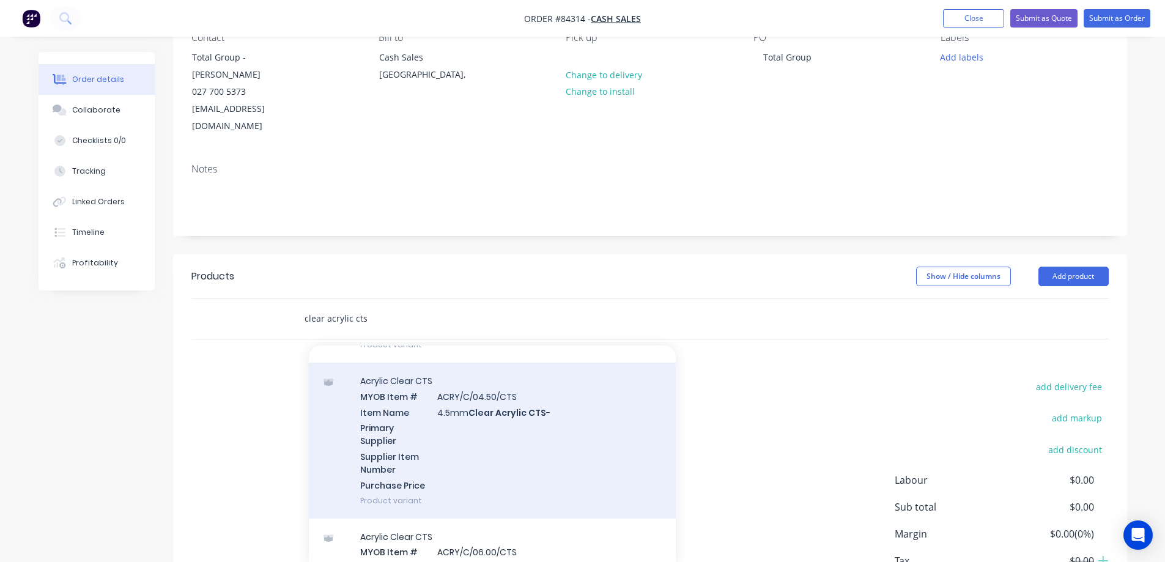
type input "clear acrylic cts"
click at [474, 425] on div "Acrylic Clear CTS MYOB Item # ACRY/C/04.50/CTS Item Name 4.5mm Clear Acrylic CT…" at bounding box center [492, 441] width 367 height 156
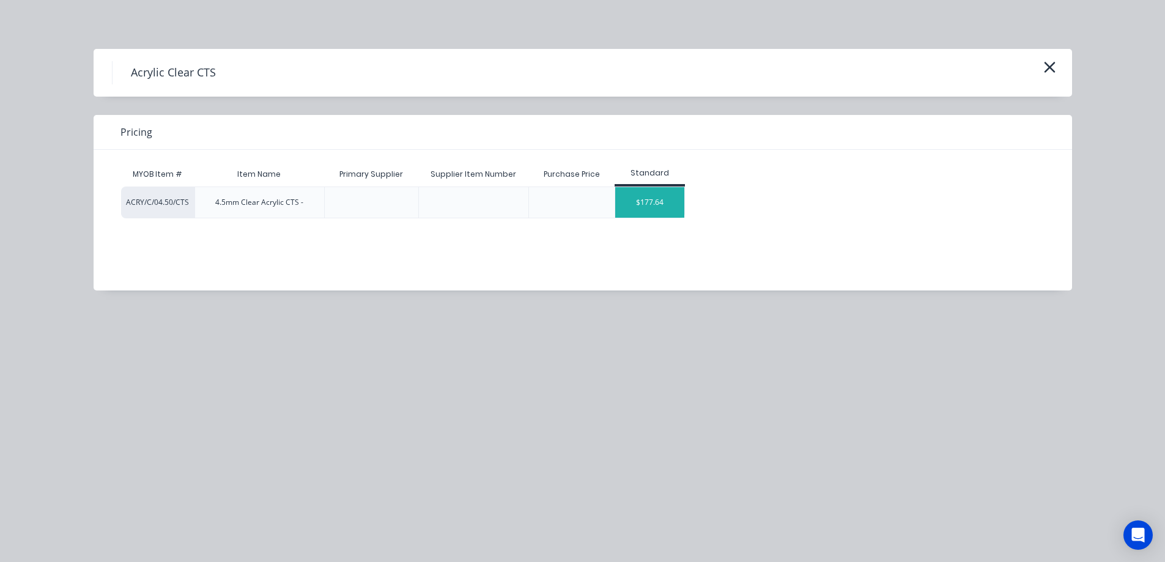
click at [669, 201] on div "$177.64" at bounding box center [649, 202] width 69 height 31
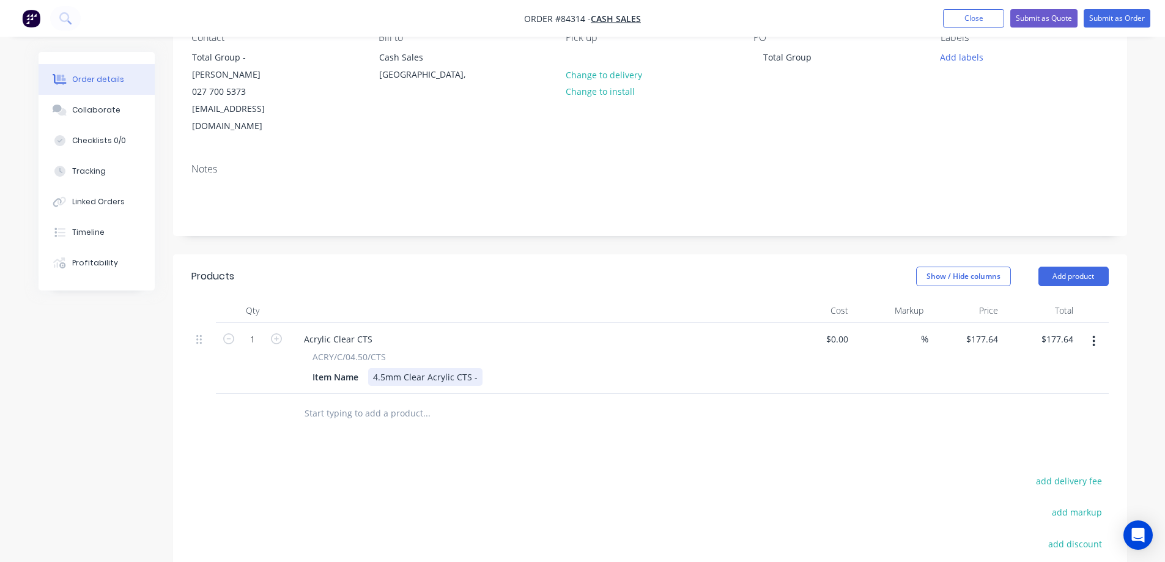
drag, startPoint x: 476, startPoint y: 340, endPoint x: 486, endPoint y: 350, distance: 14.3
click at [476, 368] on div "4.5mm Clear Acrylic CTS -" at bounding box center [425, 377] width 114 height 18
click at [973, 330] on input "177.64" at bounding box center [986, 339] width 33 height 18
paste input "312.55"
type input "$312.55"
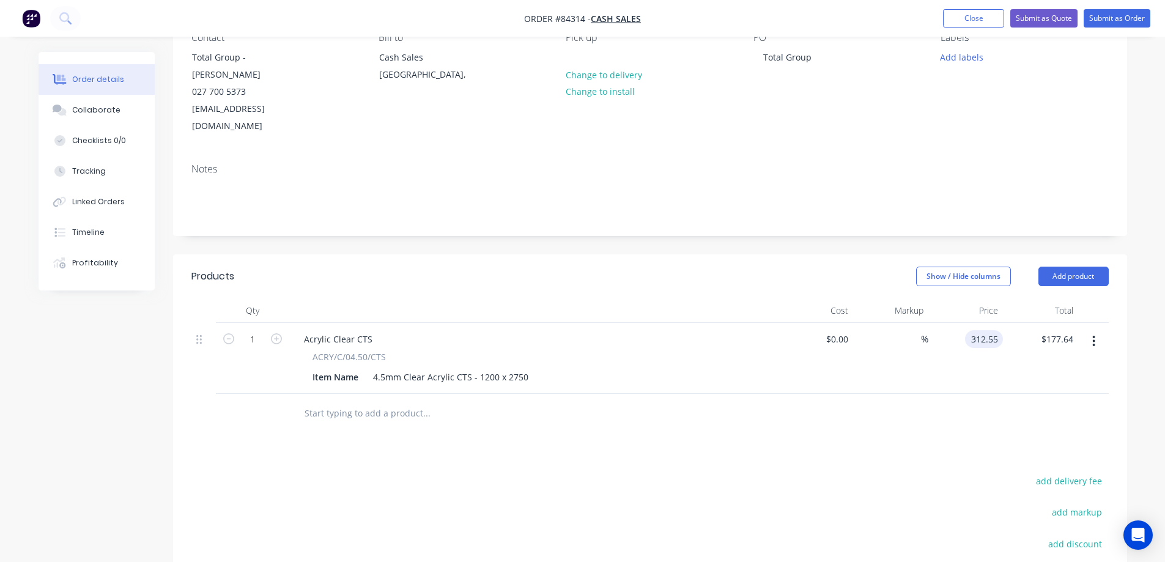
type input "$312.55"
click at [972, 413] on div "Products Show / Hide columns Add product Qty Cost Markup Price Total 1 Acrylic …" at bounding box center [650, 490] width 954 height 473
click at [977, 57] on button "Add labels" at bounding box center [962, 56] width 56 height 17
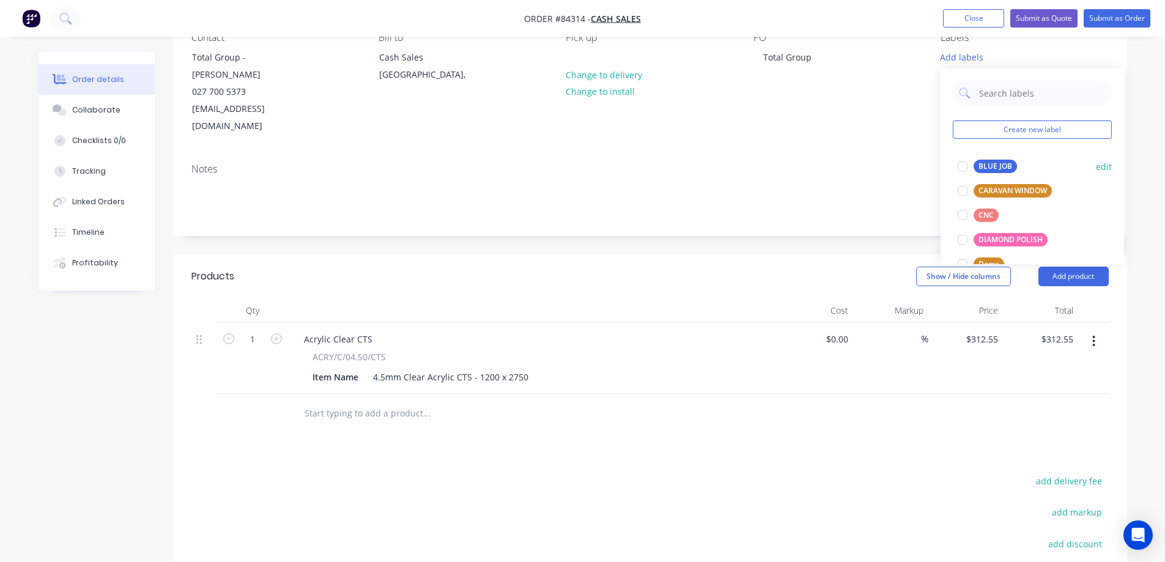
click at [987, 165] on div "BLUE JOB" at bounding box center [995, 166] width 43 height 13
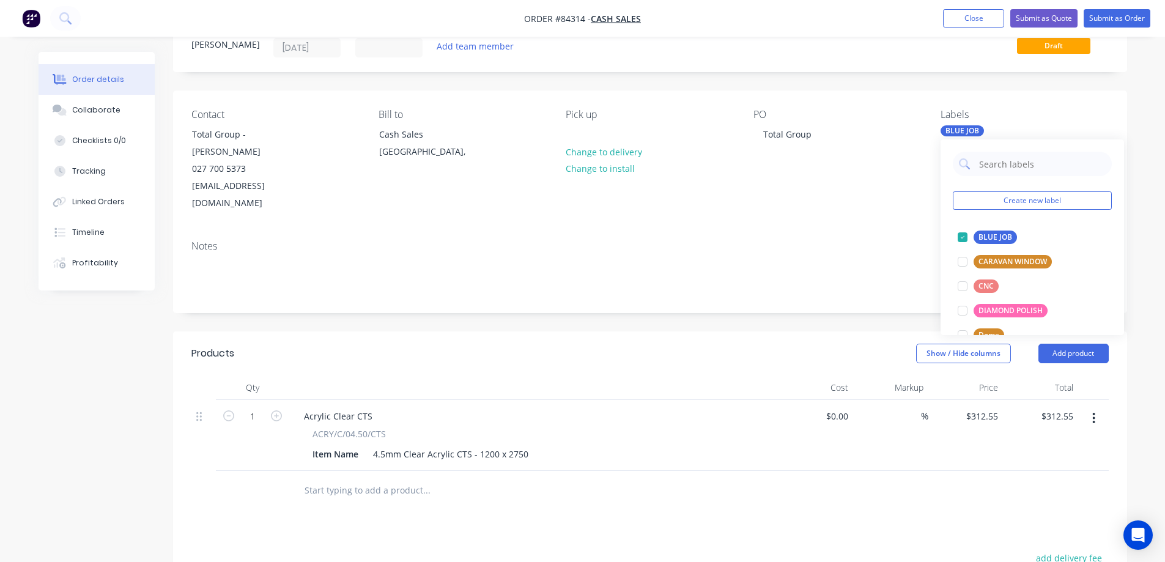
scroll to position [0, 0]
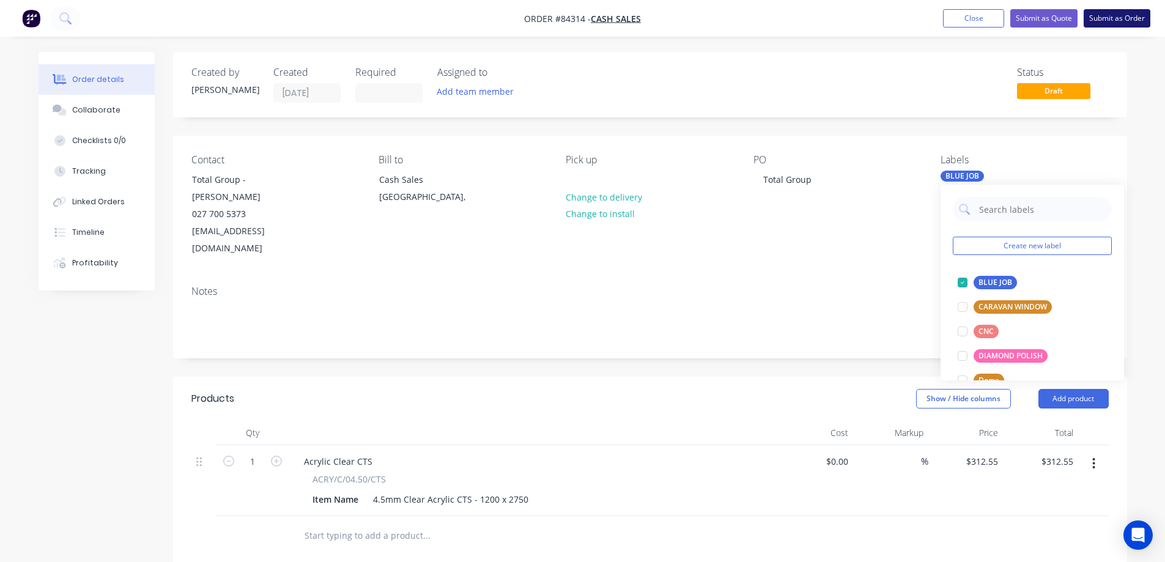
click at [1135, 15] on button "Submit as Order" at bounding box center [1117, 18] width 67 height 18
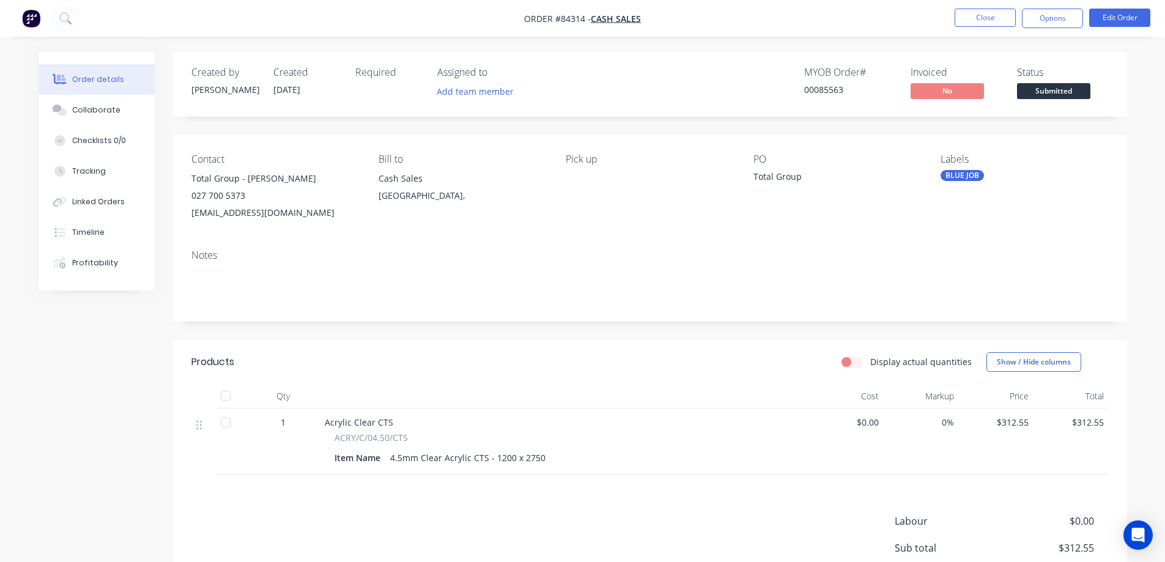
click at [1045, 7] on nav "Order #84314 - Cash Sales Close Options Edit Order" at bounding box center [582, 18] width 1165 height 37
click at [1045, 24] on button "Options" at bounding box center [1052, 19] width 61 height 20
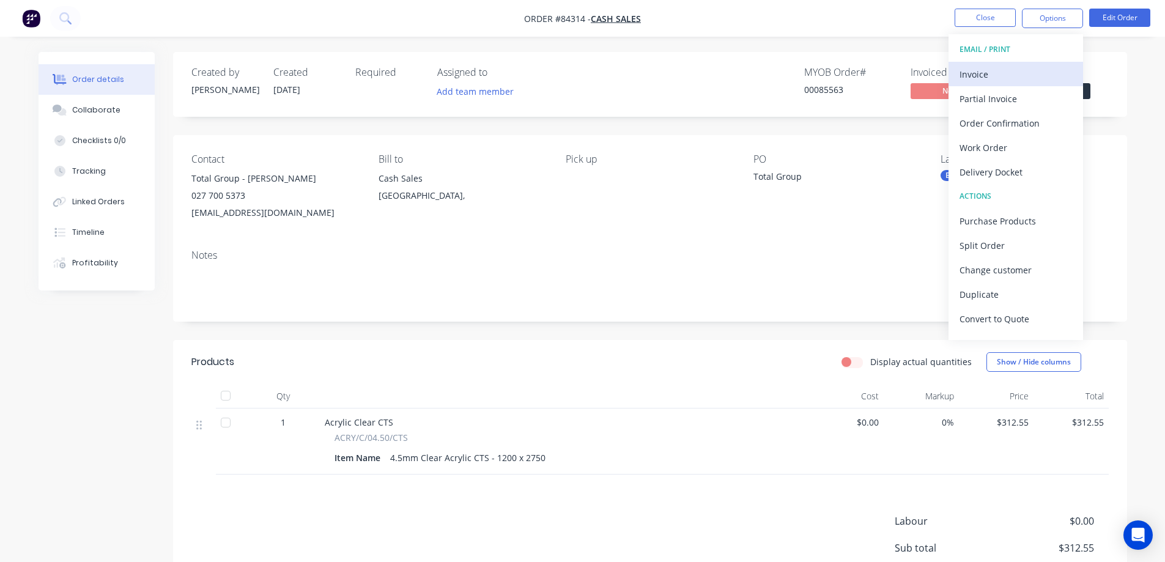
click at [1009, 83] on button "Invoice" at bounding box center [1016, 74] width 135 height 24
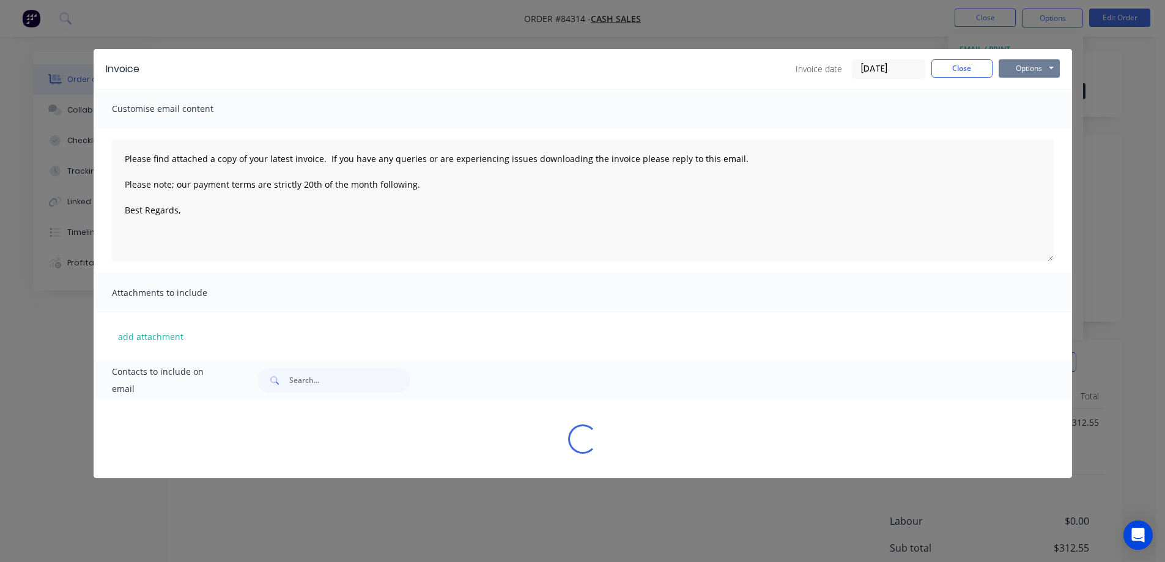
click at [1029, 70] on button "Options" at bounding box center [1029, 68] width 61 height 18
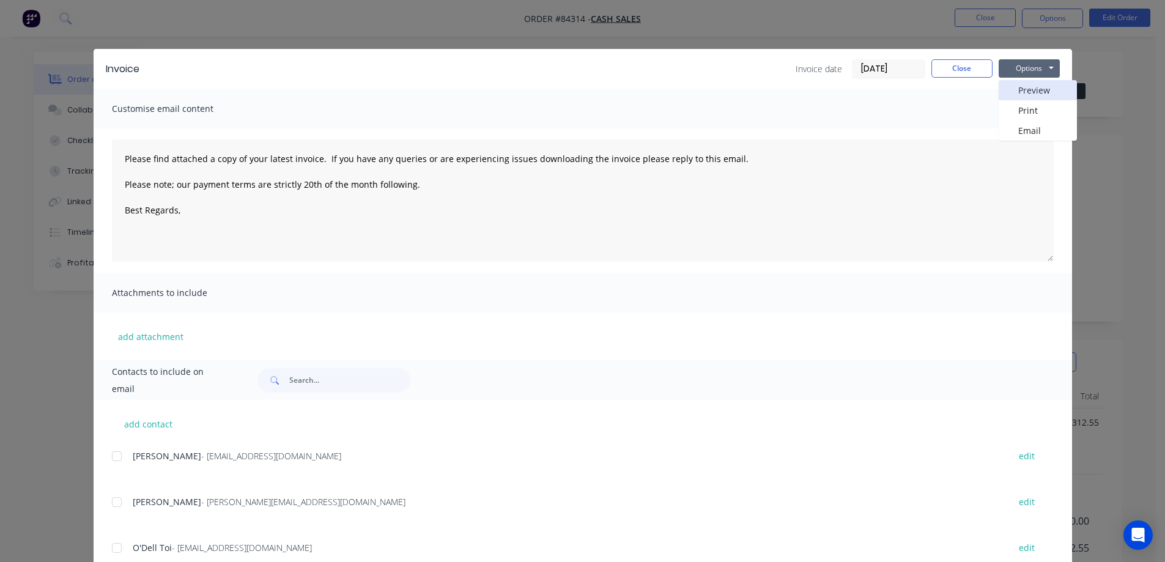
click at [1032, 86] on button "Preview" at bounding box center [1038, 90] width 78 height 20
click at [968, 64] on button "Close" at bounding box center [962, 68] width 61 height 18
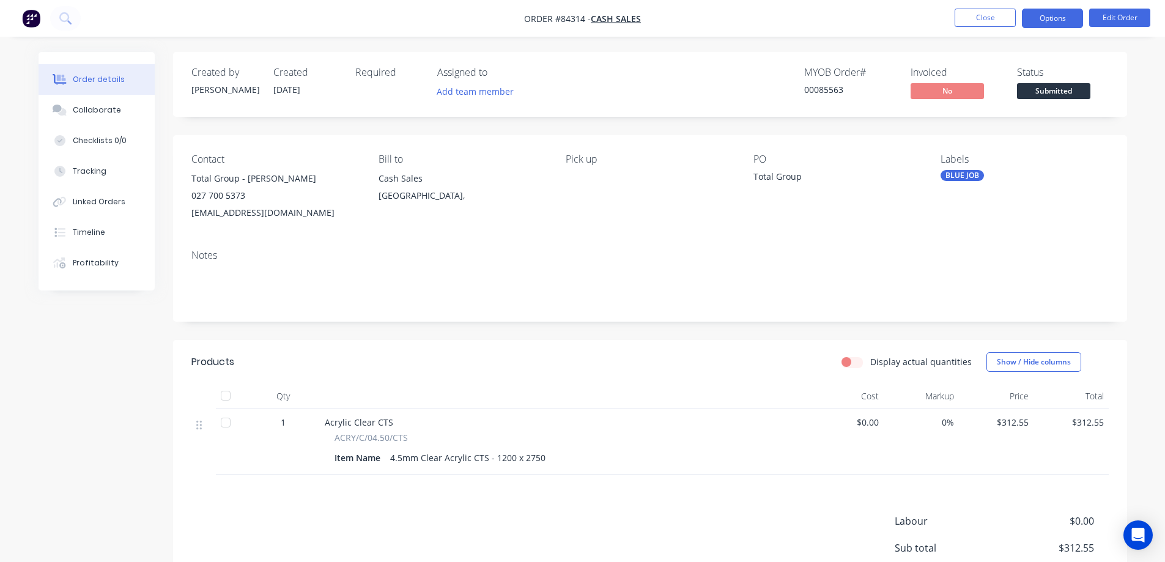
click at [1039, 27] on button "Options" at bounding box center [1052, 19] width 61 height 20
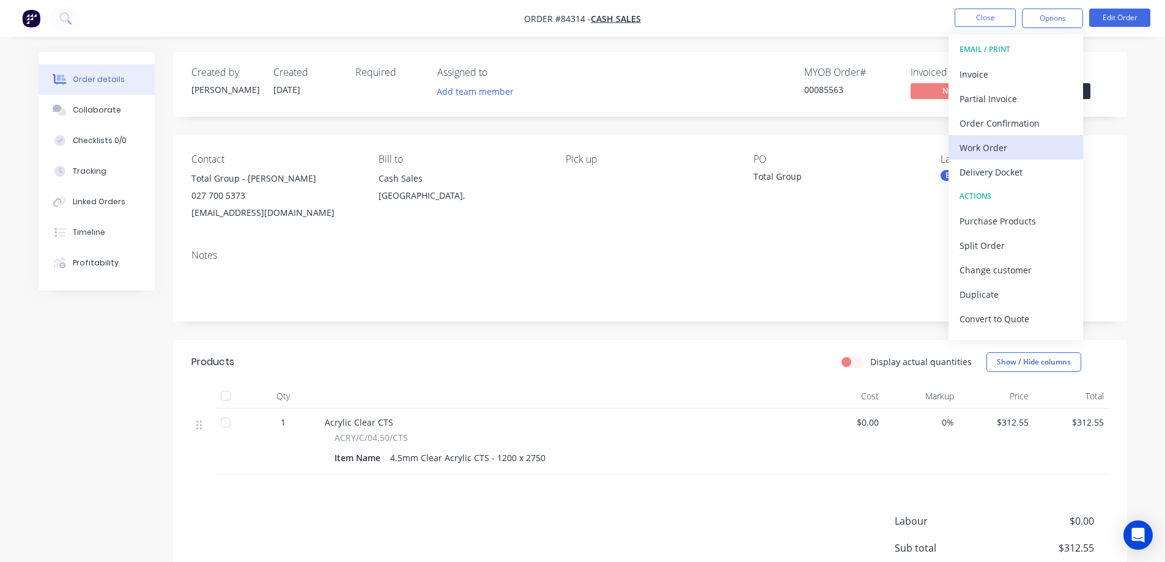
click at [990, 144] on div "Work Order" at bounding box center [1016, 148] width 113 height 18
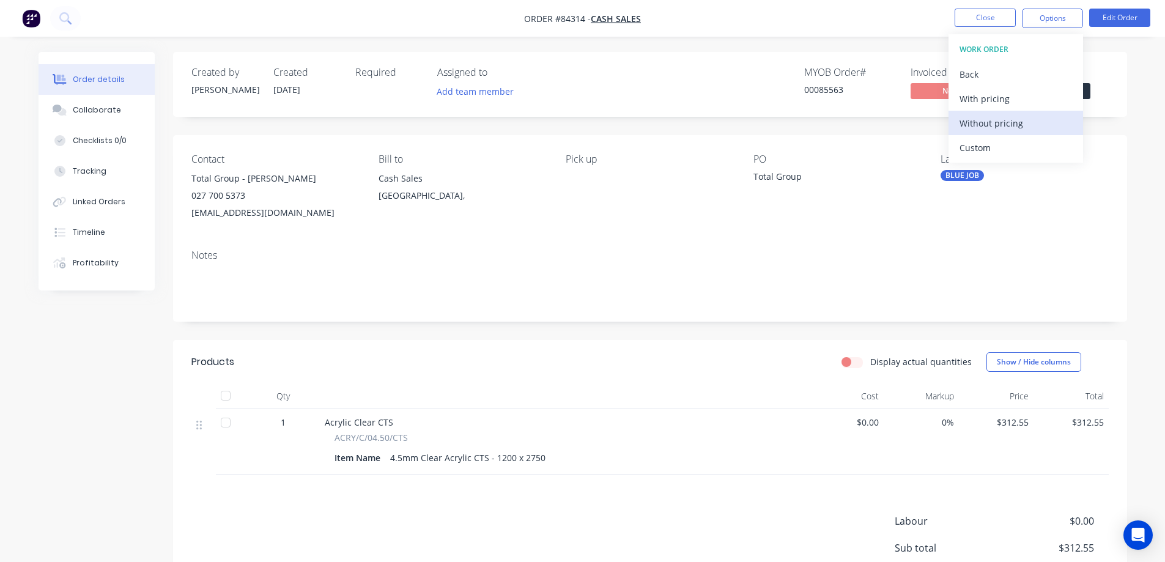
click at [997, 122] on div "Without pricing" at bounding box center [1016, 123] width 113 height 18
